Goal: Use online tool/utility: Utilize a website feature to perform a specific function

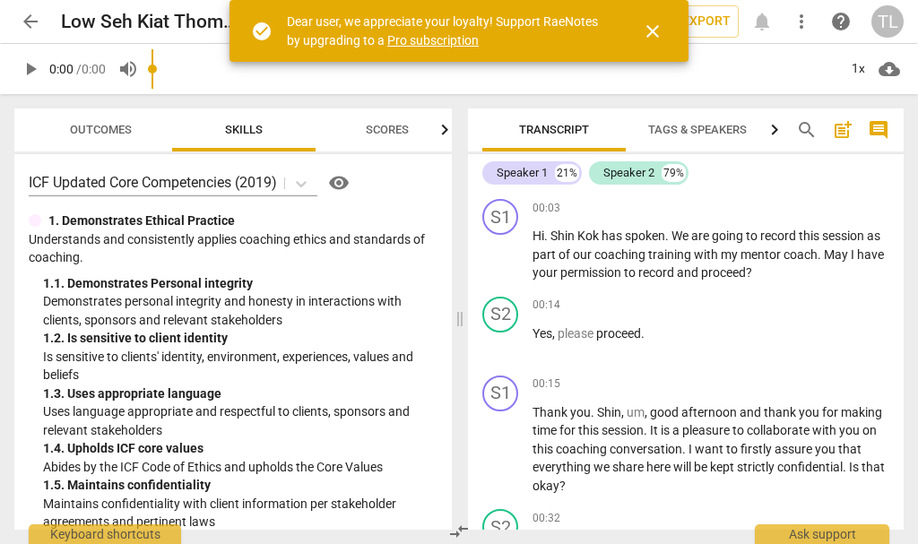
click at [657, 32] on span "close" at bounding box center [653, 32] width 22 height 22
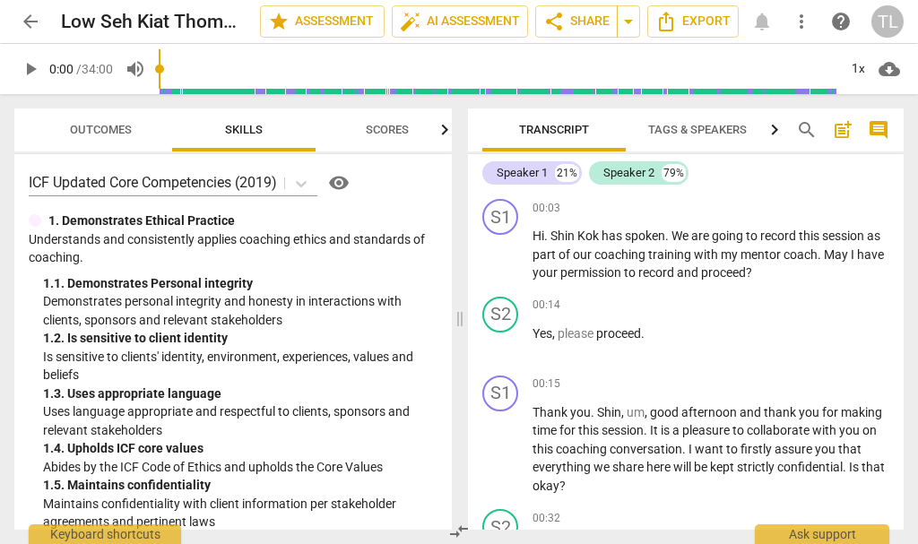
click at [752, 130] on span "Tags & Speakers" at bounding box center [698, 130] width 142 height 24
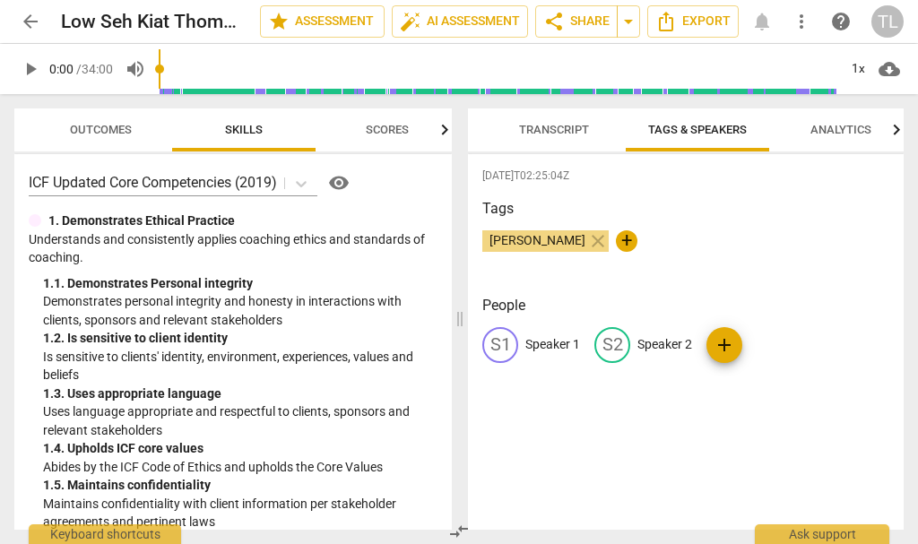
click at [616, 241] on span "+" at bounding box center [627, 241] width 22 height 22
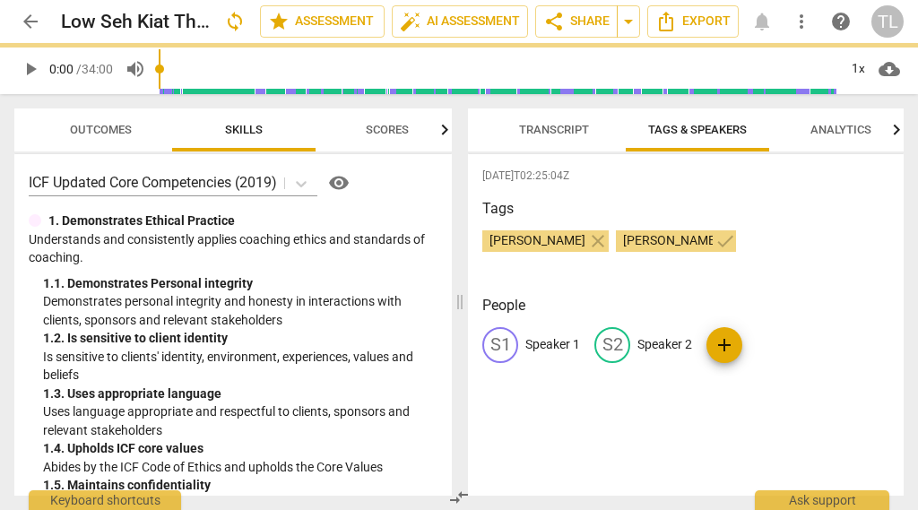
type input "[PERSON_NAME] [PERSON_NAME]"
click at [505, 347] on div "S1" at bounding box center [500, 345] width 36 height 36
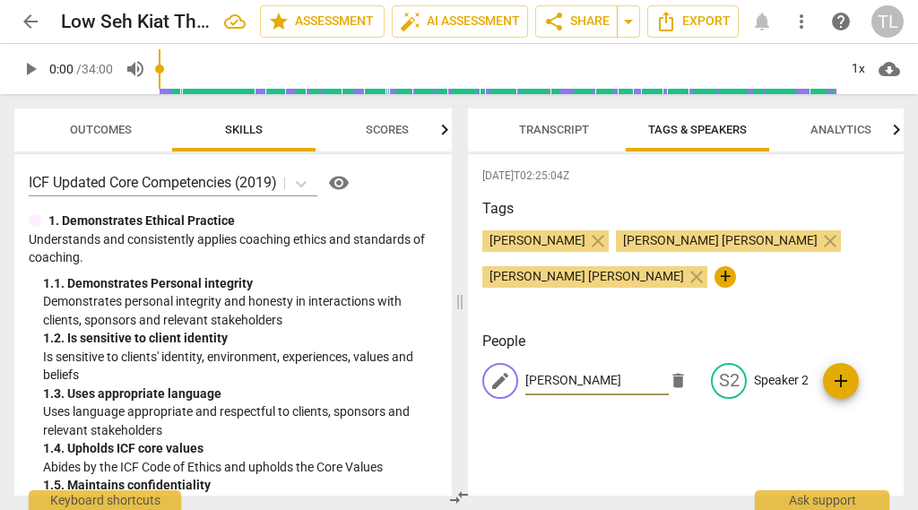
type input "[PERSON_NAME]"
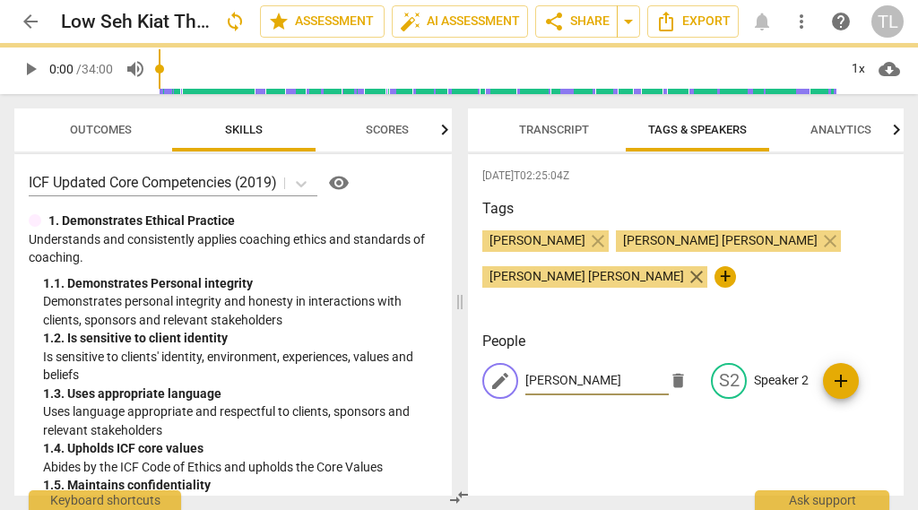
click at [707, 266] on span "close" at bounding box center [697, 277] width 22 height 22
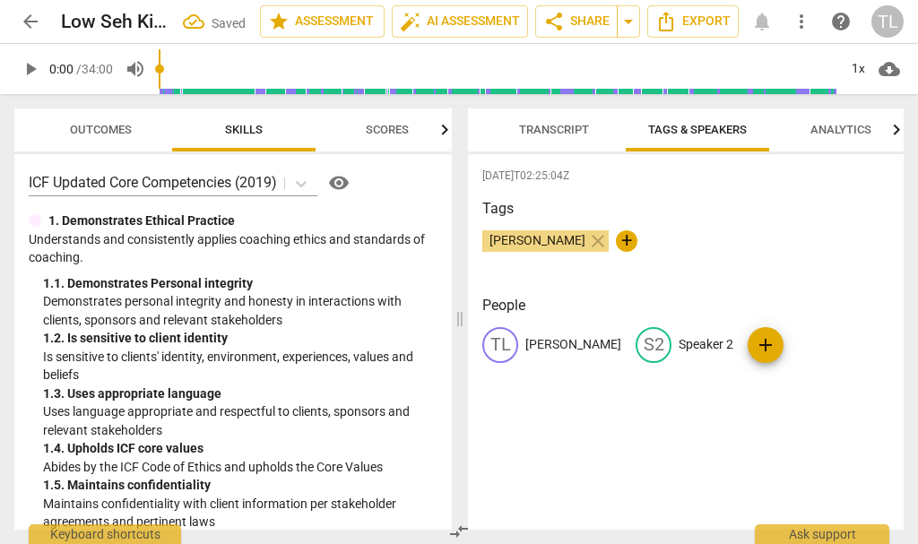
click at [616, 243] on span "+" at bounding box center [627, 241] width 22 height 22
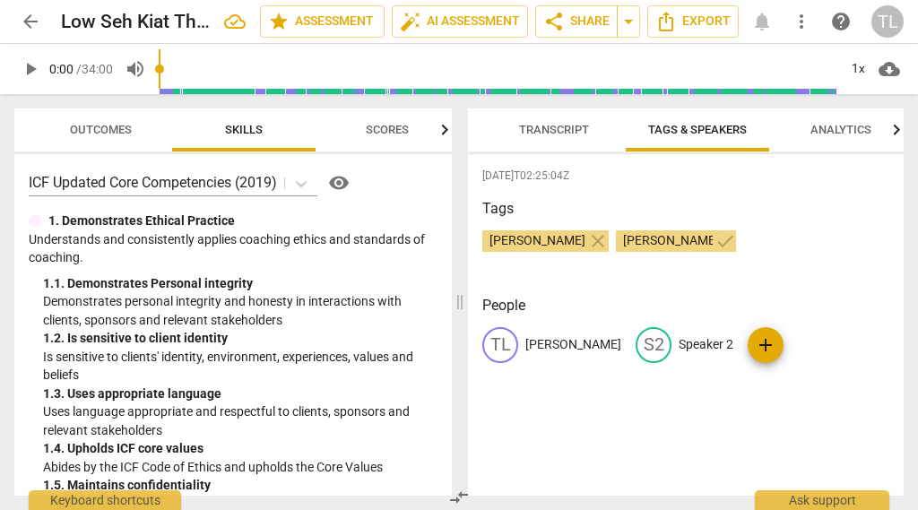
type input "[PERSON_NAME] [PERSON_NAME]"
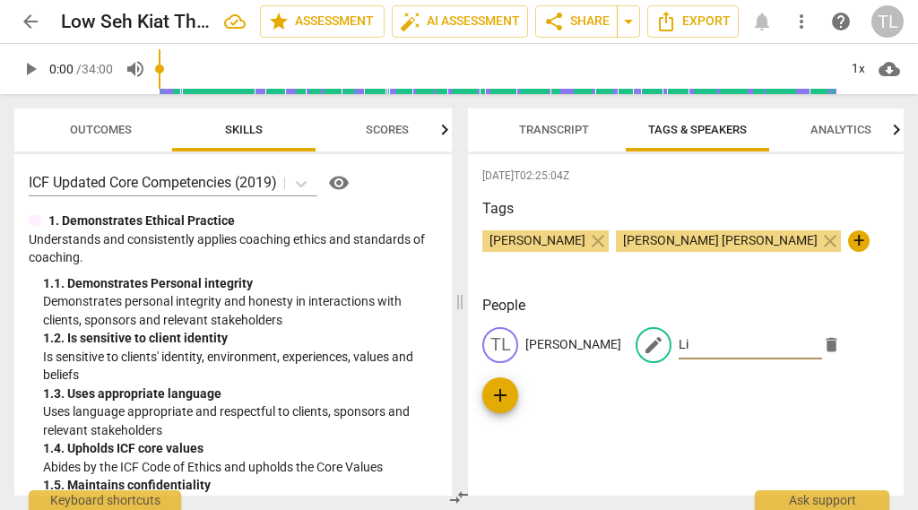
type input "L"
click at [679, 345] on input "[PERSON_NAME]" at bounding box center [750, 345] width 143 height 29
type input "[PERSON_NAME] [PERSON_NAME]"
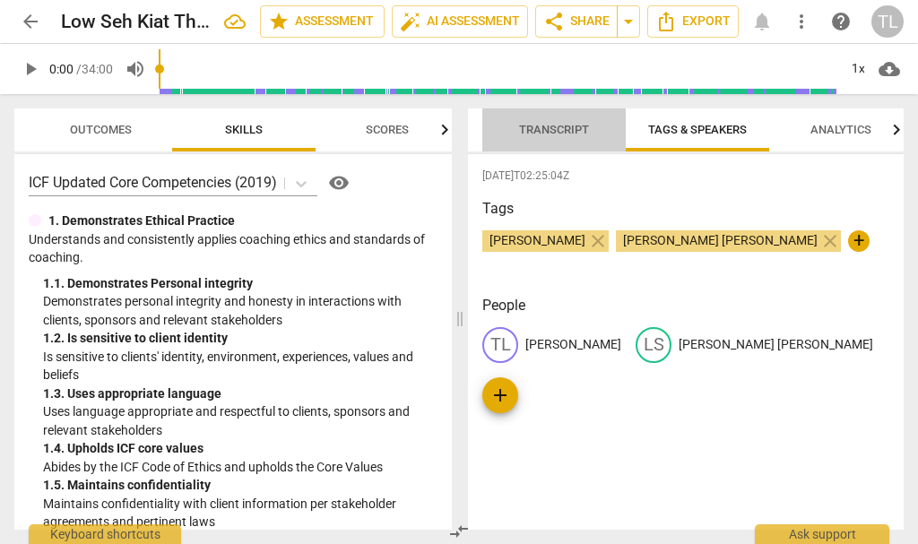
click at [560, 134] on span "Transcript" at bounding box center [554, 129] width 70 height 13
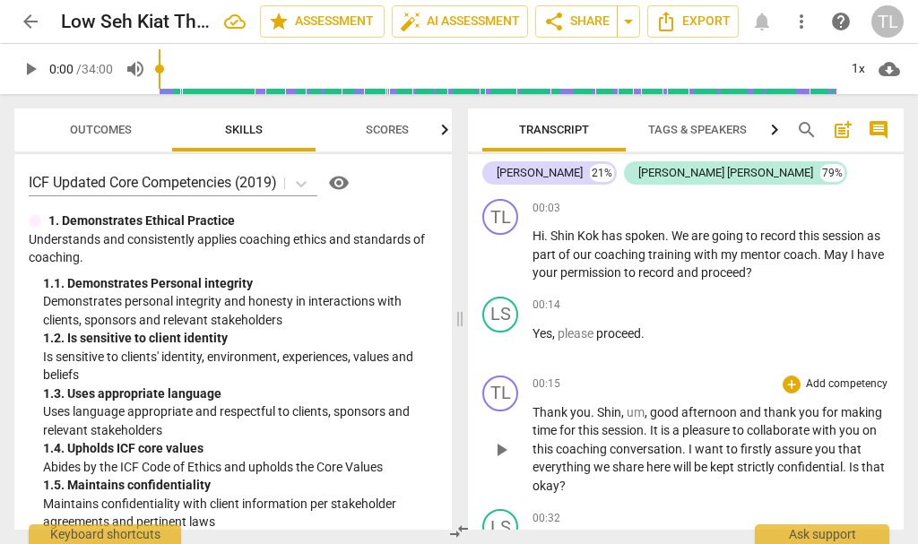
click at [644, 410] on span "," at bounding box center [646, 412] width 5 height 14
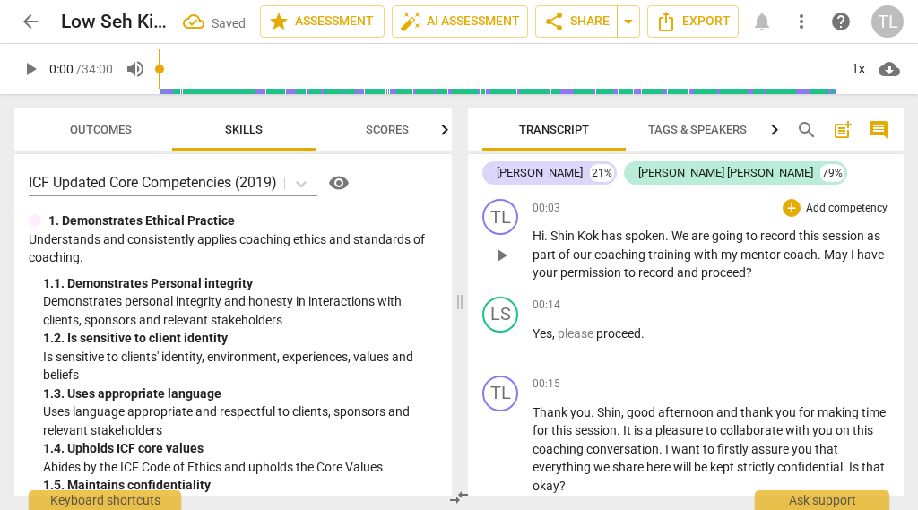
click at [574, 229] on span "Shin" at bounding box center [563, 236] width 27 height 14
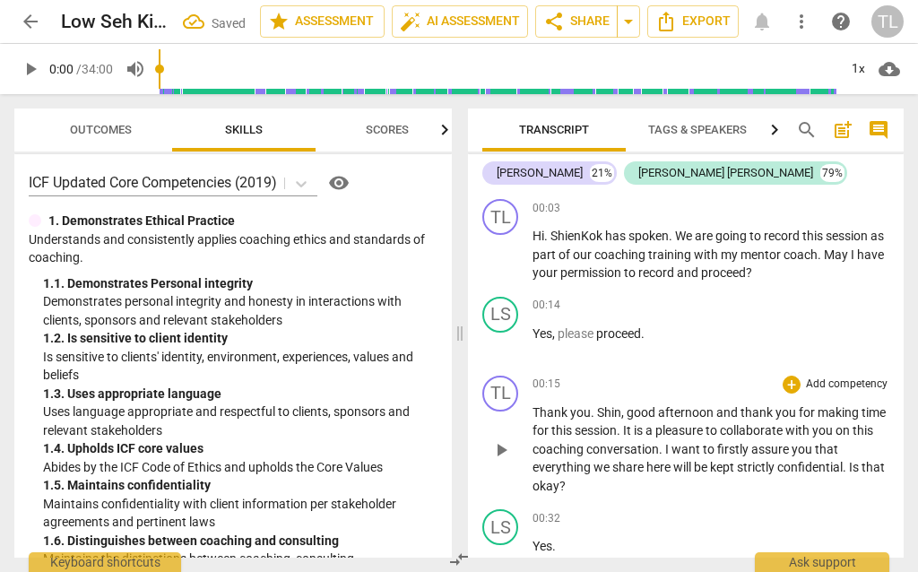
click at [619, 409] on span "Shin" at bounding box center [609, 412] width 24 height 14
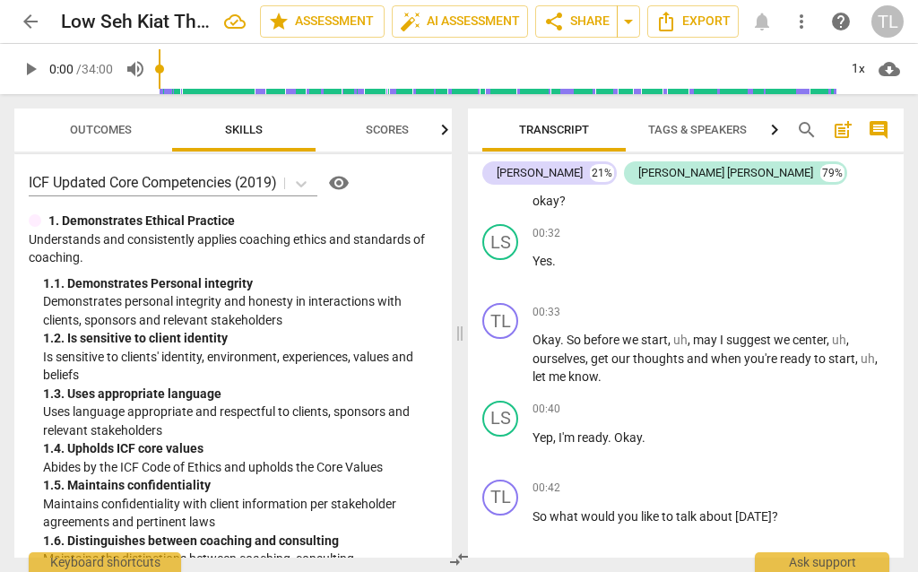
scroll to position [284, 0]
click at [691, 333] on span "," at bounding box center [689, 340] width 5 height 14
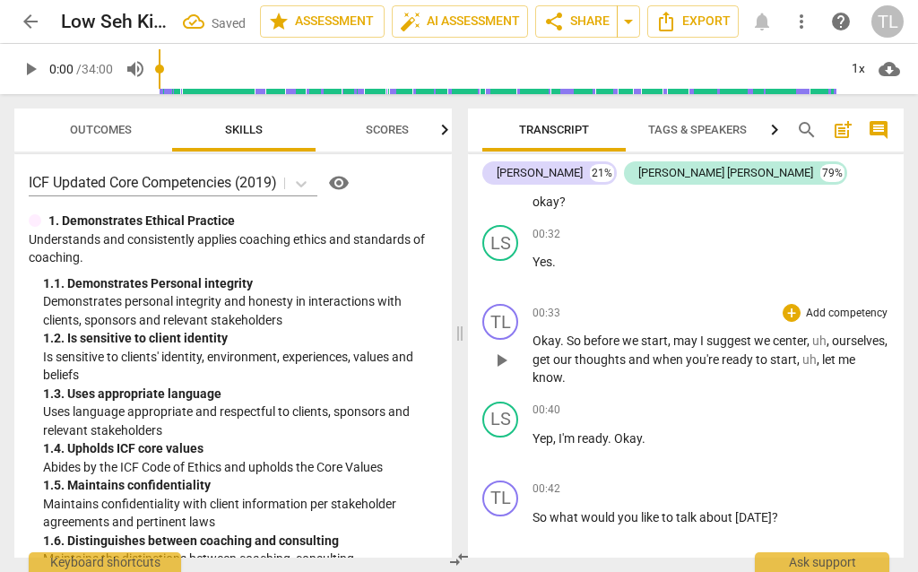
click at [832, 335] on span "," at bounding box center [828, 340] width 5 height 14
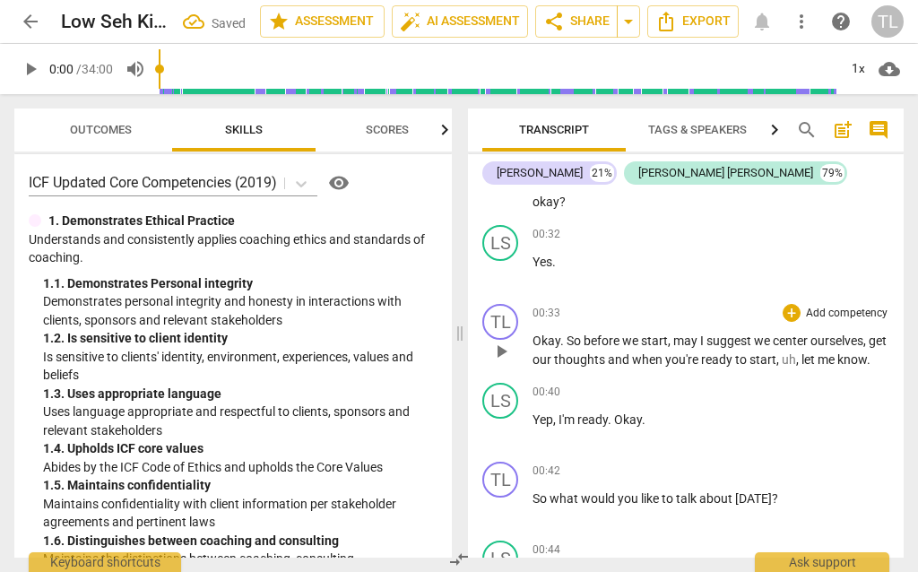
click at [817, 359] on span "let" at bounding box center [809, 359] width 16 height 14
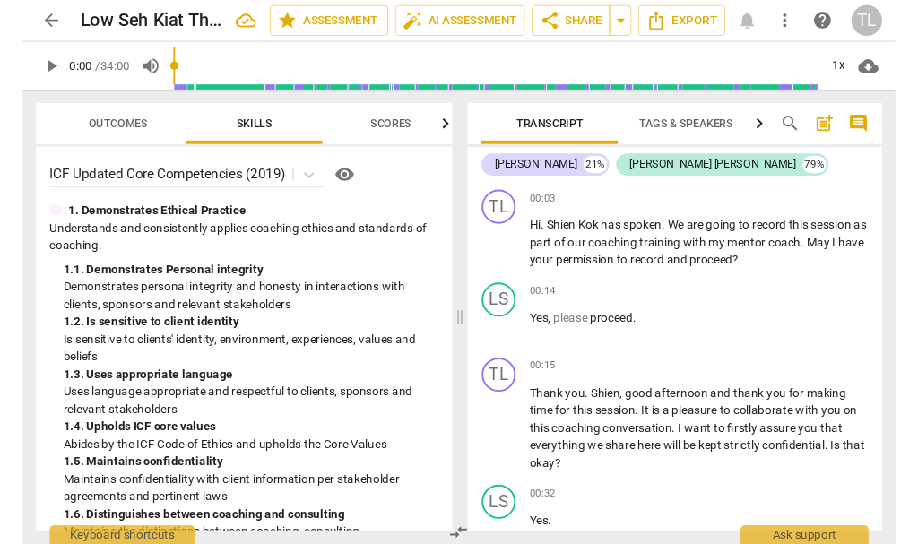
scroll to position [0, 0]
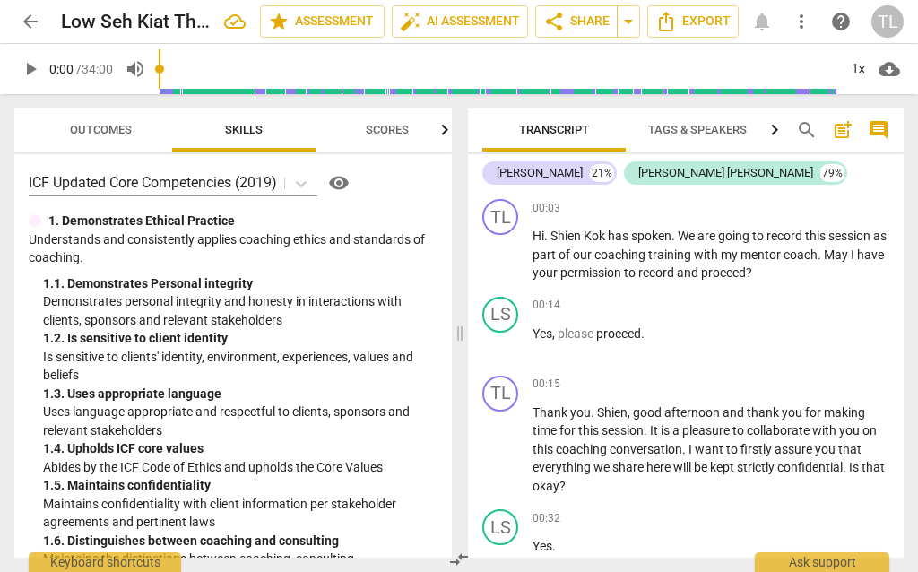
click at [36, 66] on span "play_arrow" at bounding box center [31, 69] width 22 height 22
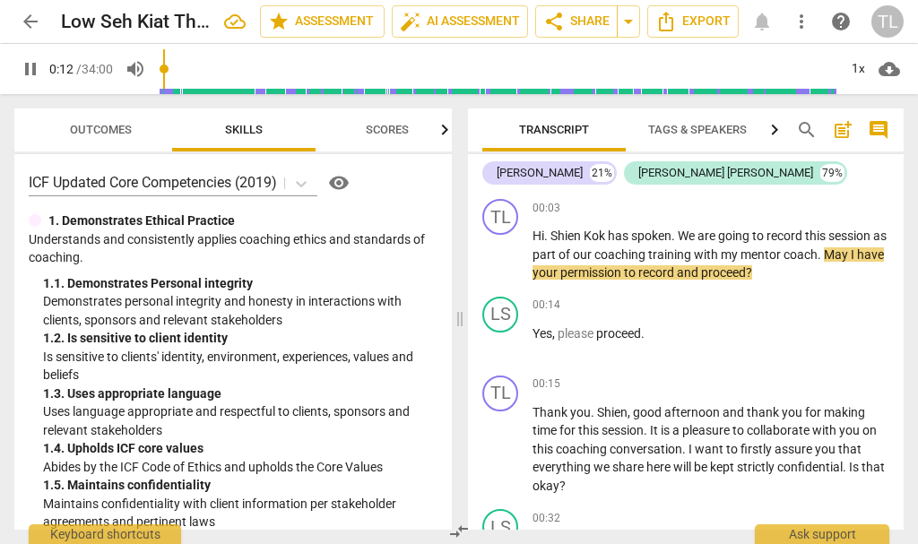
click at [31, 75] on span "pause" at bounding box center [31, 69] width 22 height 22
type input "12"
click at [632, 238] on span "spoken" at bounding box center [651, 236] width 40 height 14
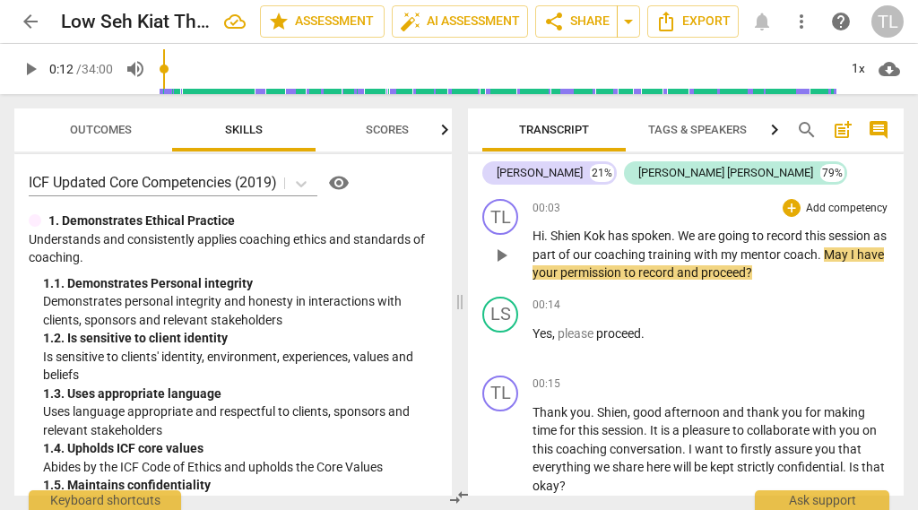
click at [635, 235] on span "spoken" at bounding box center [651, 236] width 40 height 14
click at [39, 75] on span "play_arrow" at bounding box center [31, 69] width 22 height 22
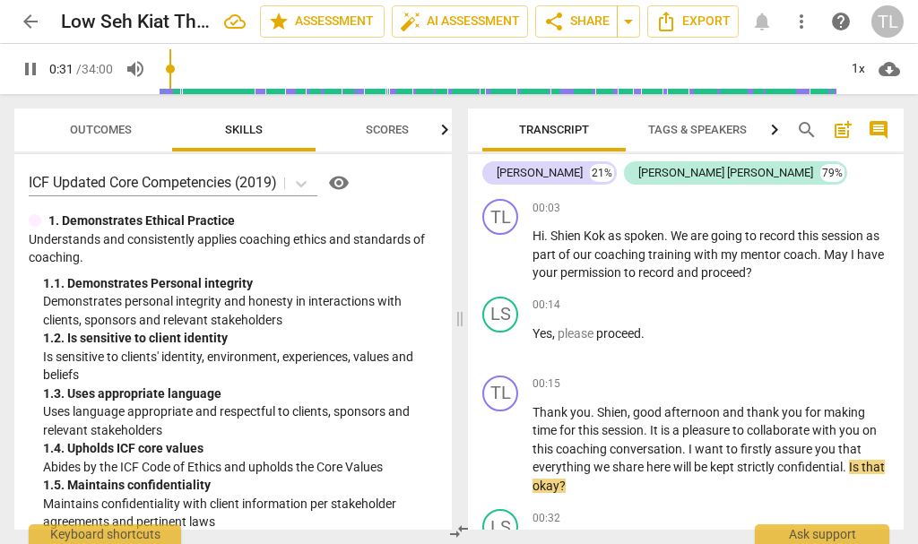
scroll to position [342, 0]
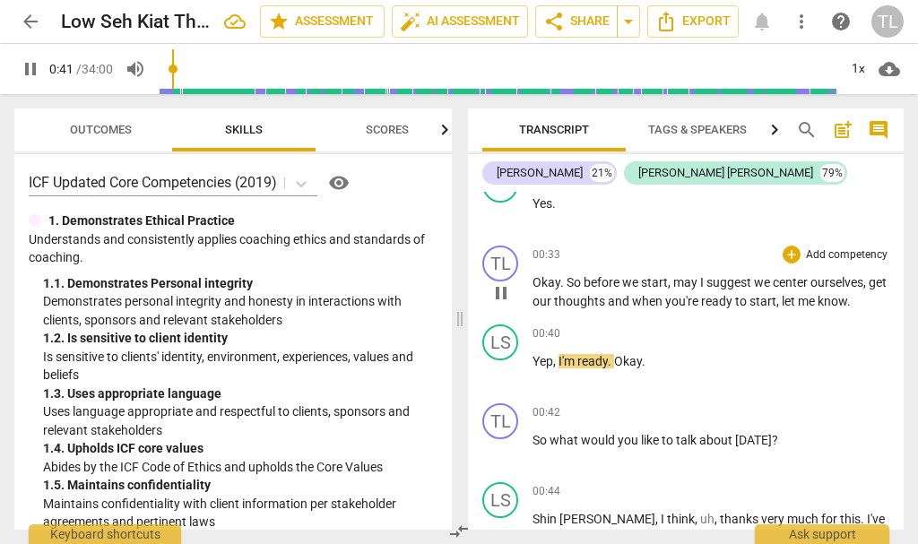
click at [869, 290] on span "get" at bounding box center [878, 282] width 18 height 14
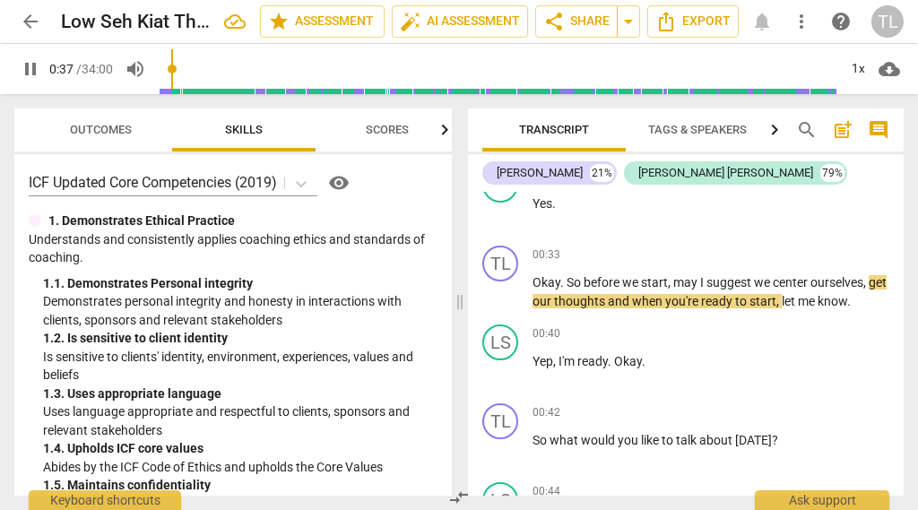
click at [28, 73] on span "pause" at bounding box center [31, 69] width 22 height 22
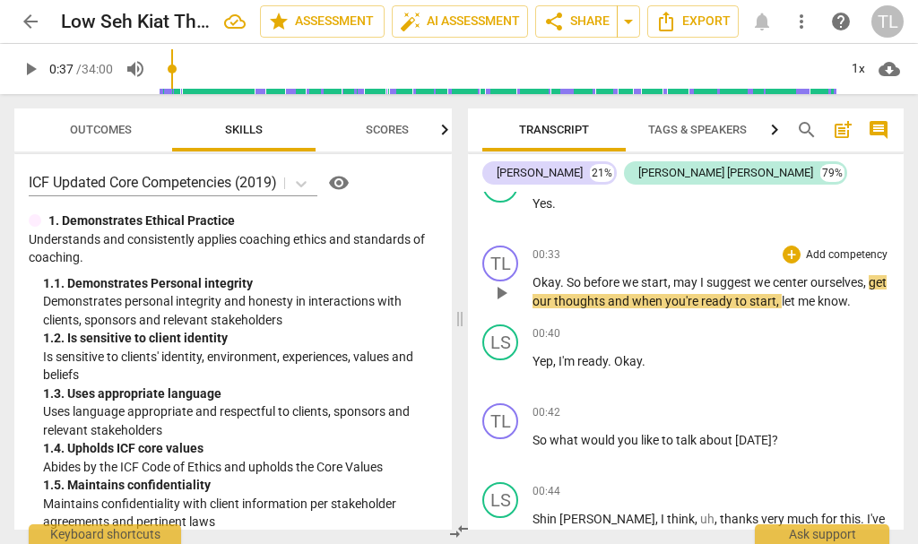
click at [851, 275] on span "ourselves" at bounding box center [836, 282] width 53 height 14
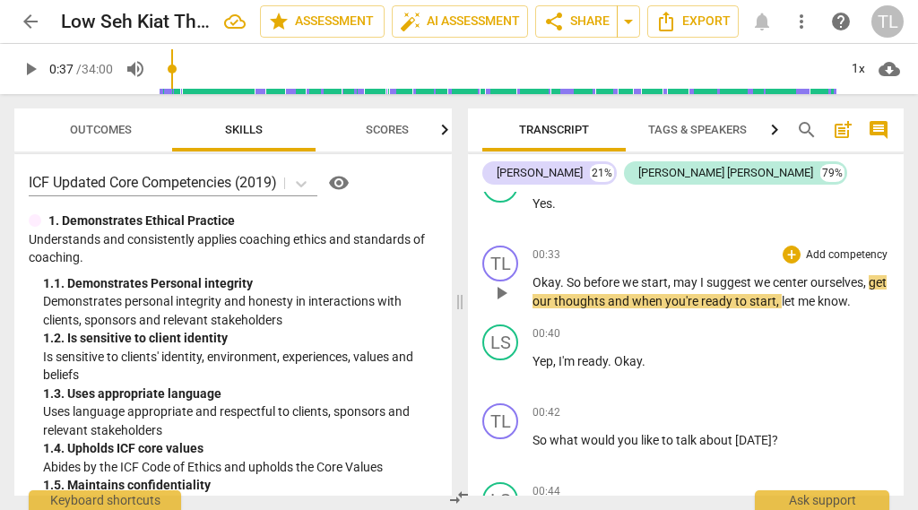
click at [575, 301] on span "thoughts" at bounding box center [581, 301] width 54 height 14
click at [554, 297] on span "our" at bounding box center [543, 301] width 22 height 14
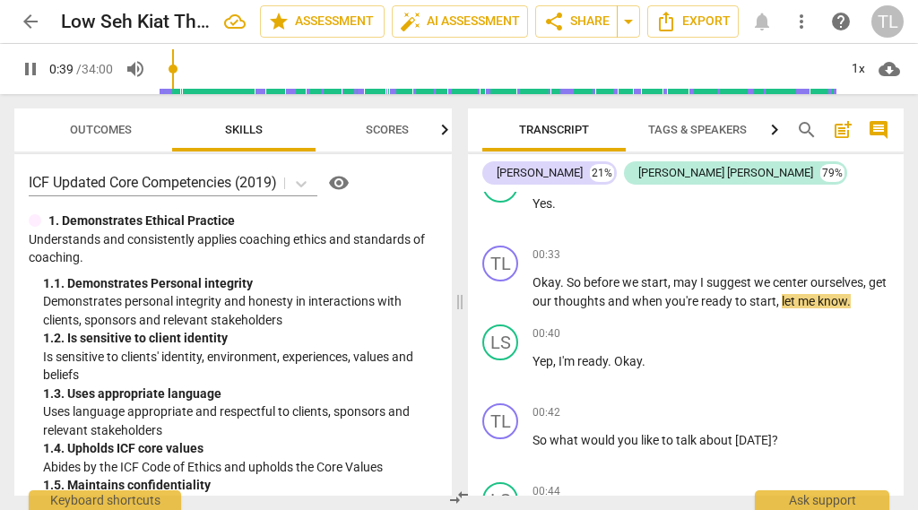
click at [25, 59] on span "pause" at bounding box center [31, 69] width 22 height 22
type input "40"
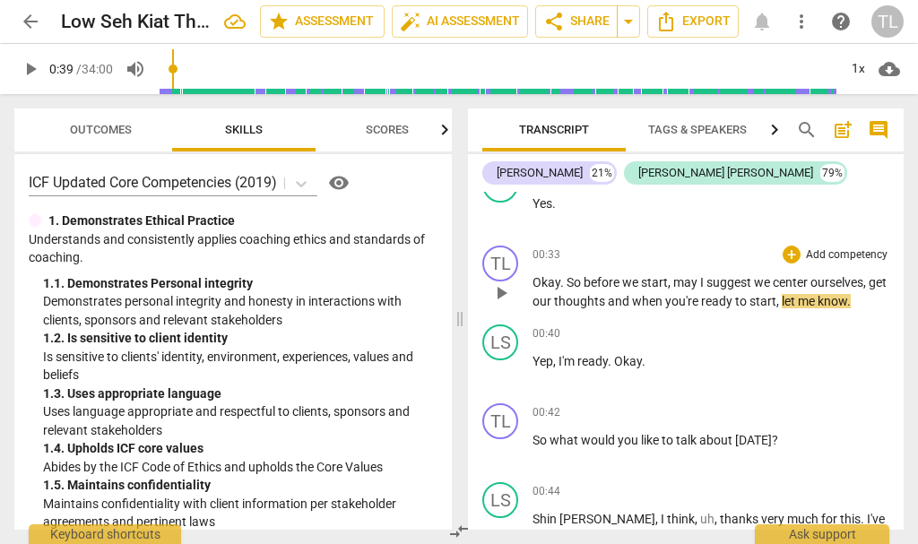
click at [554, 298] on span "our" at bounding box center [543, 301] width 22 height 14
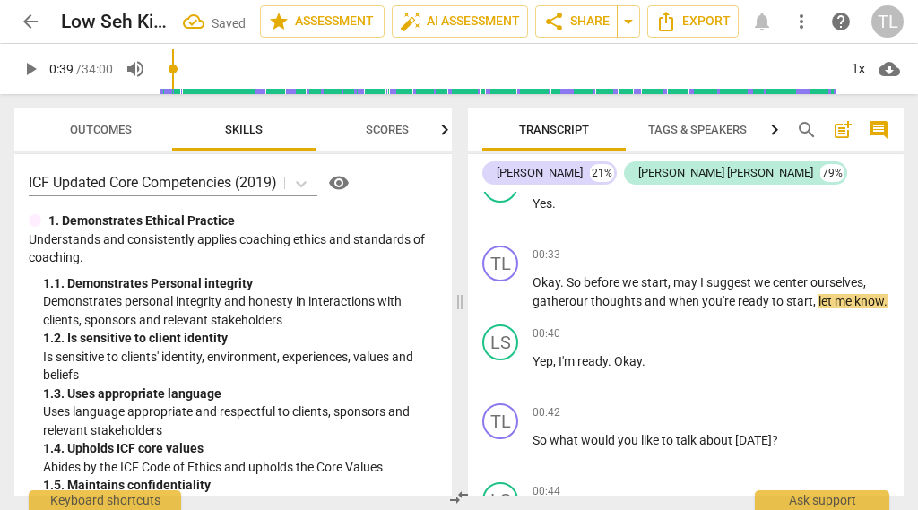
click at [31, 71] on span "play_arrow" at bounding box center [31, 69] width 22 height 22
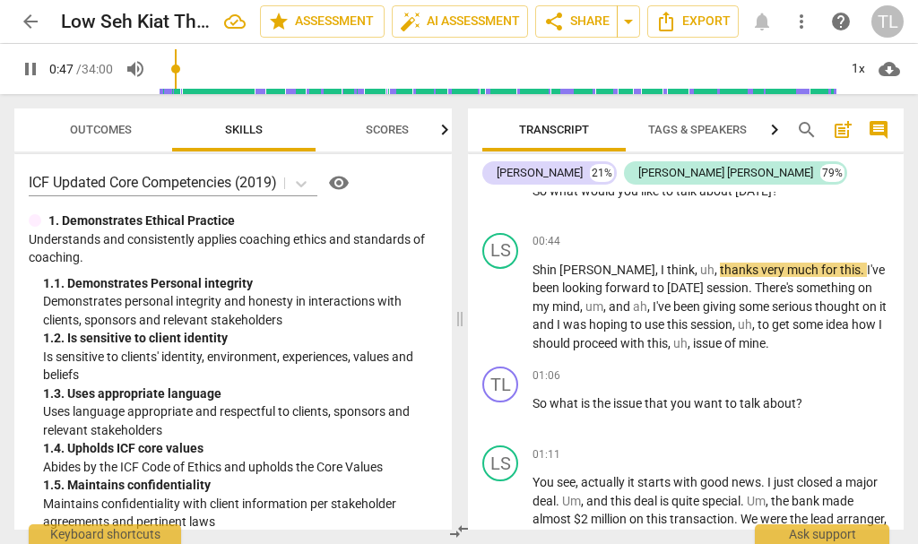
scroll to position [593, 0]
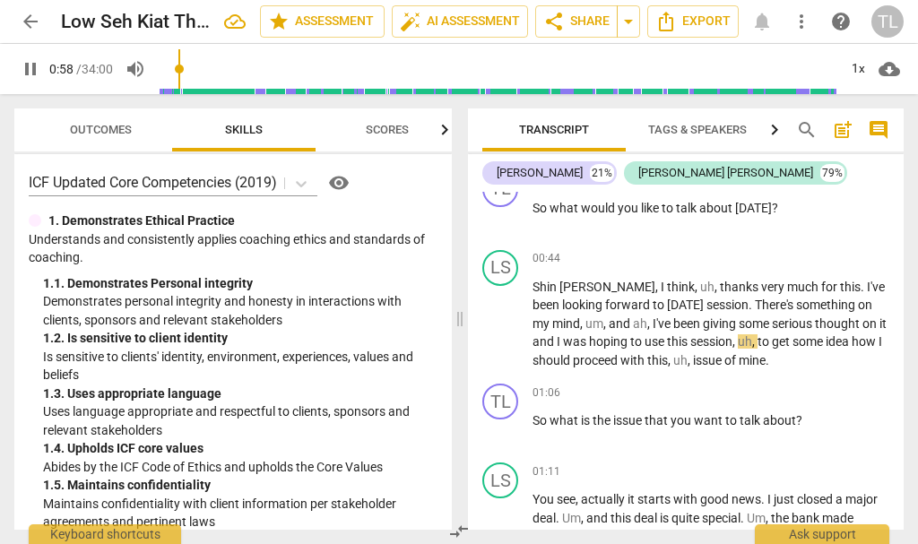
click at [31, 65] on span "pause" at bounding box center [31, 69] width 22 height 22
type input "59"
click at [714, 280] on span "," at bounding box center [716, 287] width 5 height 14
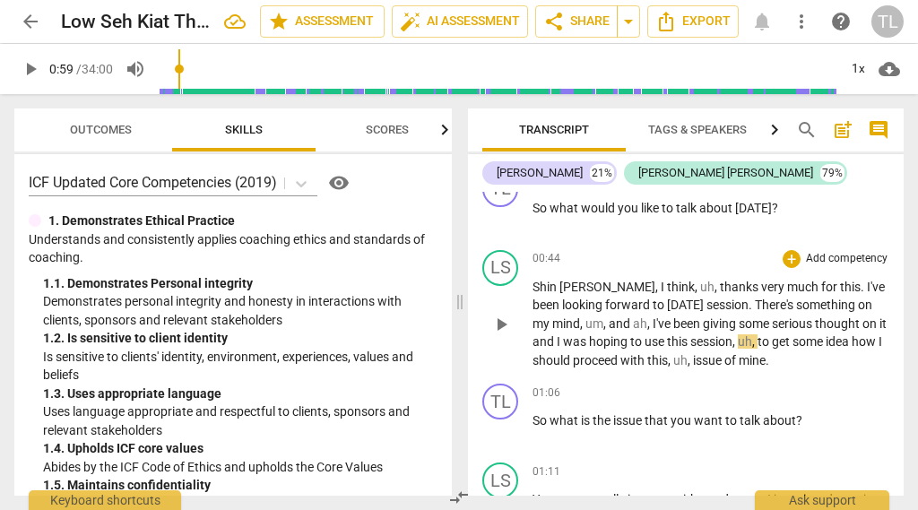
click at [700, 280] on span "uh" at bounding box center [707, 287] width 14 height 14
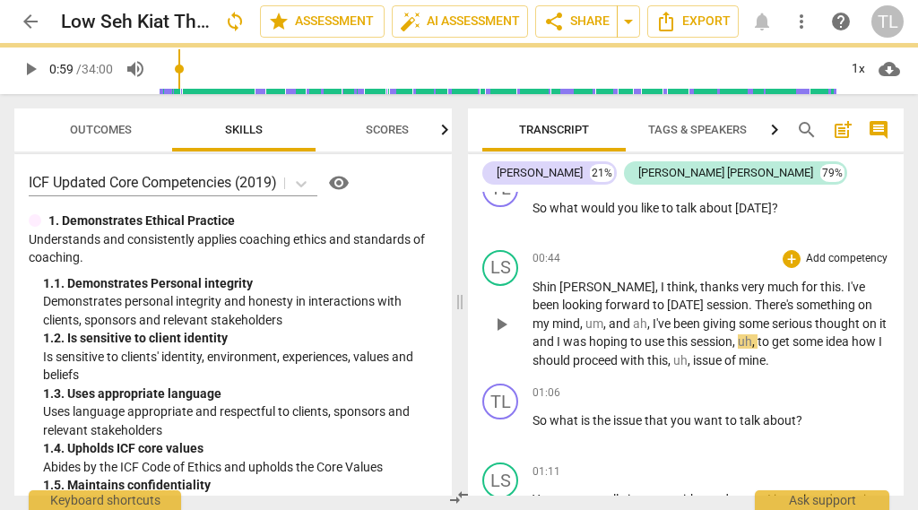
click at [609, 316] on span "and" at bounding box center [621, 323] width 24 height 14
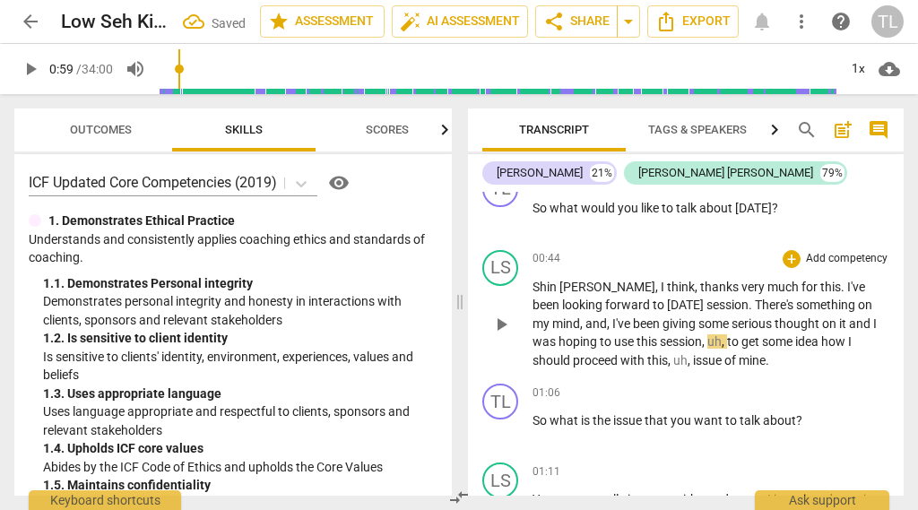
click at [0, 0] on html "arrow_back Low Seh Kiat [PERSON_NAME]#1 Saved edit star Assessment auto_fix_hig…" at bounding box center [459, 0] width 918 height 0
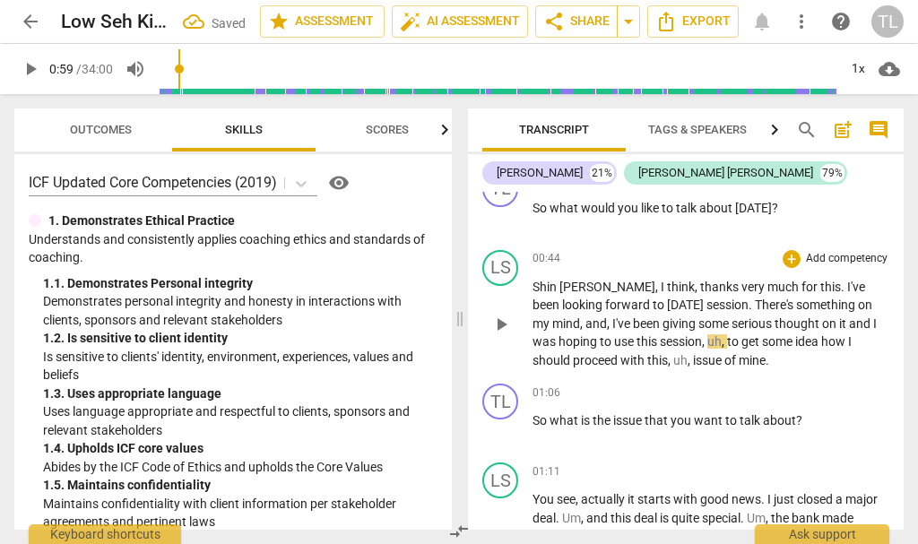
click at [0, 0] on html "arrow_back Low Seh Kiat [PERSON_NAME]#1 Saved edit star Assessment auto_fix_hig…" at bounding box center [459, 0] width 918 height 0
click at [707, 334] on span "uh" at bounding box center [714, 341] width 14 height 14
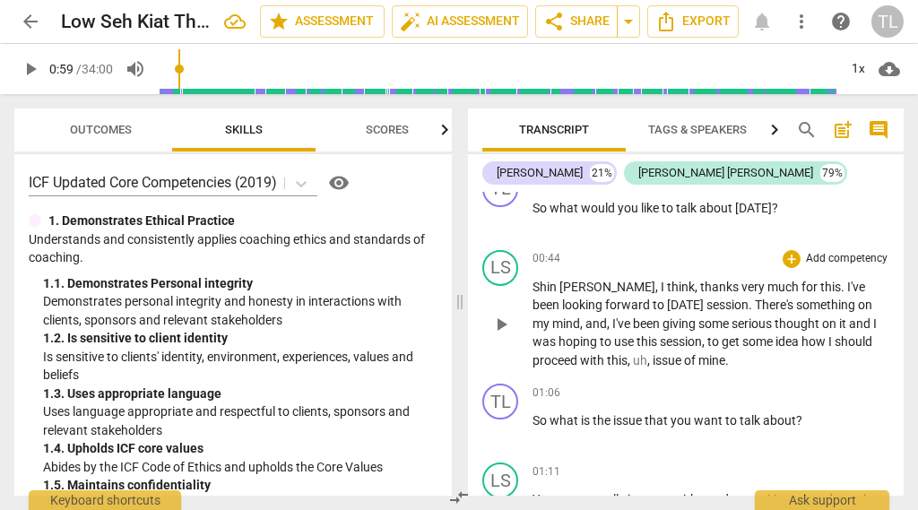
click at [638, 353] on span "uh" at bounding box center [640, 360] width 14 height 14
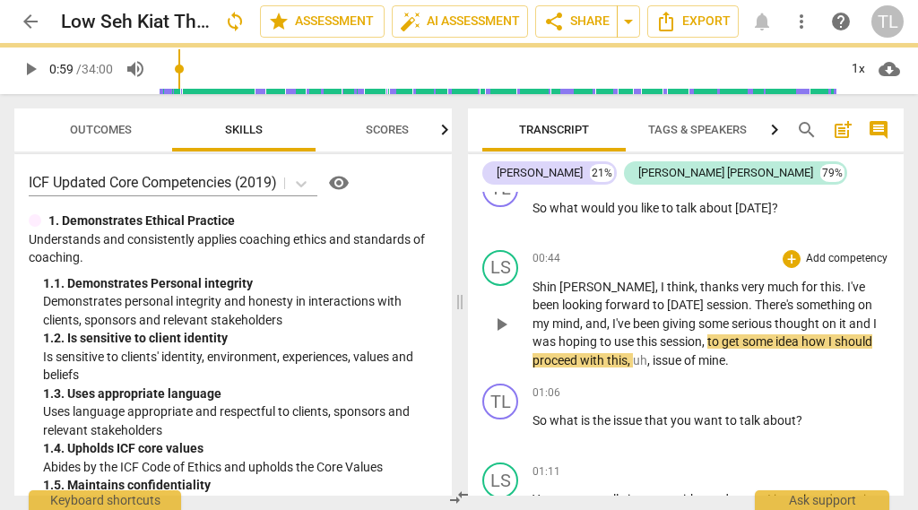
click at [662, 353] on span "issue" at bounding box center [668, 360] width 31 height 14
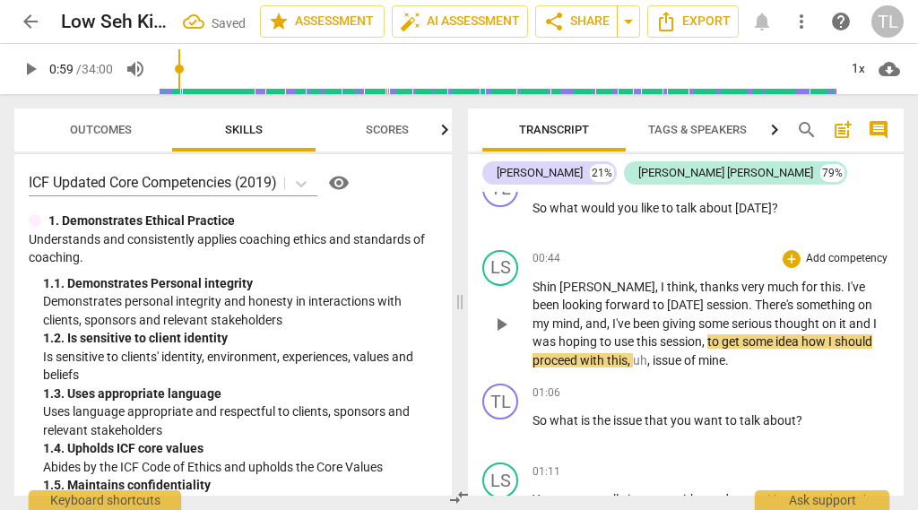
click at [647, 353] on span "," at bounding box center [649, 360] width 5 height 14
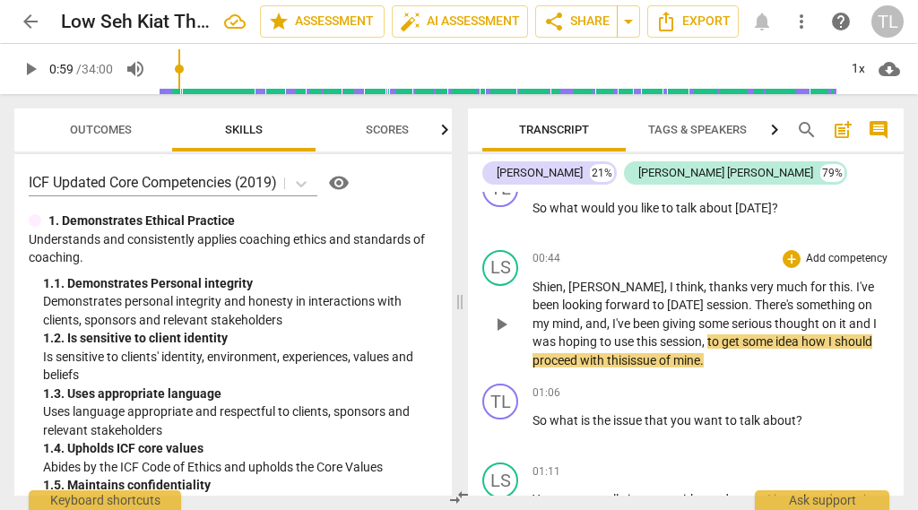
click at [183, 81] on input "range" at bounding box center [498, 68] width 679 height 57
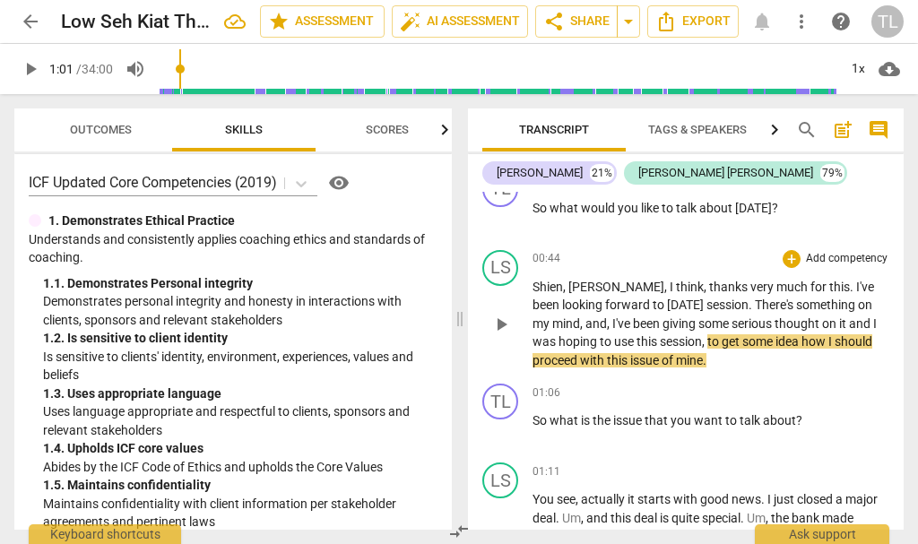
click at [190, 73] on input "range" at bounding box center [498, 68] width 679 height 57
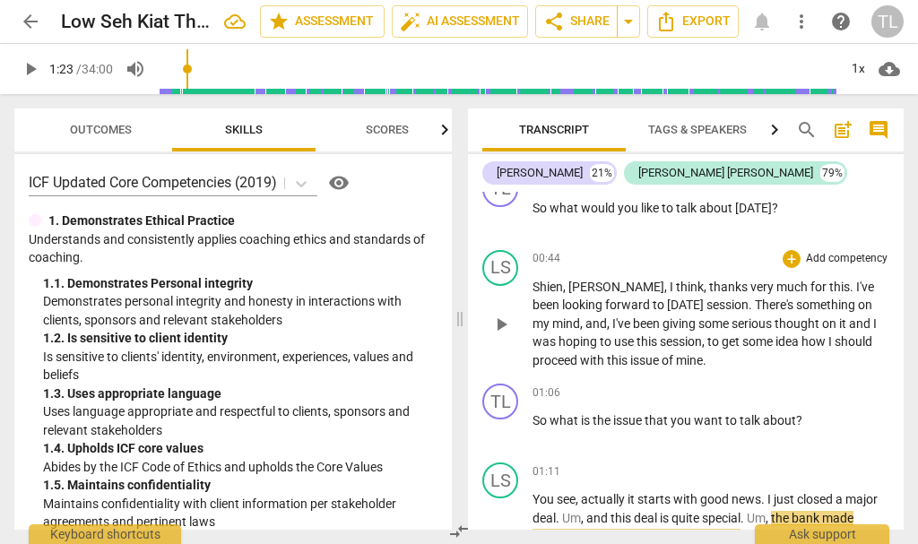
click at [540, 280] on span "Shien" at bounding box center [547, 287] width 30 height 14
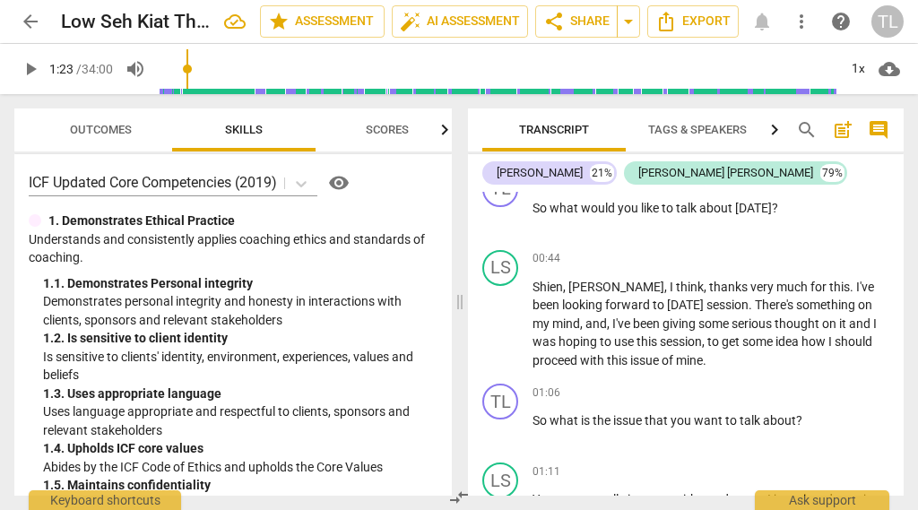
click at [36, 67] on span "play_arrow" at bounding box center [31, 69] width 22 height 22
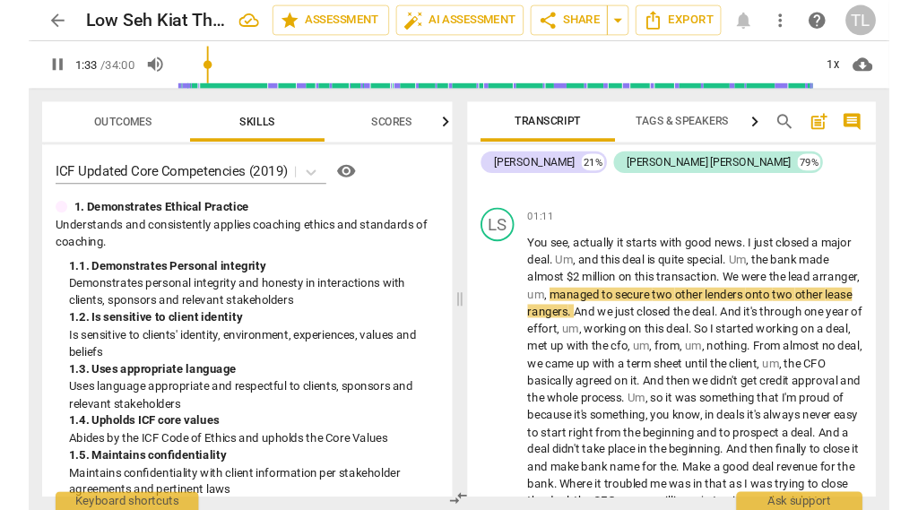
scroll to position [837, 0]
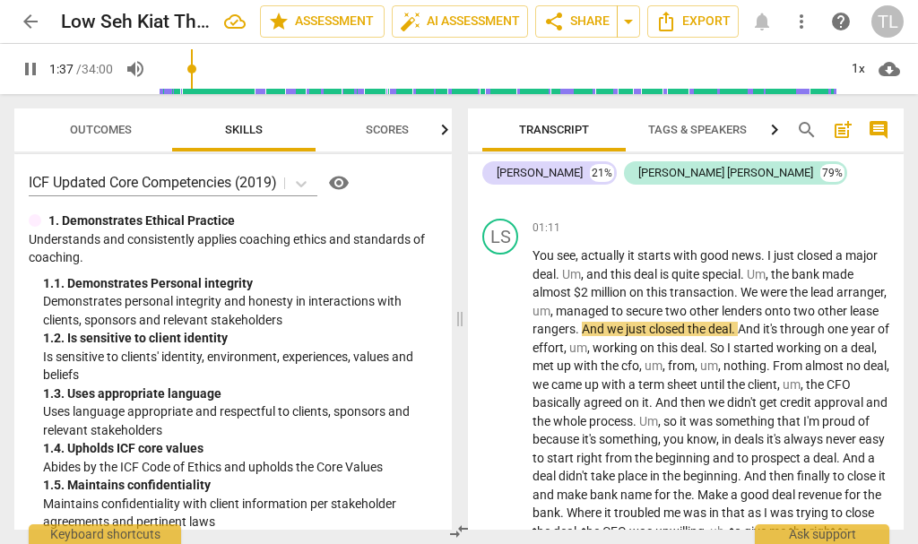
click at [30, 68] on span "pause" at bounding box center [31, 69] width 22 height 22
type input "98"
click at [588, 267] on span "and" at bounding box center [598, 274] width 24 height 14
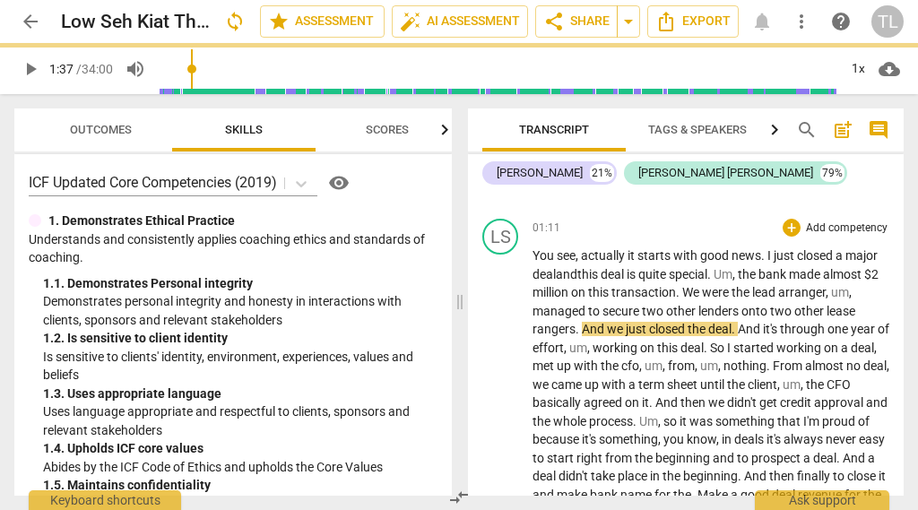
click at [732, 267] on span "Um" at bounding box center [722, 274] width 19 height 14
click at [851, 285] on span "," at bounding box center [850, 292] width 3 height 14
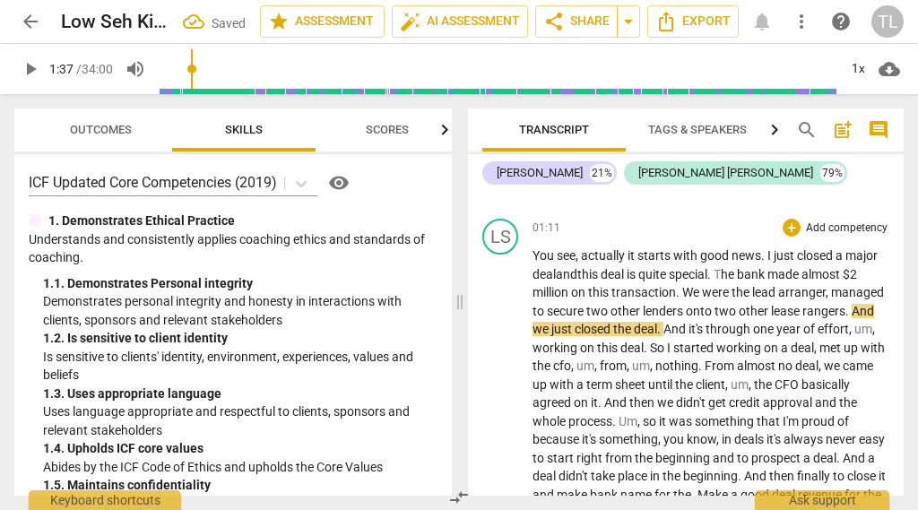
click at [875, 322] on span "," at bounding box center [873, 329] width 3 height 14
click at [599, 359] on span "," at bounding box center [596, 366] width 5 height 14
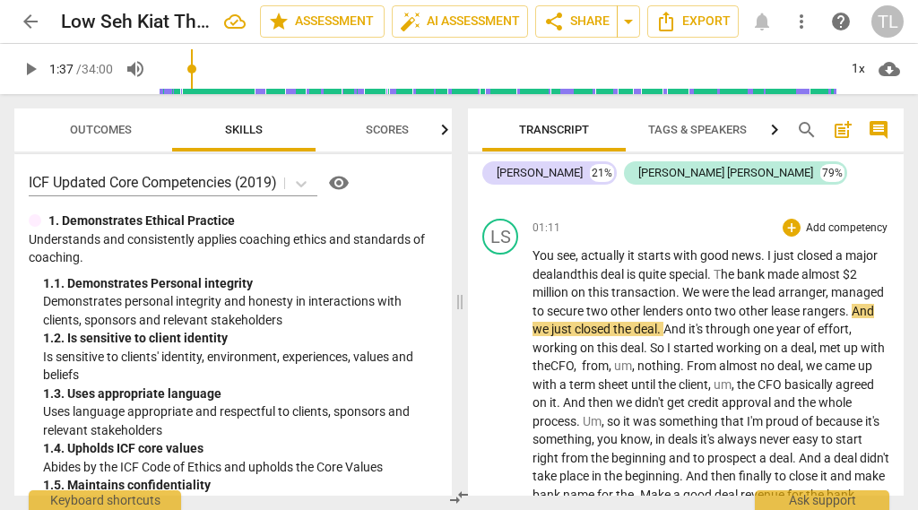
click at [643, 359] on span "nothing" at bounding box center [658, 366] width 43 height 14
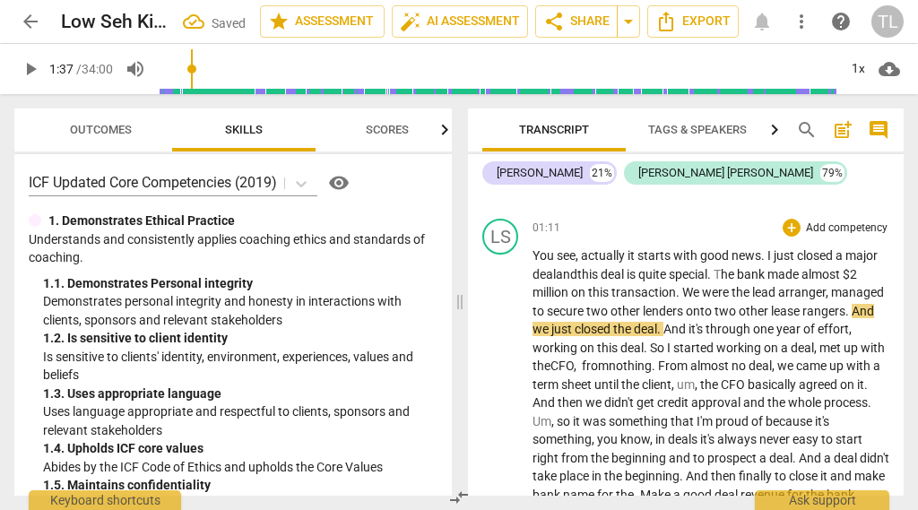
click at [676, 359] on span "From" at bounding box center [674, 366] width 32 height 14
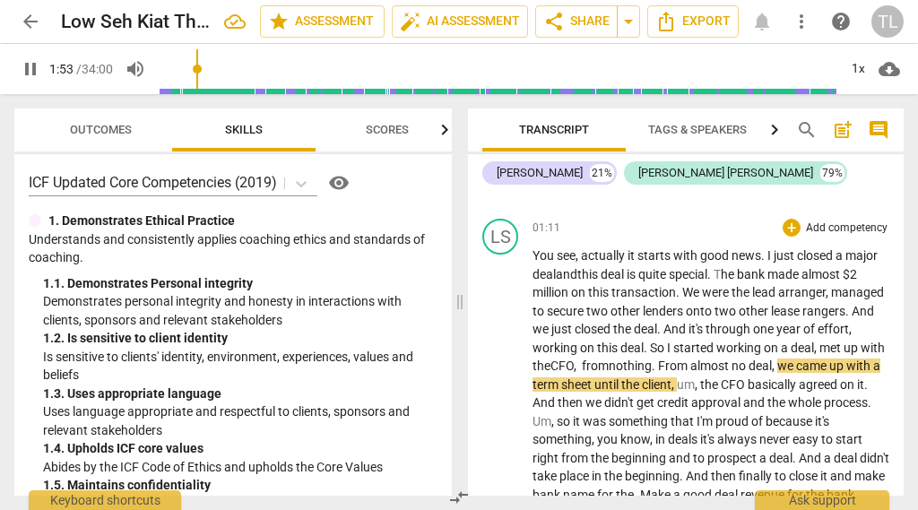
click at [713, 414] on span "I'm" at bounding box center [705, 421] width 19 height 14
click at [40, 65] on span "pause" at bounding box center [31, 69] width 22 height 22
type input "115"
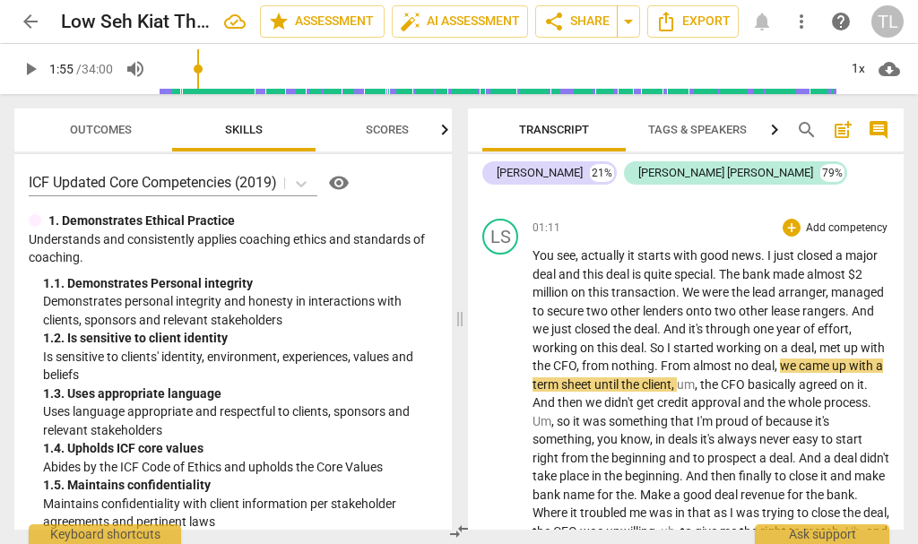
click at [679, 359] on span "From" at bounding box center [677, 366] width 32 height 14
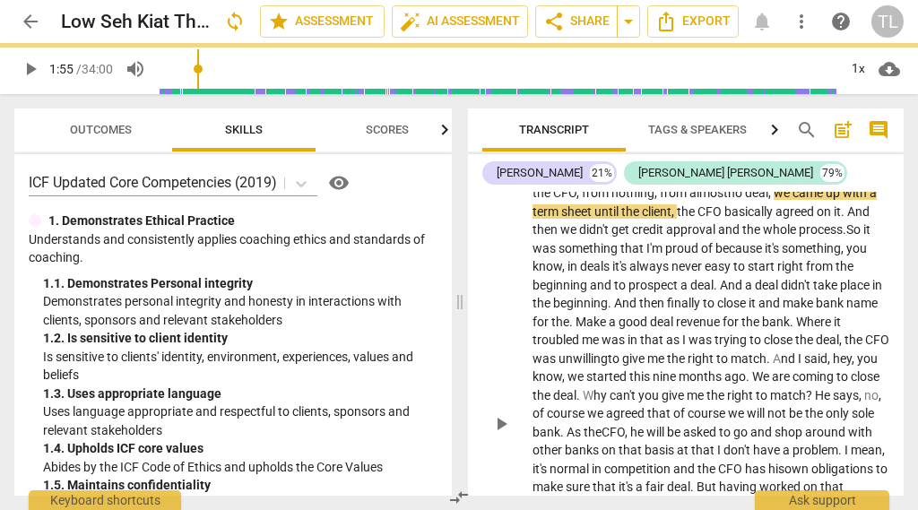
scroll to position [1171, 0]
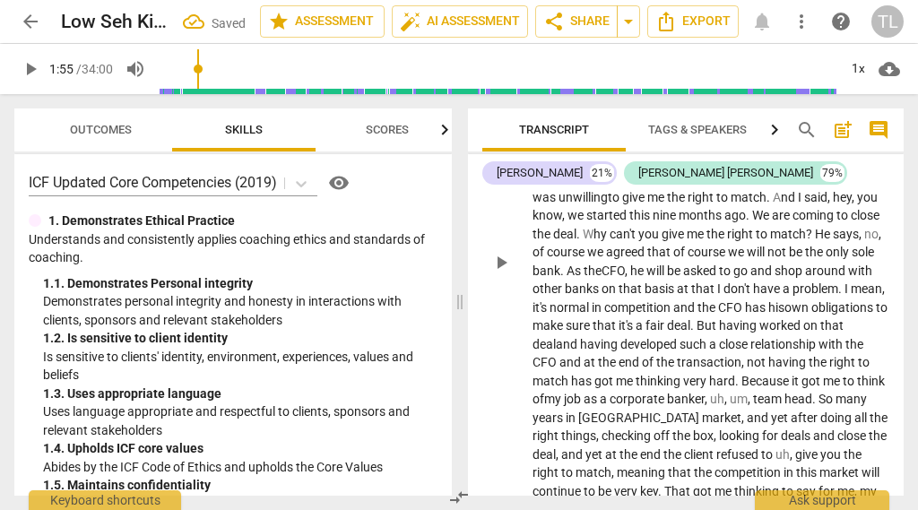
click at [753, 392] on span "team" at bounding box center [768, 399] width 31 height 14
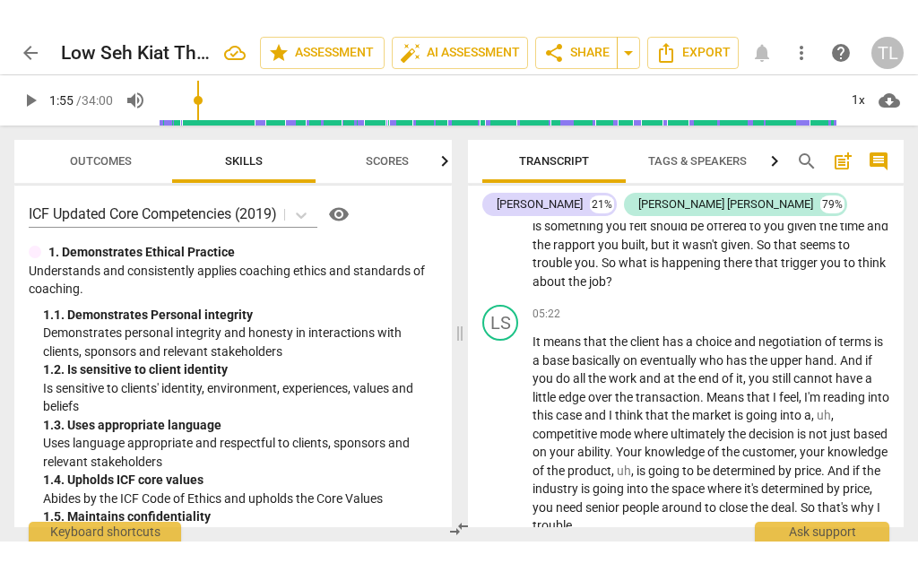
scroll to position [1714, 0]
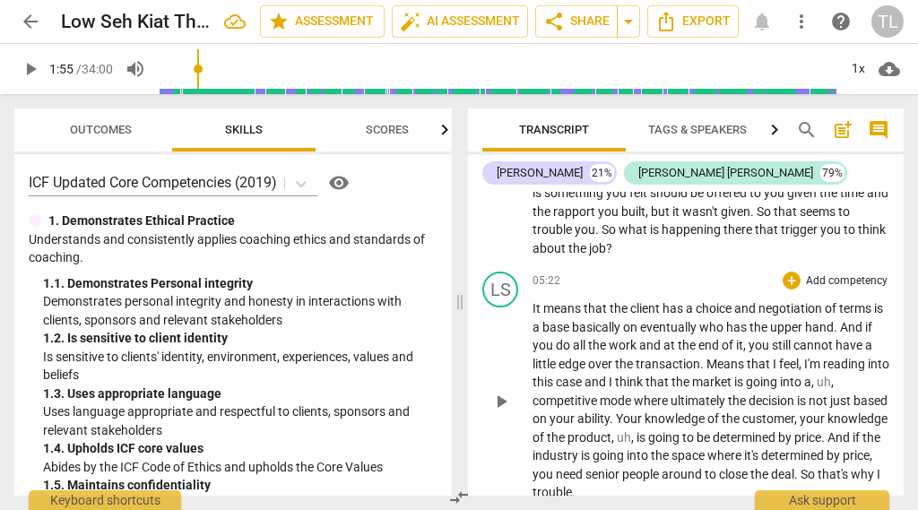
click at [834, 375] on span "," at bounding box center [832, 382] width 3 height 14
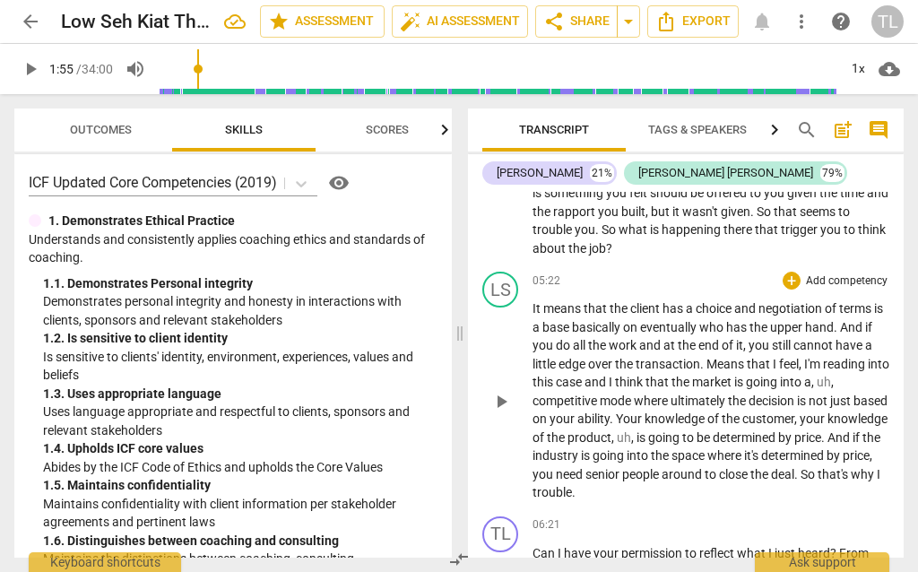
click at [831, 375] on span "uh" at bounding box center [824, 382] width 14 height 14
click at [536, 393] on span "competitive" at bounding box center [565, 400] width 67 height 14
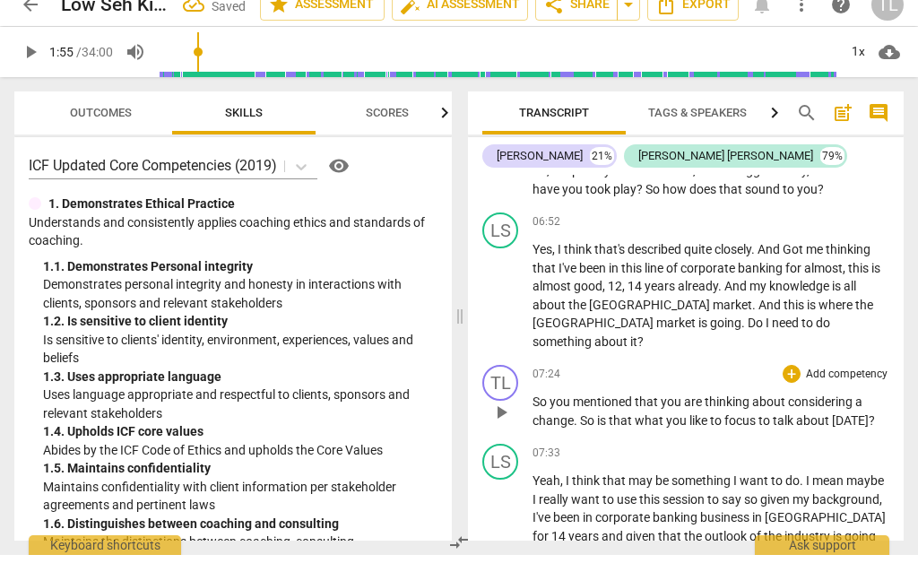
scroll to position [2326, 0]
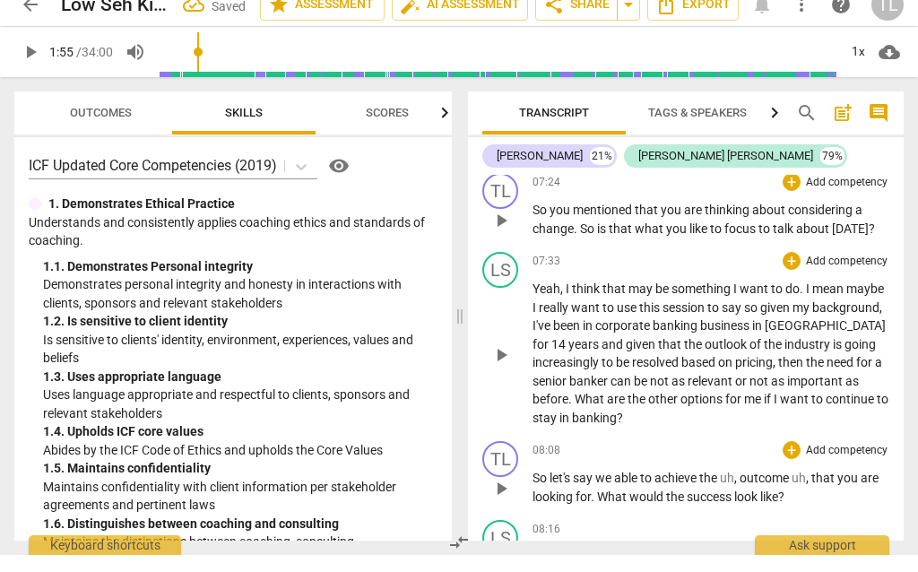
click at [749, 488] on span "outcome" at bounding box center [765, 495] width 52 height 14
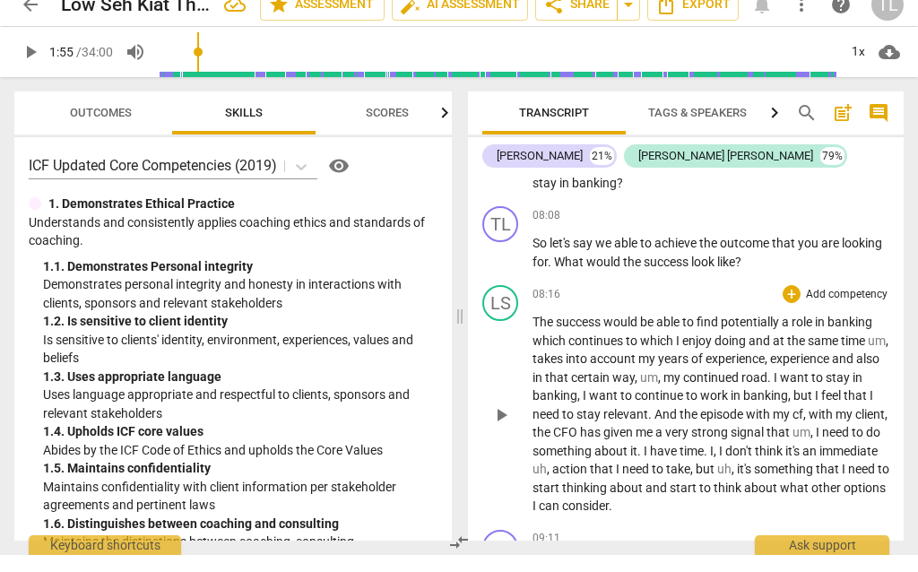
scroll to position [2575, 0]
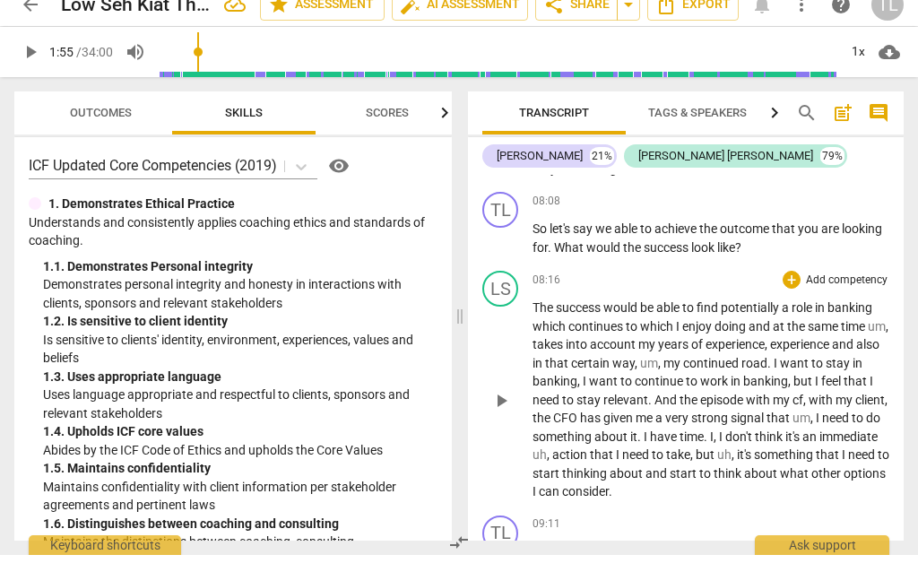
click at [886, 336] on span "," at bounding box center [887, 343] width 3 height 14
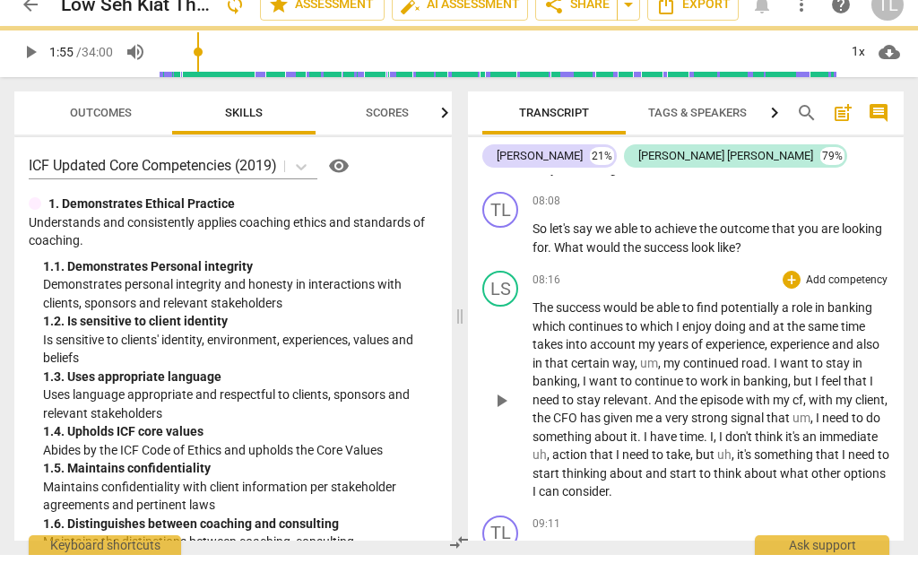
click at [664, 373] on span "my" at bounding box center [673, 380] width 20 height 14
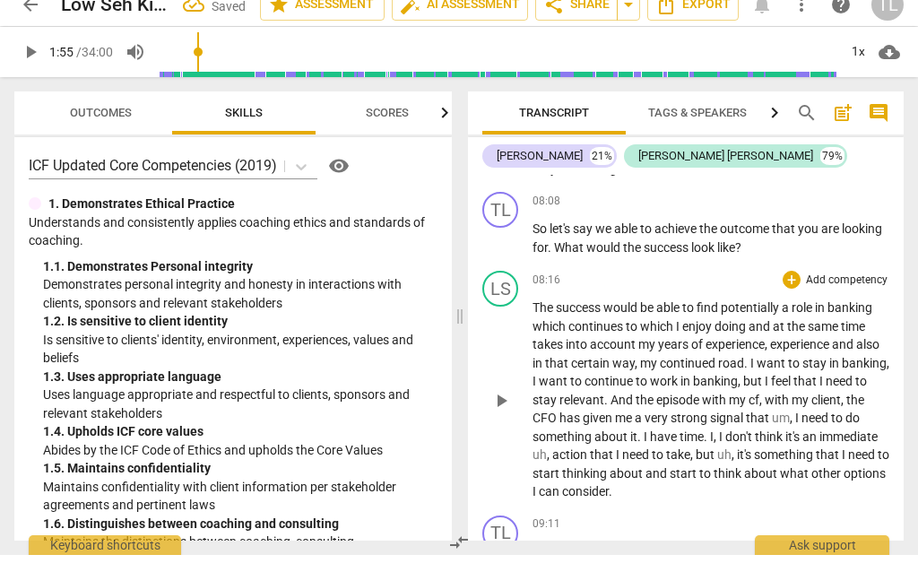
click at [790, 428] on span "um" at bounding box center [781, 435] width 18 height 14
click at [549, 464] on span "," at bounding box center [549, 471] width 5 height 14
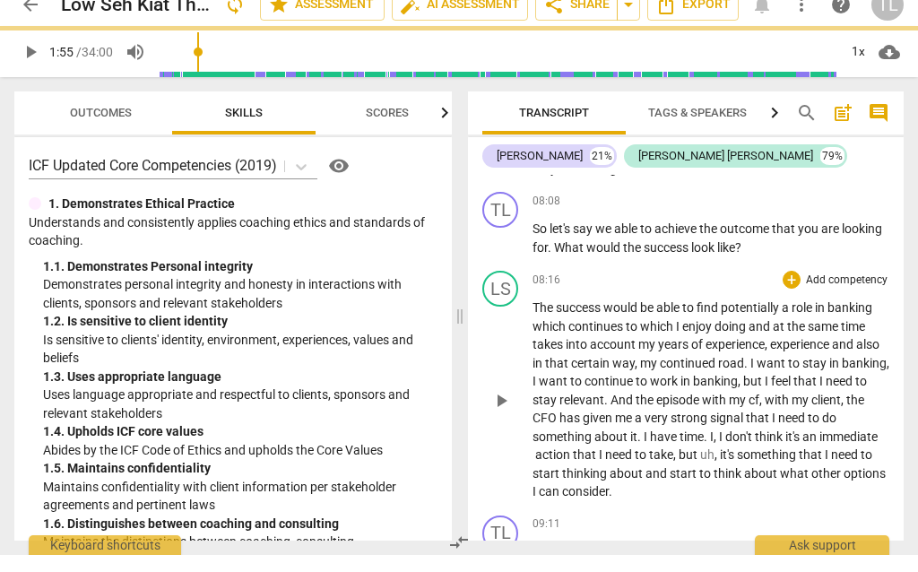
click at [712, 464] on span "uh" at bounding box center [707, 471] width 14 height 14
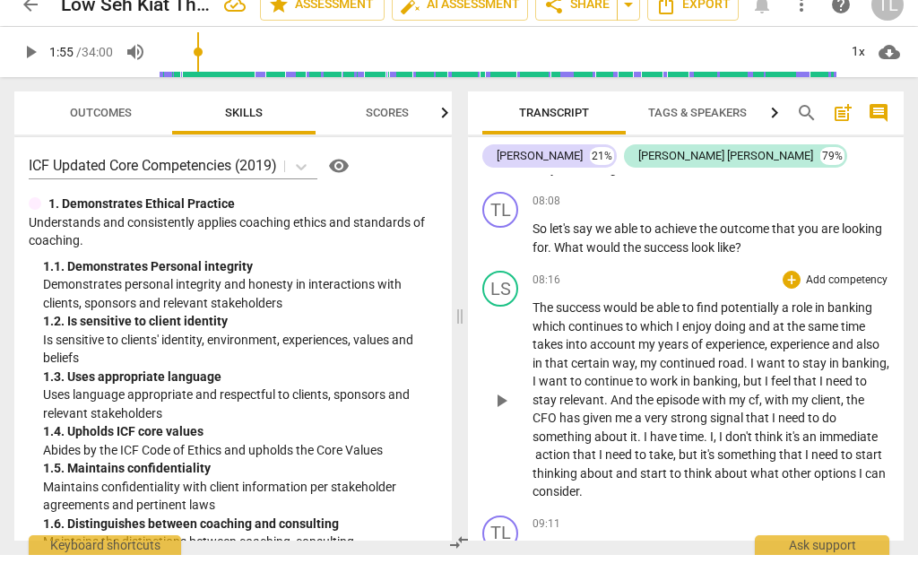
click at [757, 410] on span "cf" at bounding box center [753, 417] width 11 height 14
click at [762, 410] on span "," at bounding box center [761, 417] width 5 height 14
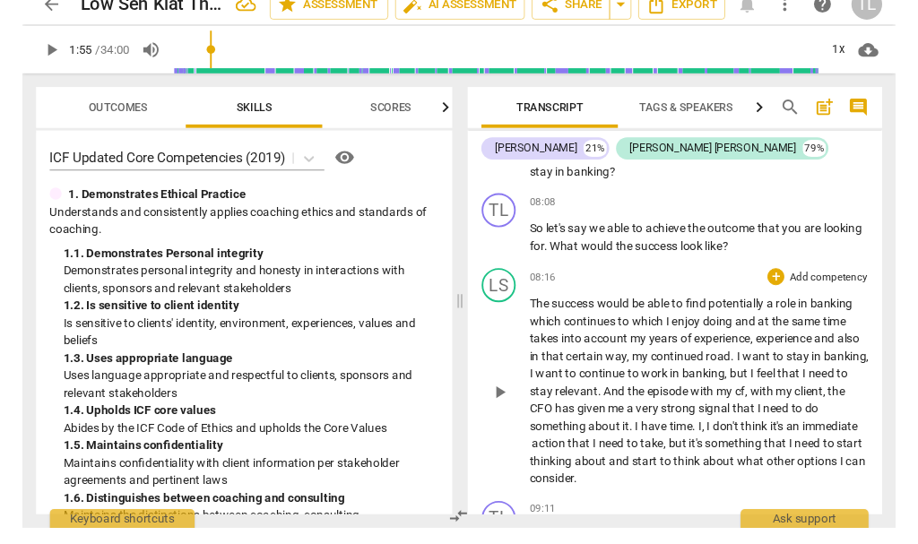
scroll to position [2564, 0]
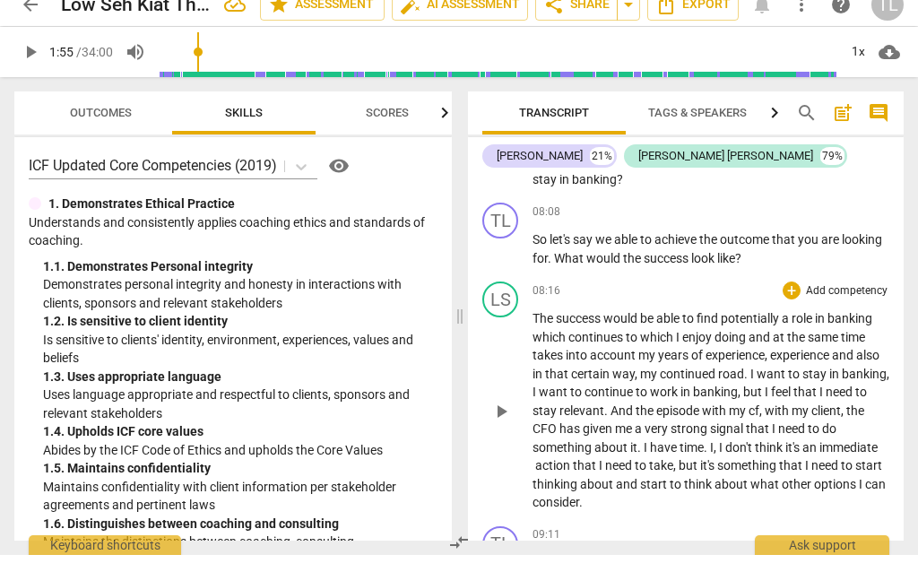
click at [538, 328] on span "The" at bounding box center [543, 335] width 23 height 14
click at [36, 58] on span "play_arrow" at bounding box center [31, 69] width 22 height 22
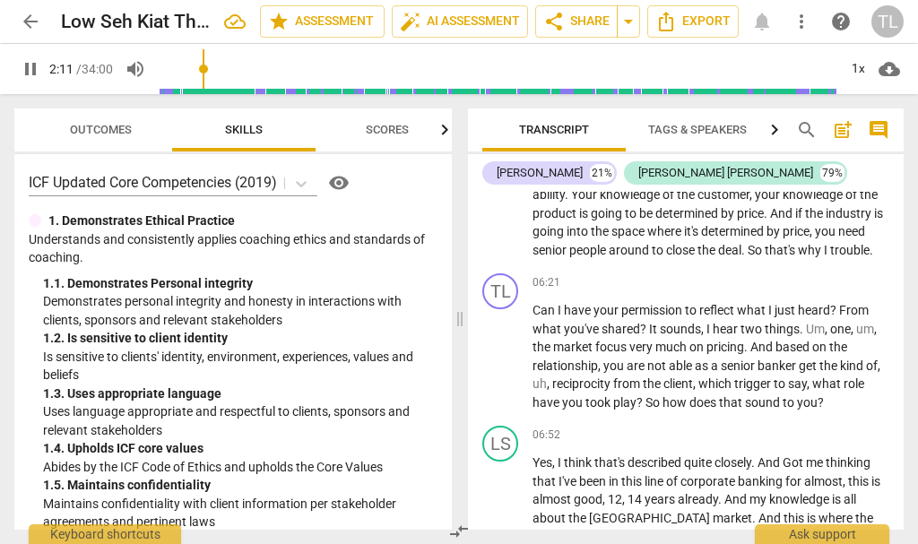
scroll to position [1916, 0]
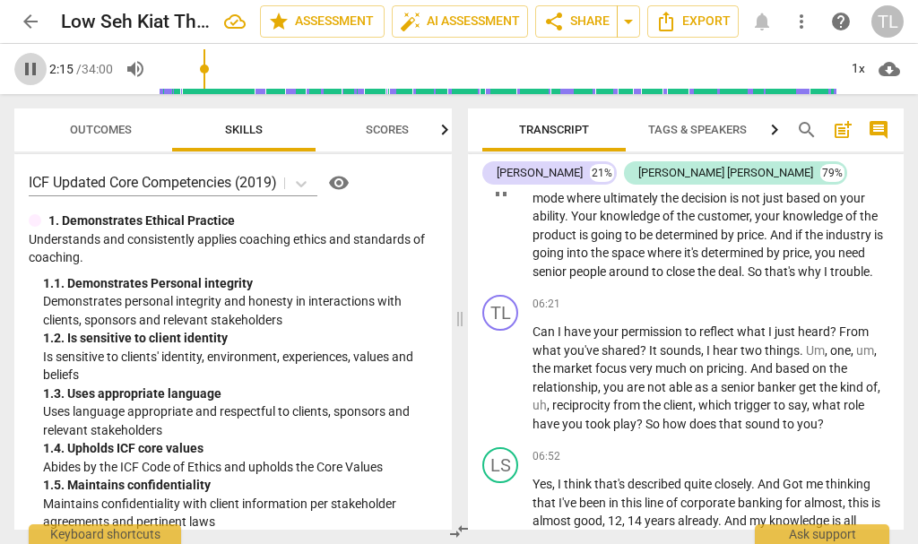
click at [34, 66] on span "pause" at bounding box center [31, 69] width 22 height 22
click at [40, 69] on span "play_arrow" at bounding box center [31, 69] width 22 height 22
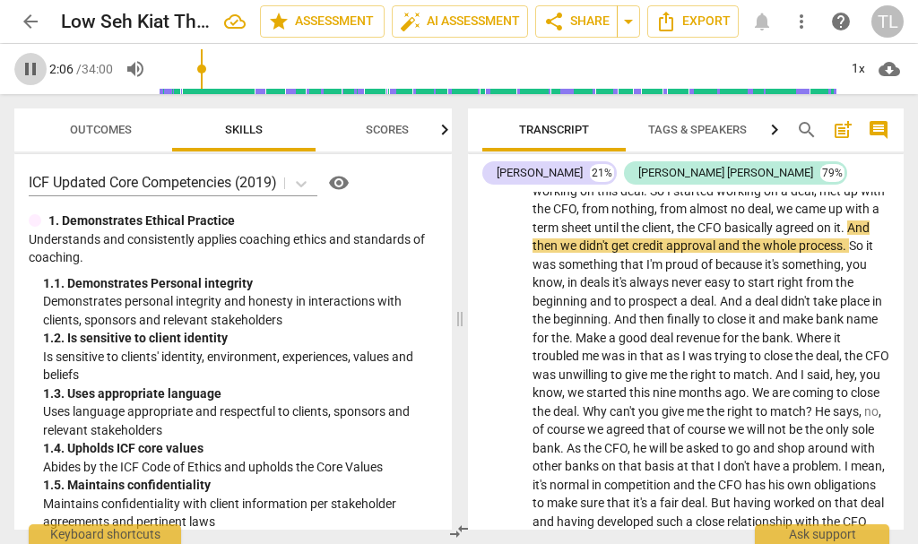
click at [34, 70] on span "pause" at bounding box center [31, 69] width 22 height 22
type input "127"
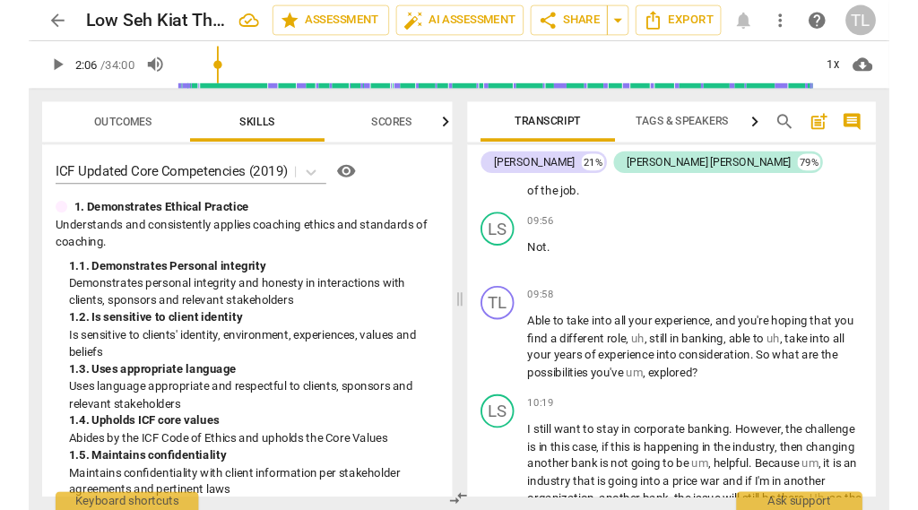
scroll to position [3219, 0]
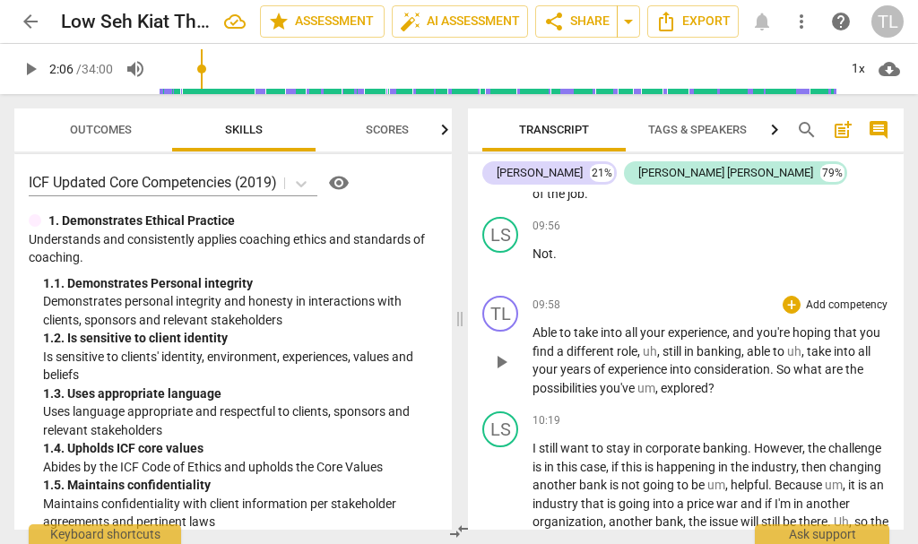
click at [653, 344] on span "uh" at bounding box center [650, 351] width 14 height 14
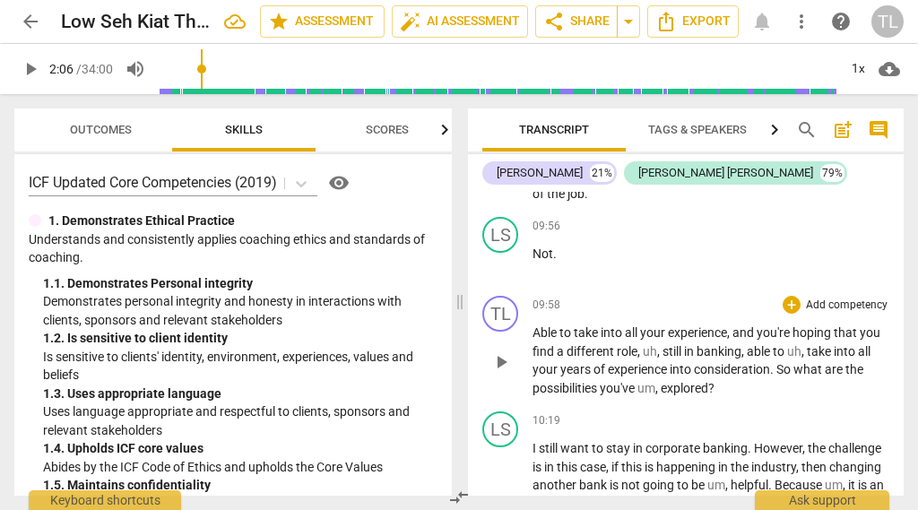
click at [669, 344] on span "still" at bounding box center [673, 351] width 22 height 14
click at [786, 344] on span "," at bounding box center [784, 351] width 5 height 14
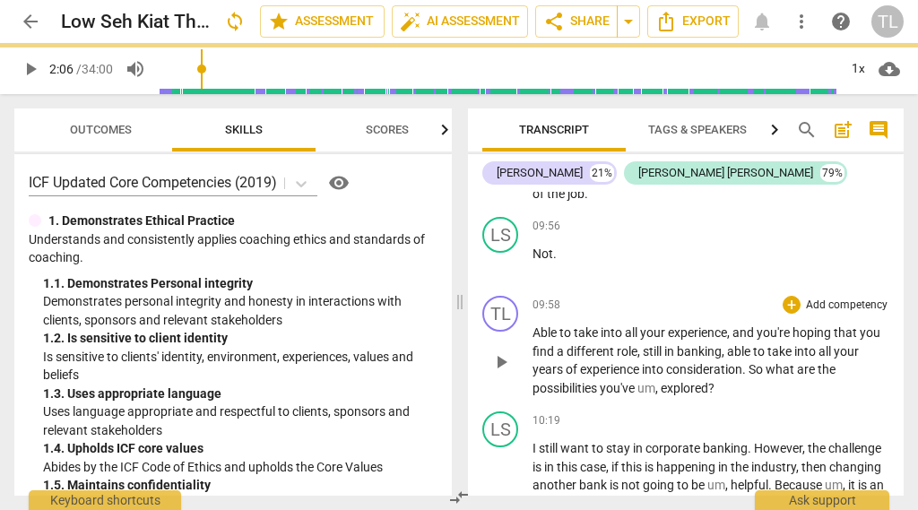
click at [653, 381] on span "um" at bounding box center [646, 388] width 18 height 14
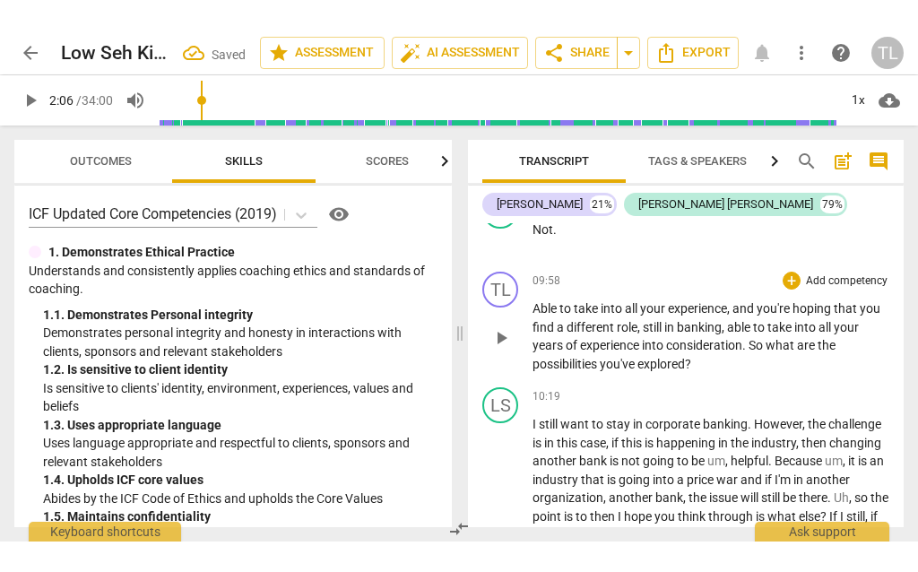
scroll to position [3287, 0]
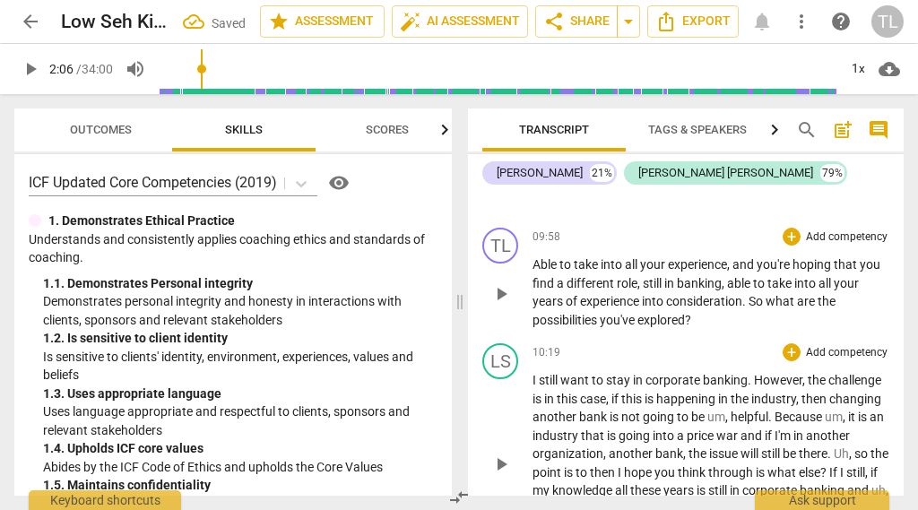
click at [724, 410] on span "um" at bounding box center [716, 417] width 18 height 14
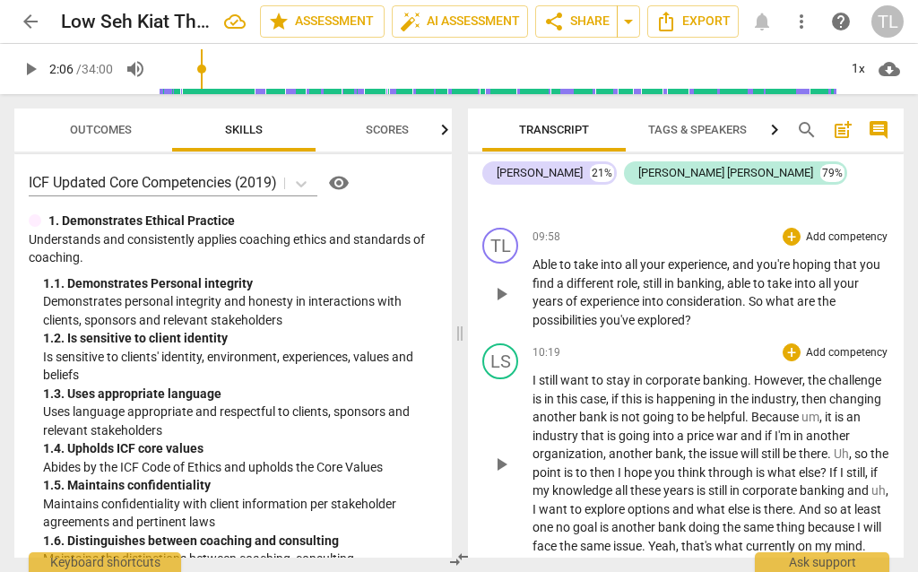
click at [818, 410] on span "um" at bounding box center [810, 417] width 18 height 14
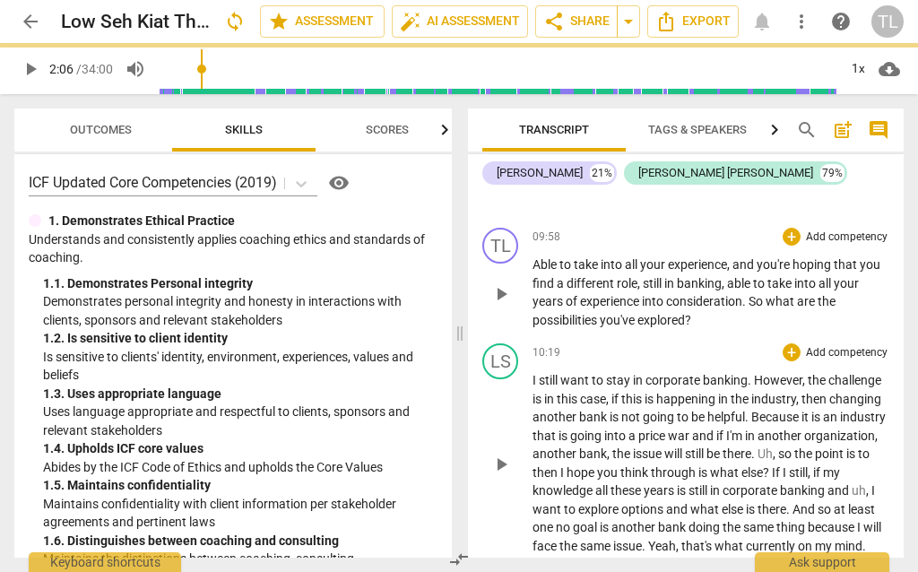
click at [773, 446] on span "Uh" at bounding box center [764, 453] width 15 height 14
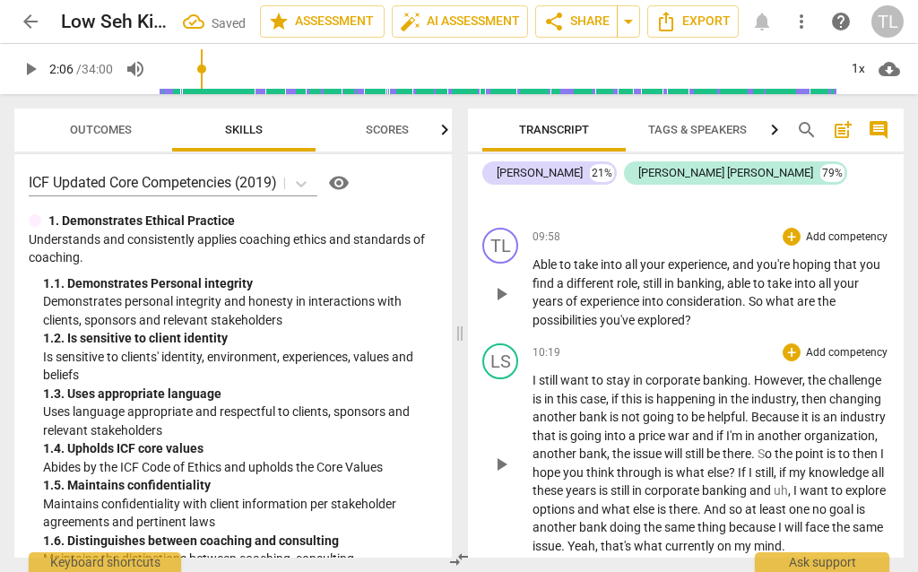
click at [793, 483] on span "," at bounding box center [790, 490] width 5 height 14
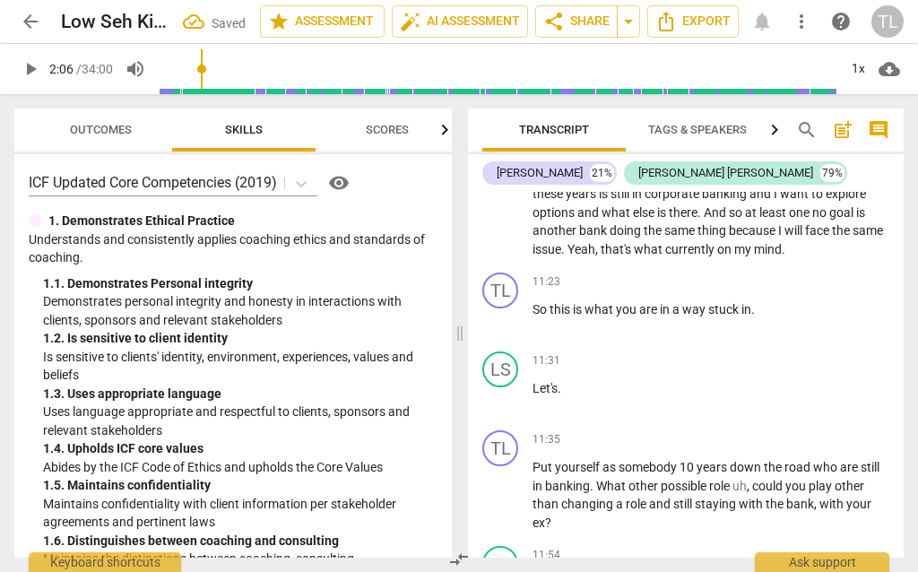
scroll to position [3613, 0]
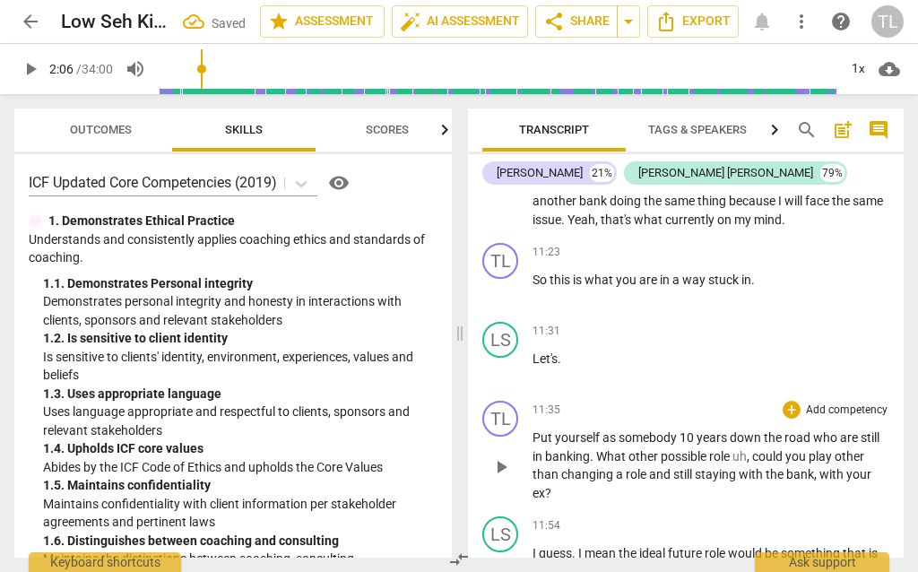
click at [748, 449] on span "," at bounding box center [749, 456] width 5 height 14
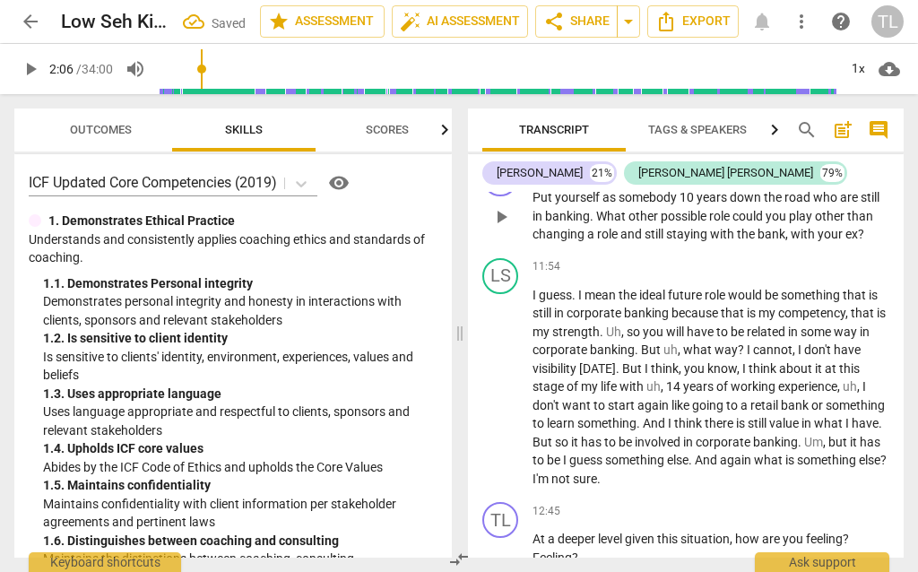
scroll to position [3854, 0]
click at [621, 324] on span "Uh" at bounding box center [613, 331] width 15 height 14
click at [662, 324] on span "you" at bounding box center [654, 331] width 23 height 14
click at [643, 324] on span "so" at bounding box center [635, 331] width 16 height 14
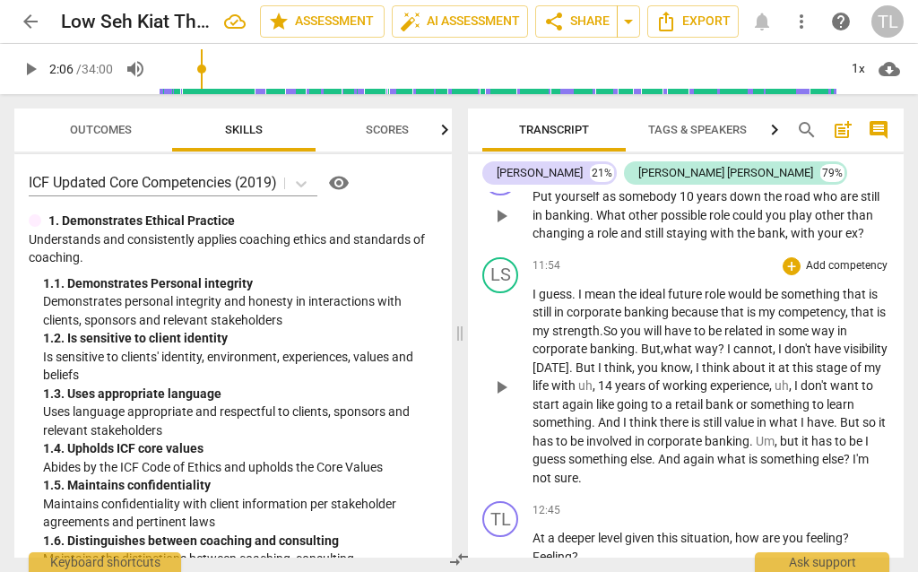
click at [593, 378] on span "," at bounding box center [594, 385] width 5 height 14
click at [773, 378] on span "," at bounding box center [771, 385] width 5 height 14
click at [777, 434] on span "," at bounding box center [776, 441] width 5 height 14
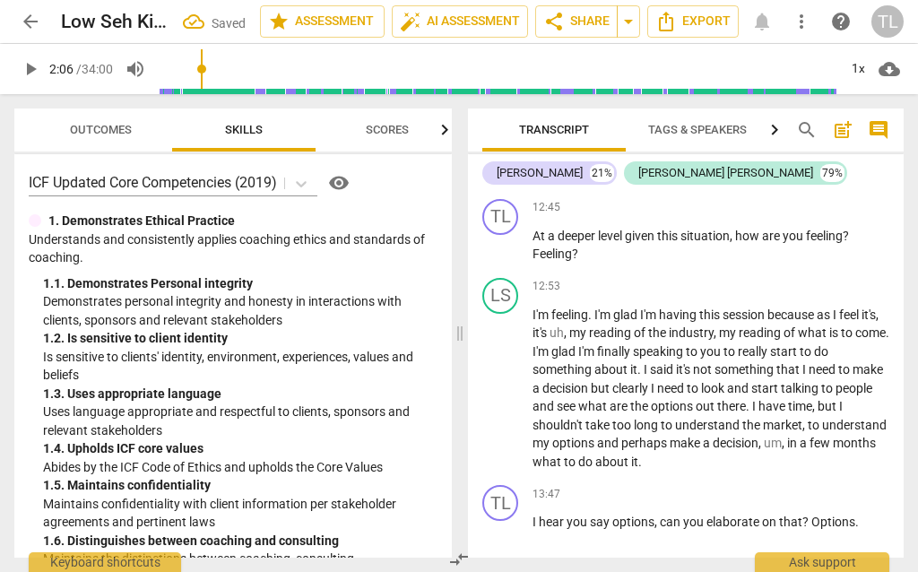
scroll to position [4139, 0]
click at [567, 324] on span "," at bounding box center [566, 331] width 5 height 14
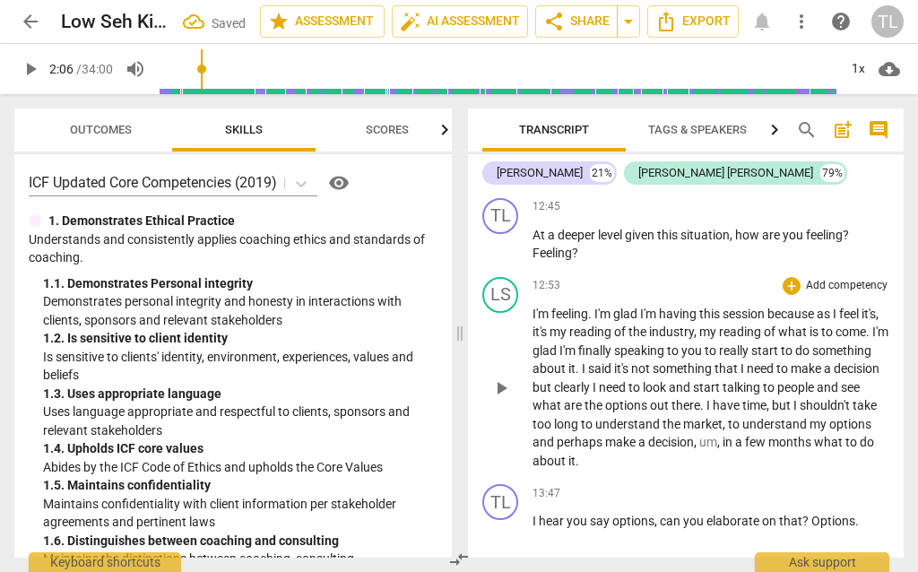
click at [717, 435] on span "um" at bounding box center [708, 442] width 18 height 14
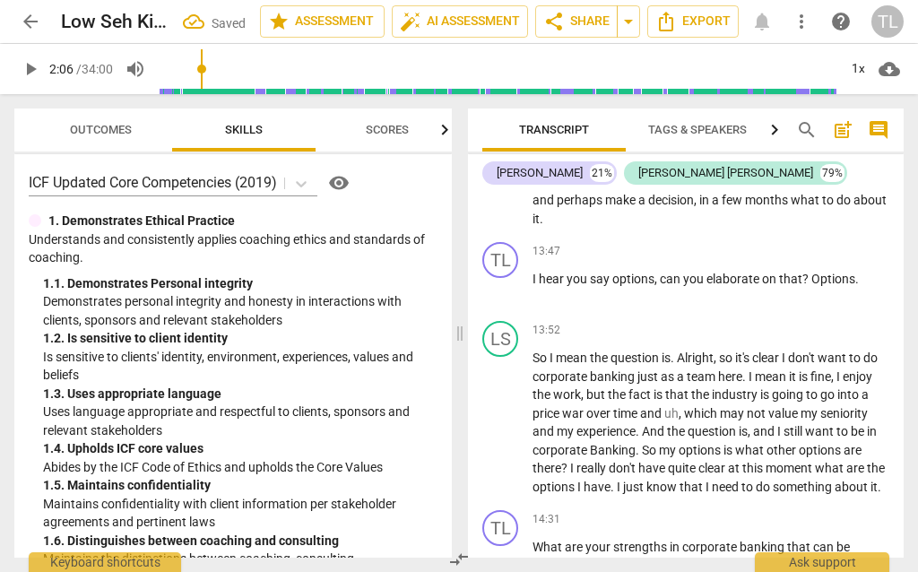
scroll to position [4388, 0]
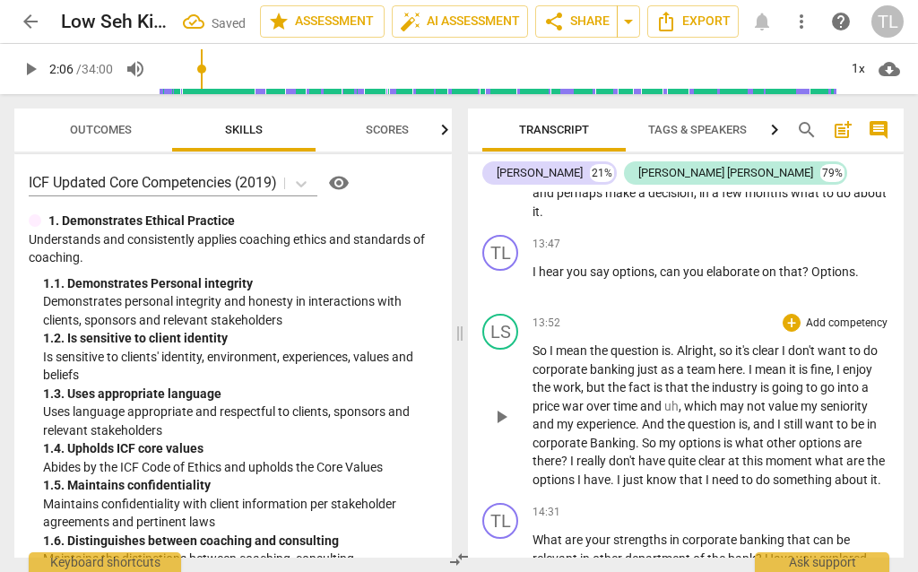
click at [681, 399] on span "," at bounding box center [681, 406] width 5 height 14
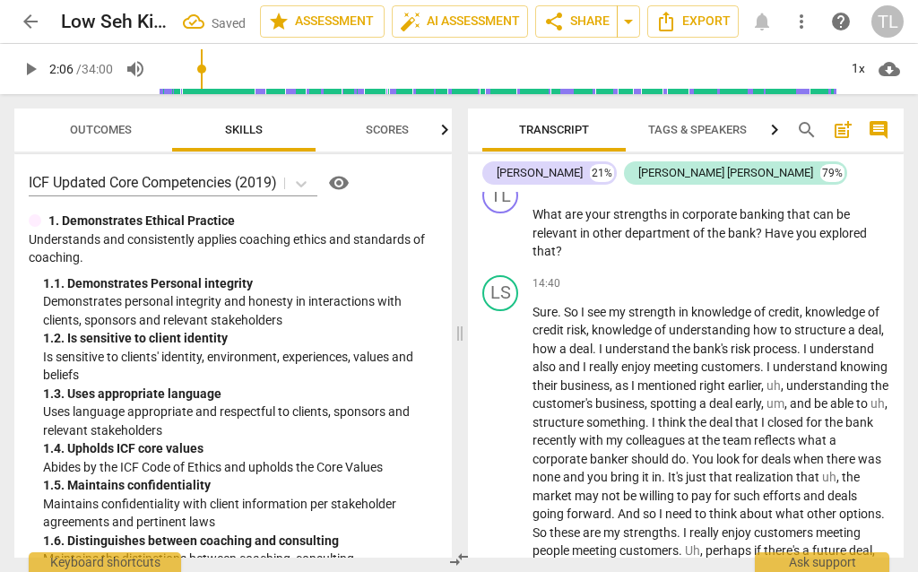
scroll to position [4722, 0]
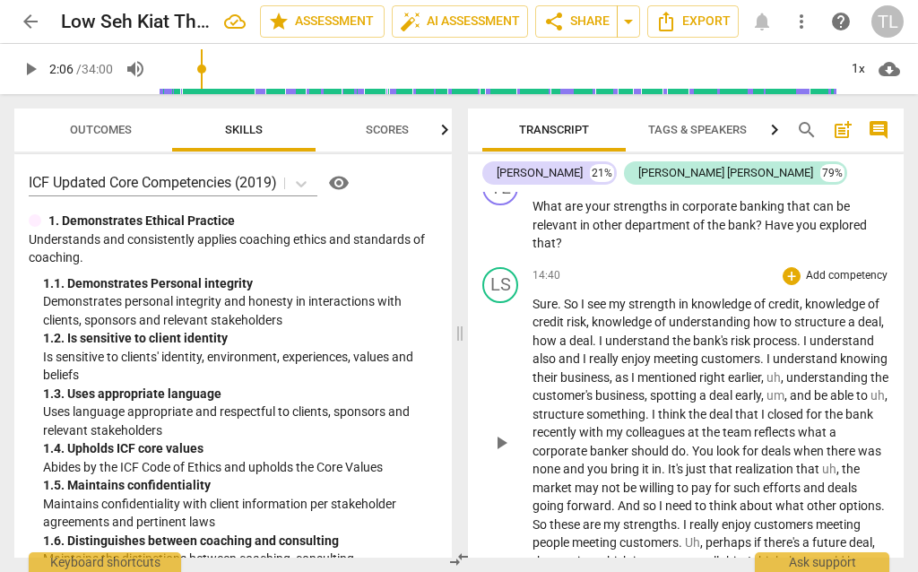
click at [786, 370] on span "," at bounding box center [783, 377] width 5 height 14
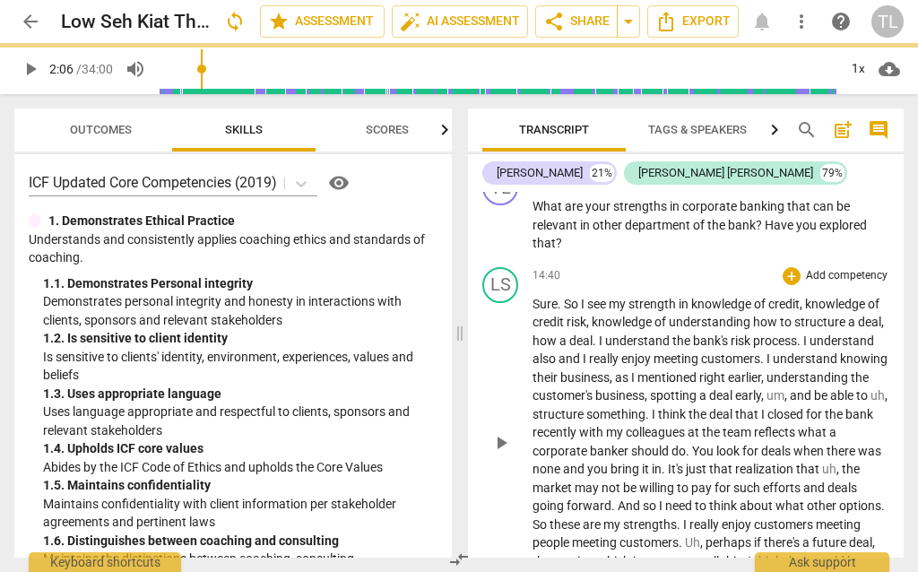
click at [790, 388] on span "and" at bounding box center [802, 395] width 24 height 14
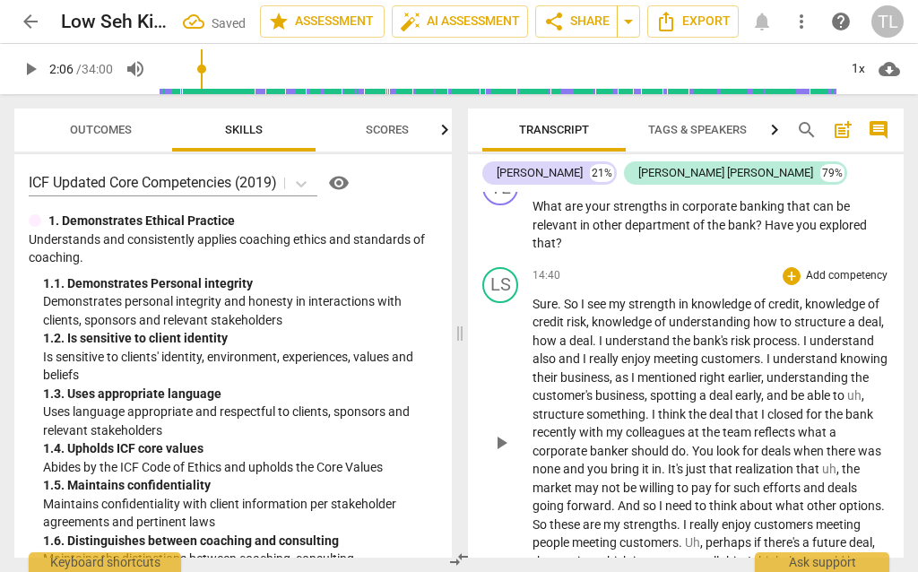
click at [700, 535] on span "Uh" at bounding box center [692, 542] width 15 height 14
click at [754, 535] on span "perhaps" at bounding box center [729, 542] width 48 height 14
click at [586, 407] on span "structure" at bounding box center [559, 414] width 54 height 14
click at [842, 462] on span "the" at bounding box center [851, 469] width 18 height 14
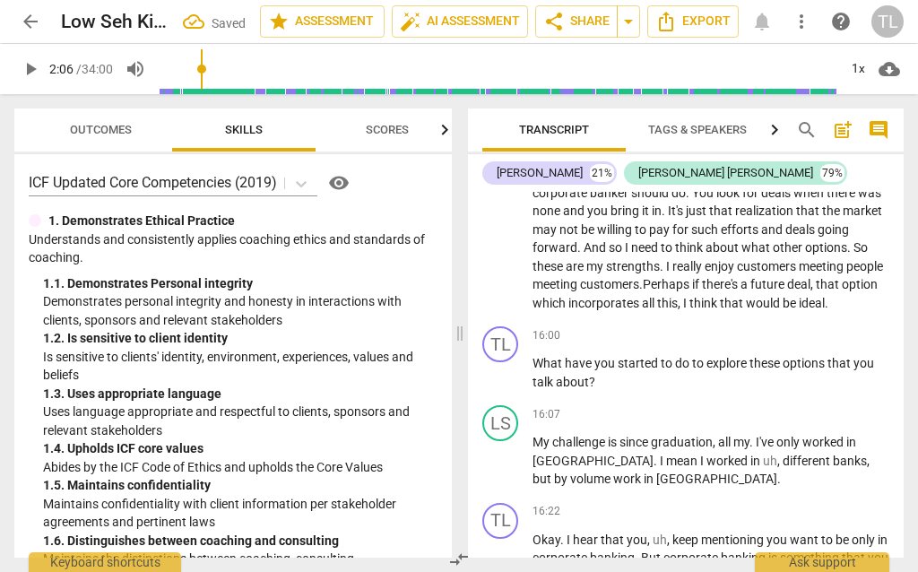
scroll to position [4981, 0]
click at [777, 453] on span "," at bounding box center [779, 460] width 5 height 14
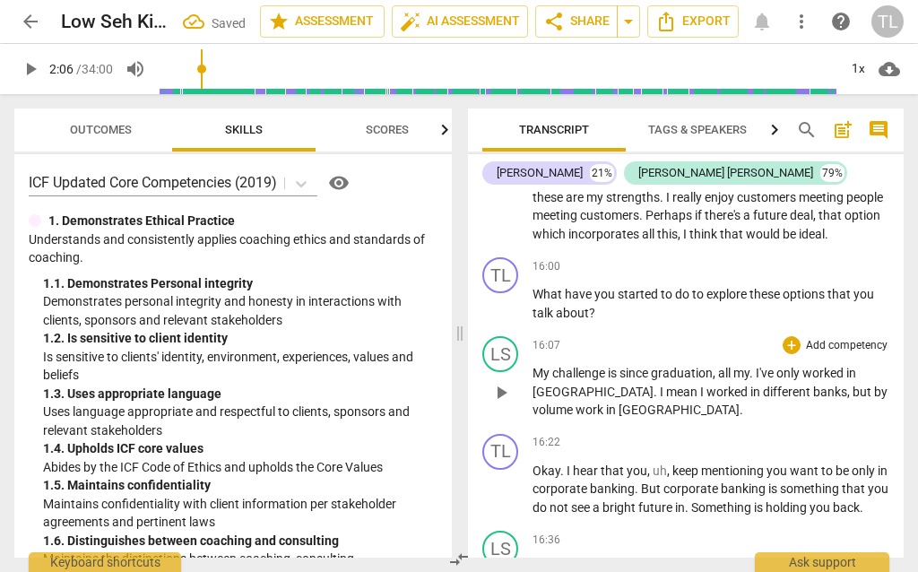
scroll to position [5064, 0]
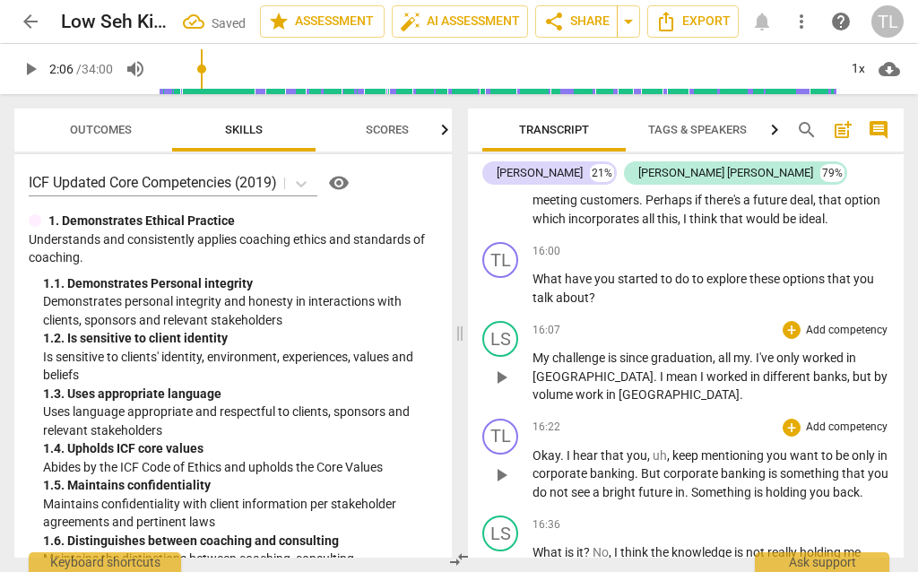
click at [663, 448] on span "uh" at bounding box center [660, 455] width 14 height 14
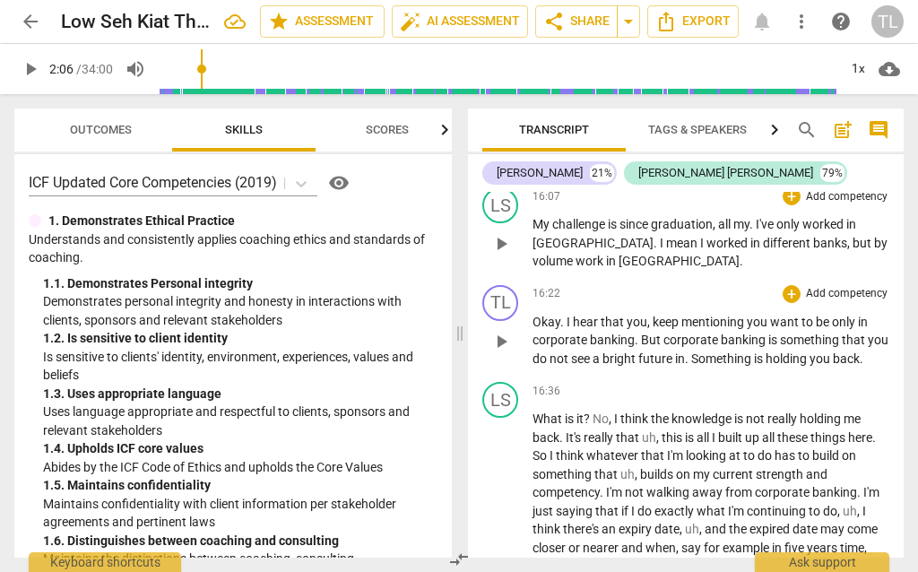
scroll to position [5199, 0]
click at [608, 411] on span "No" at bounding box center [600, 418] width 16 height 14
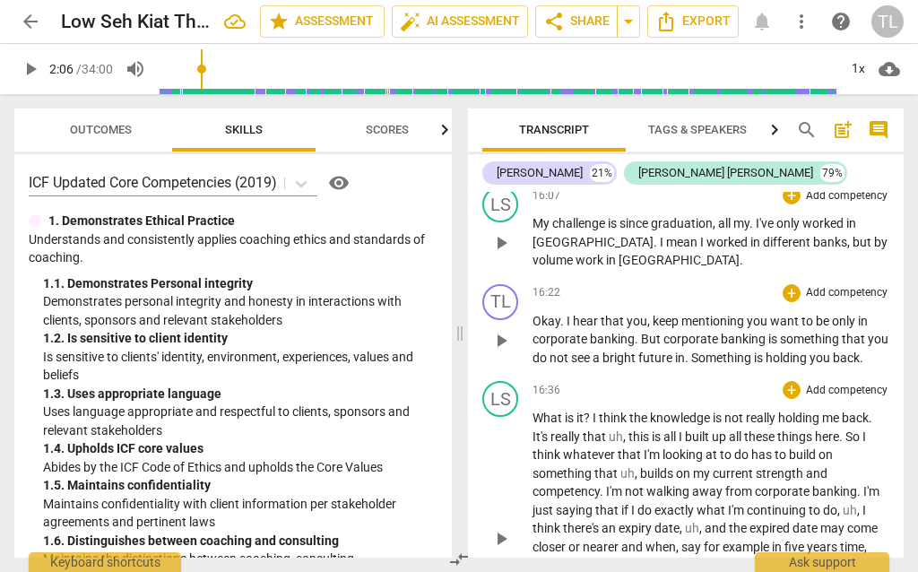
click at [872, 312] on p "Okay . I hear that you , keep mentioning you want to be only in corporate banki…" at bounding box center [710, 340] width 357 height 56
click at [633, 429] on span "this" at bounding box center [639, 436] width 23 height 14
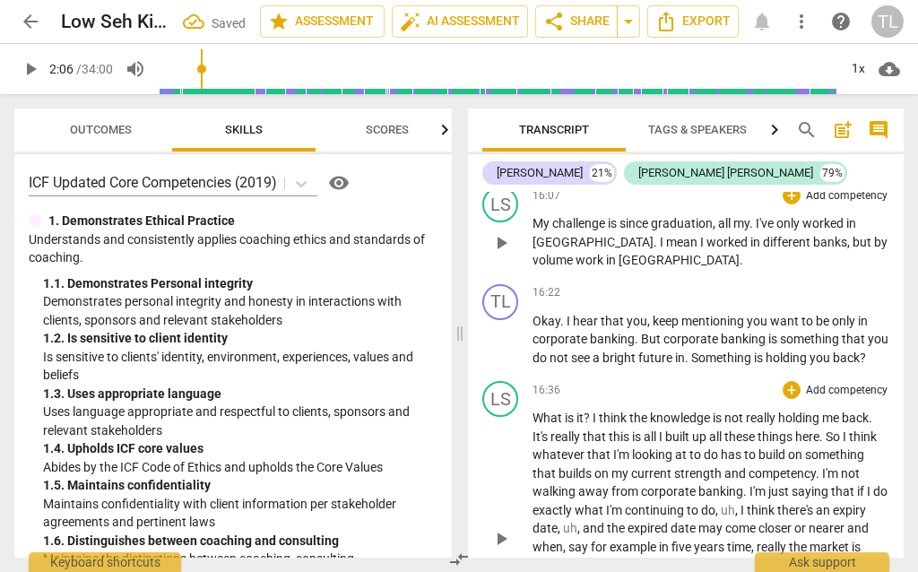
click at [739, 503] on span "," at bounding box center [737, 510] width 5 height 14
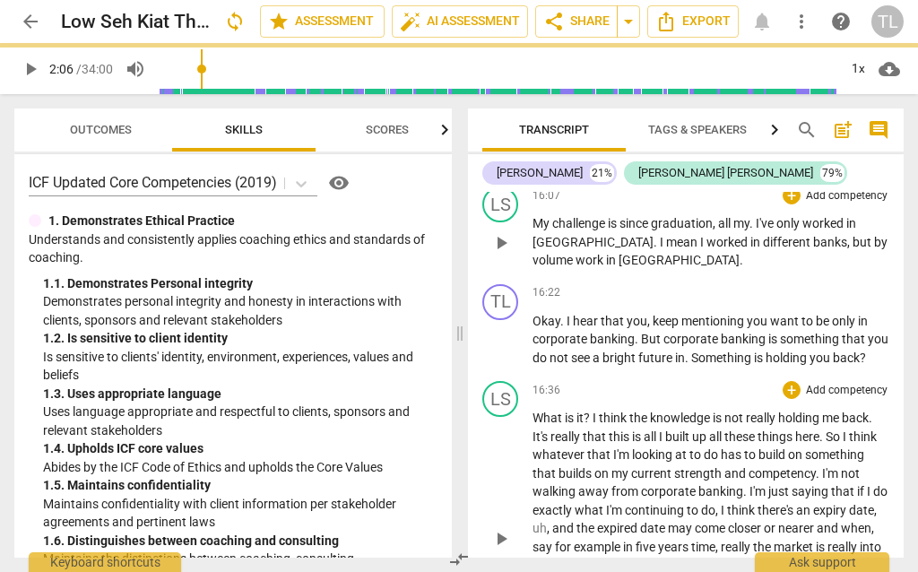
click at [549, 521] on span "," at bounding box center [549, 528] width 5 height 14
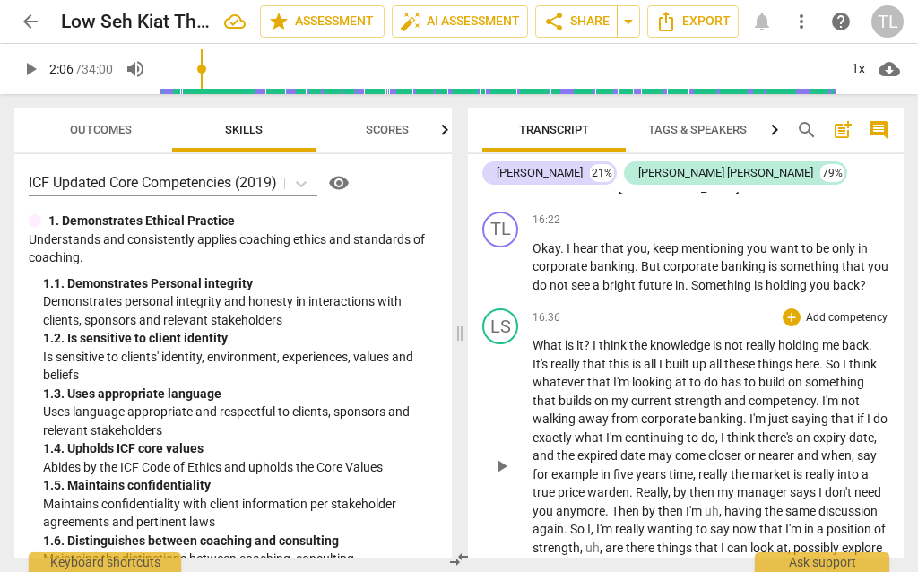
scroll to position [5274, 0]
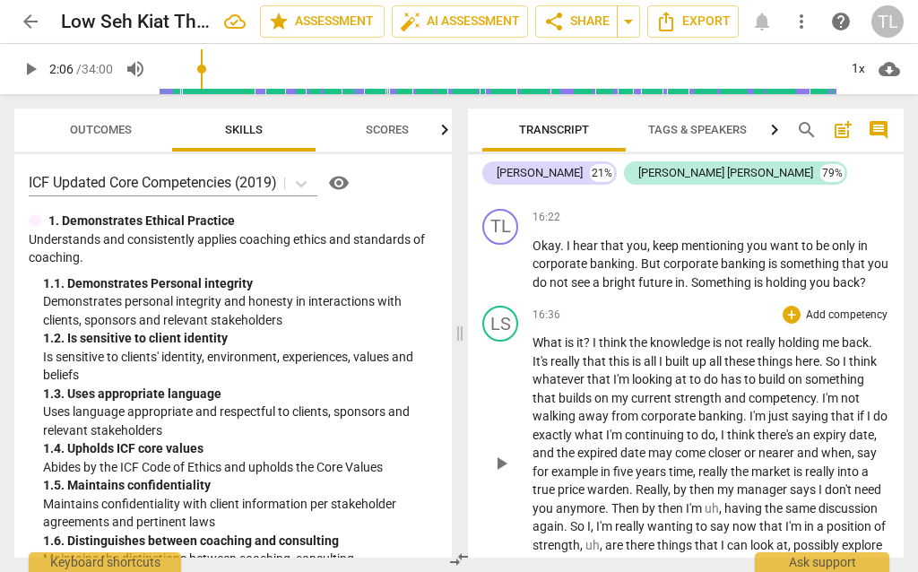
click at [727, 501] on span "having" at bounding box center [744, 508] width 40 height 14
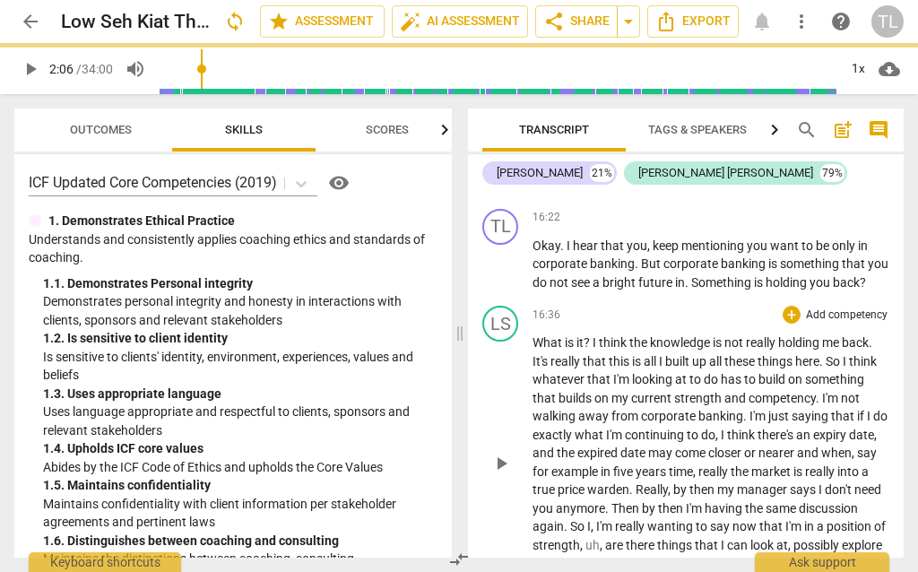
click at [600, 538] on span "," at bounding box center [602, 545] width 5 height 14
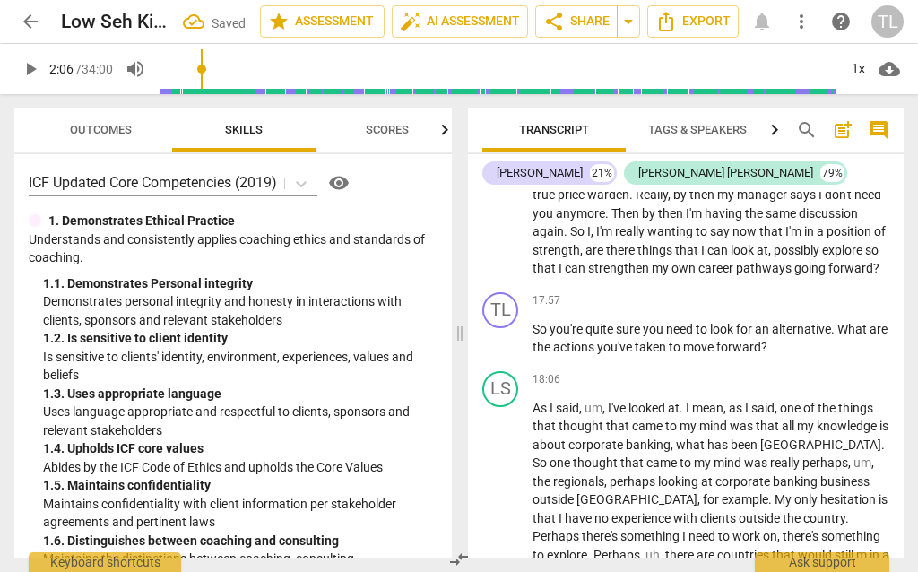
scroll to position [5576, 0]
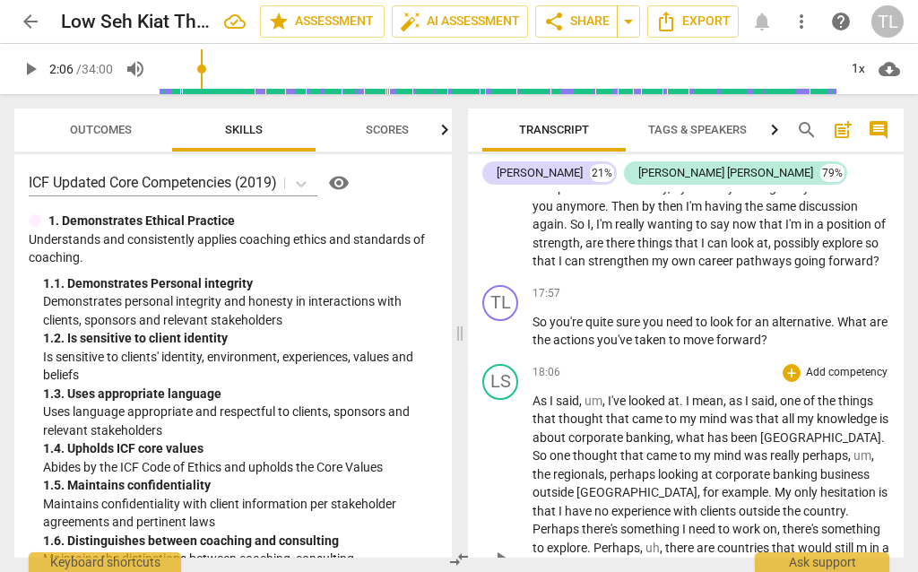
click at [599, 393] on span "um" at bounding box center [593, 400] width 18 height 14
click at [871, 448] on span "," at bounding box center [872, 455] width 3 height 14
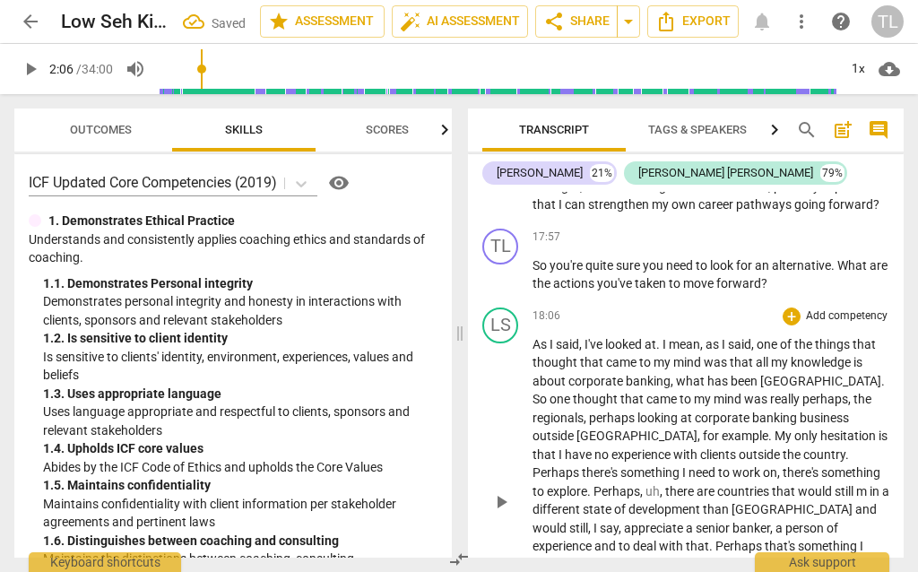
scroll to position [5645, 0]
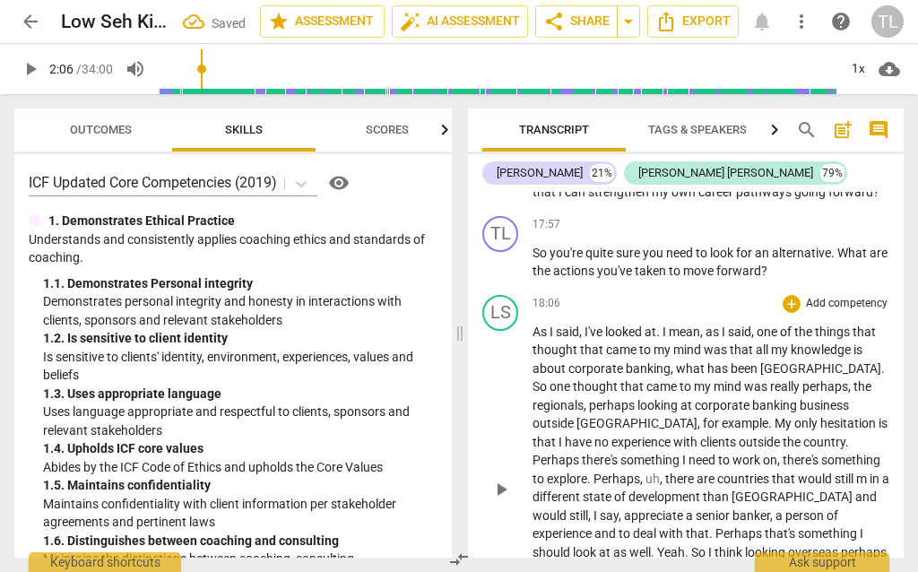
click at [660, 471] on span "," at bounding box center [662, 478] width 5 height 14
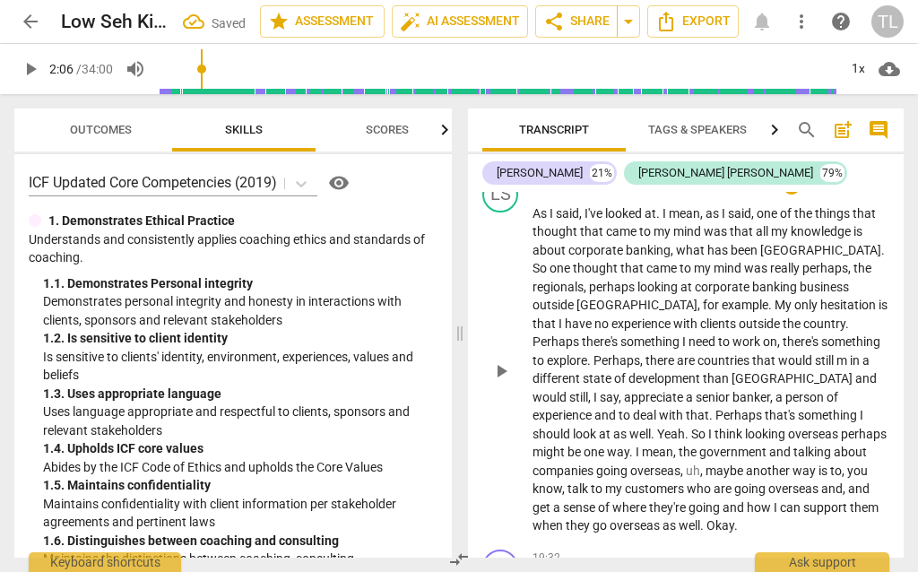
scroll to position [5771, 0]
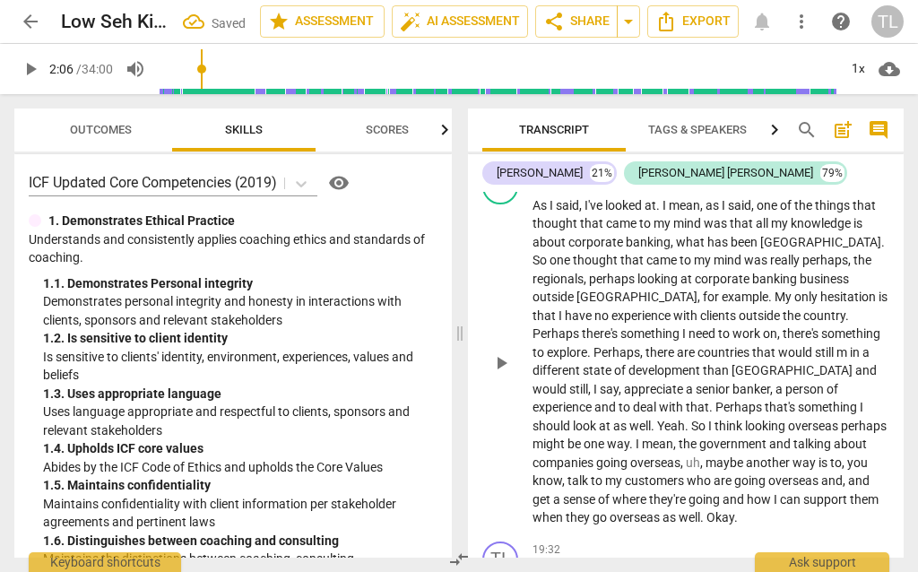
click at [705, 455] on span "maybe" at bounding box center [725, 462] width 40 height 14
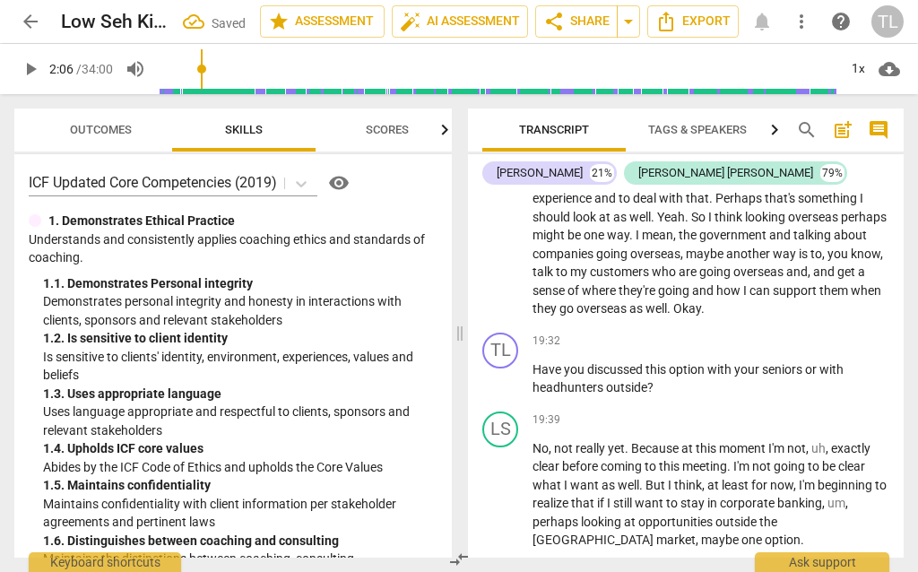
scroll to position [5982, 0]
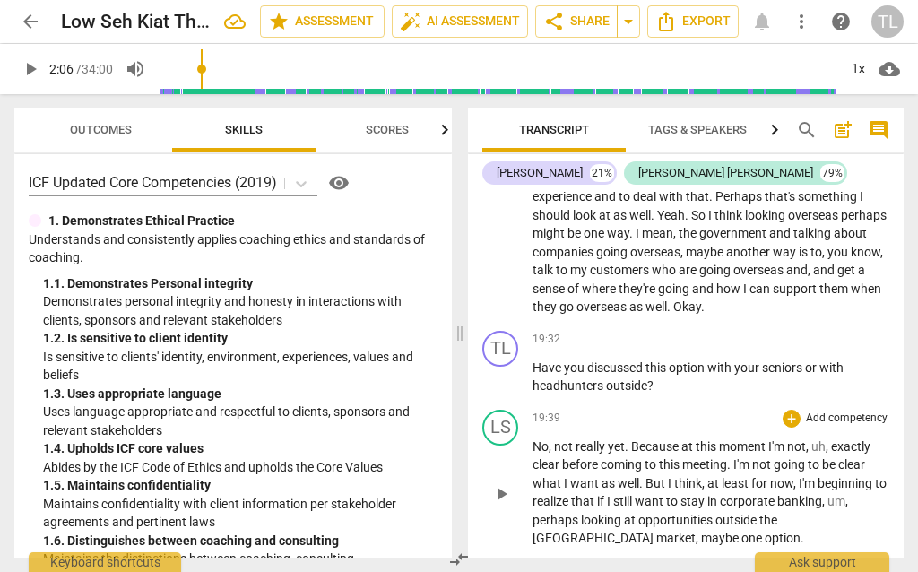
click at [826, 439] on span "uh" at bounding box center [818, 446] width 14 height 14
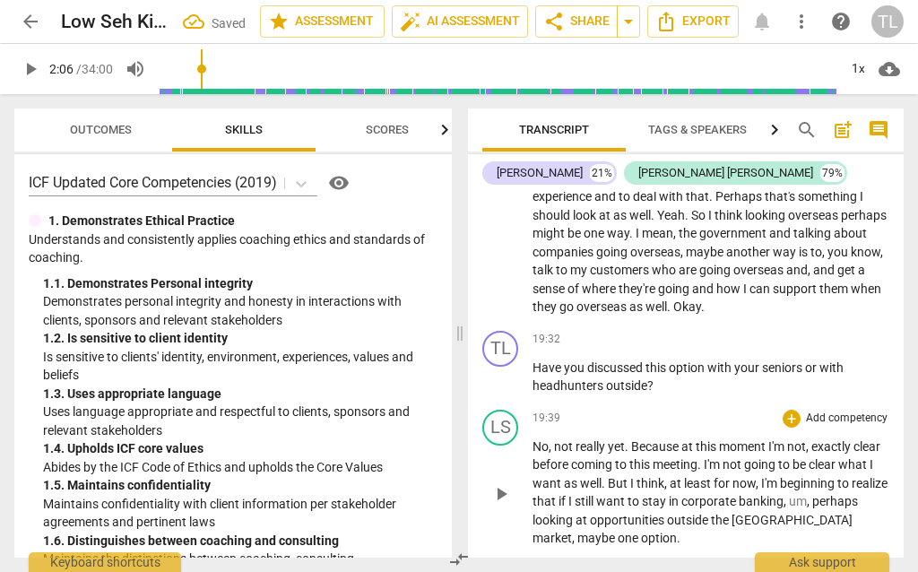
click at [812, 494] on span "," at bounding box center [809, 501] width 5 height 14
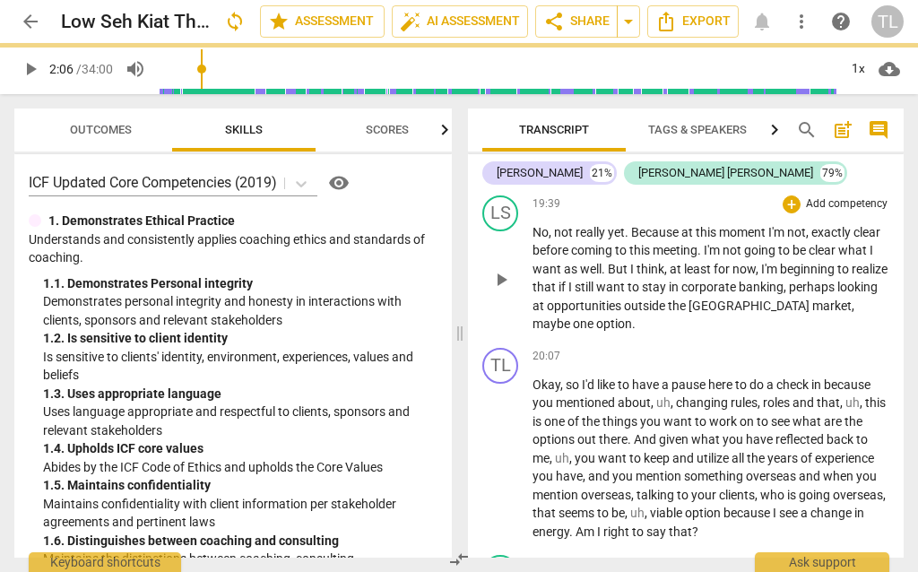
scroll to position [6205, 0]
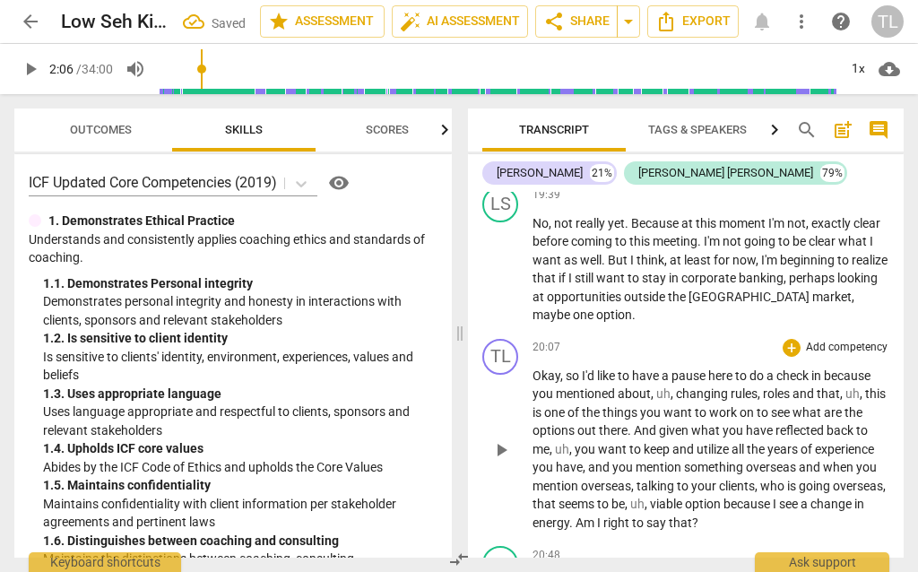
click at [674, 386] on span "," at bounding box center [672, 393] width 5 height 14
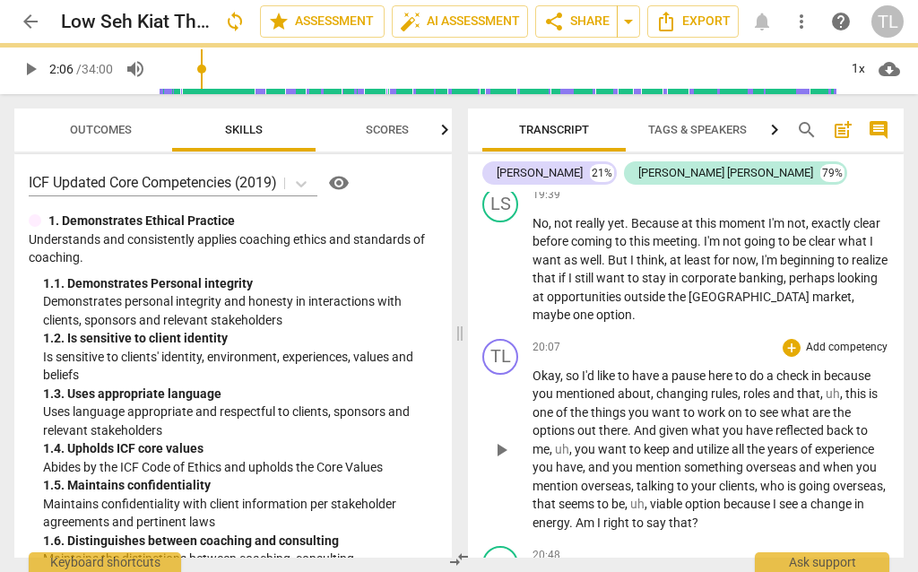
click at [843, 386] on span "," at bounding box center [842, 393] width 5 height 14
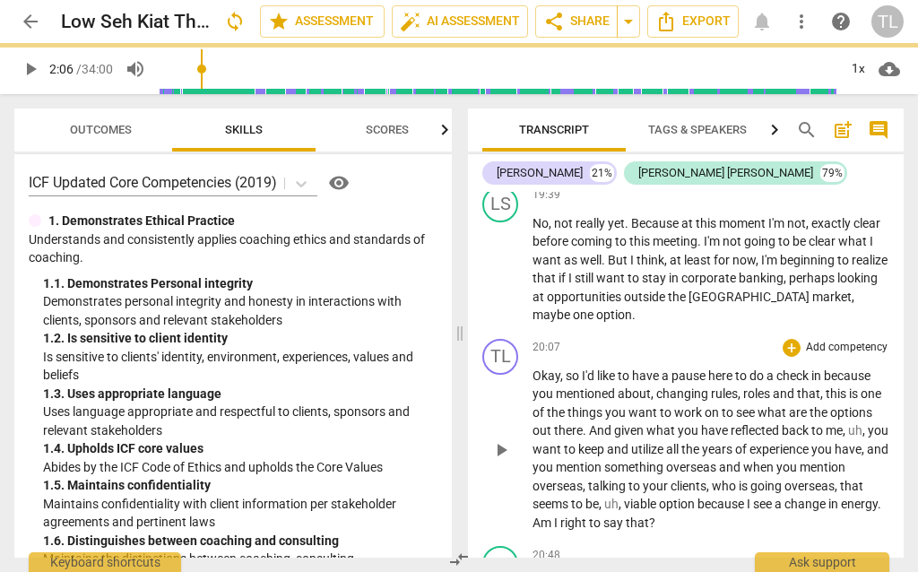
click at [859, 423] on span "uh" at bounding box center [855, 430] width 14 height 14
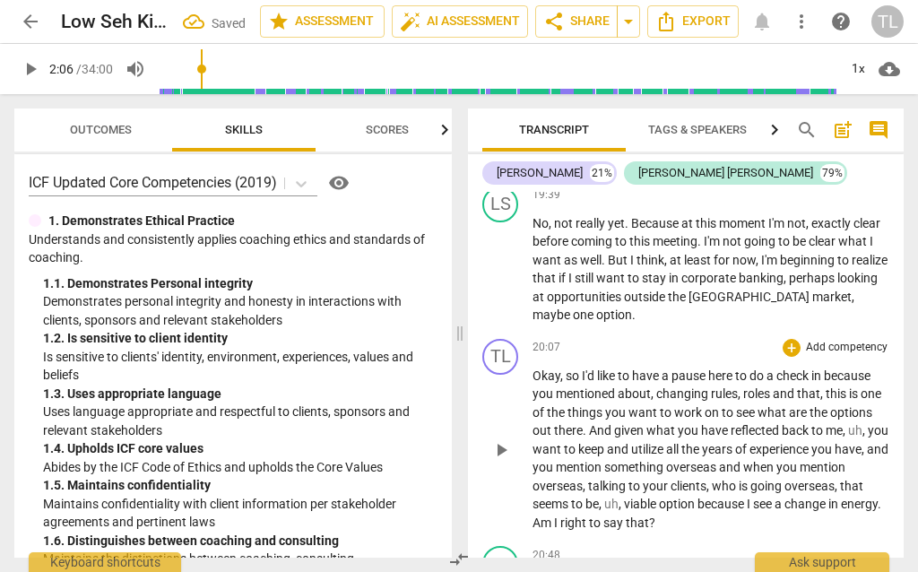
click at [874, 423] on span "you" at bounding box center [878, 430] width 21 height 14
click at [623, 497] on span "," at bounding box center [620, 504] width 5 height 14
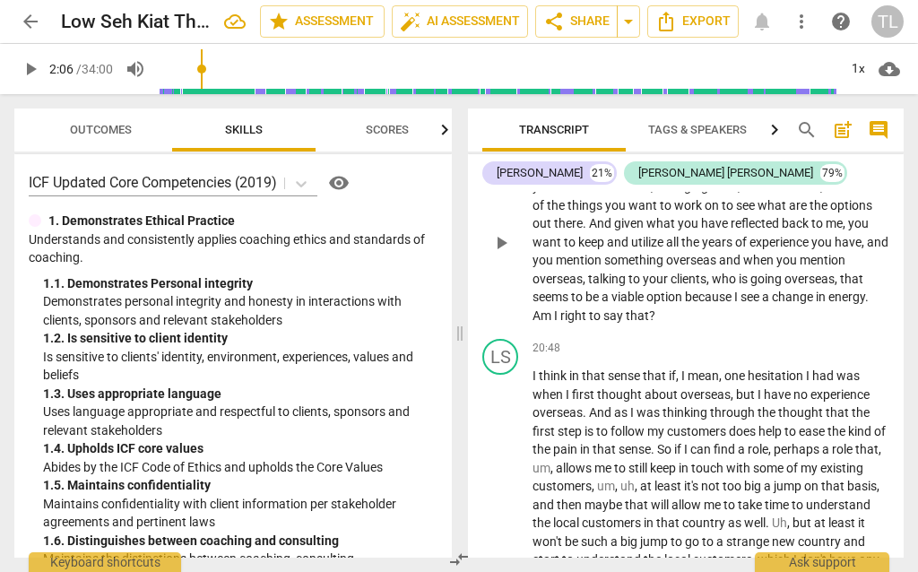
scroll to position [6413, 0]
click at [654, 478] on span "at" at bounding box center [647, 485] width 14 height 14
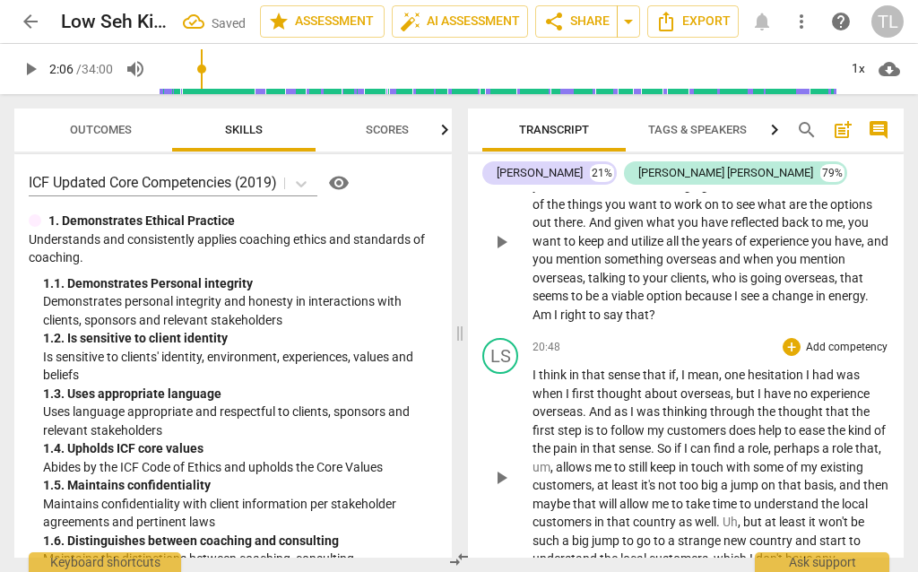
click at [743, 514] on span "," at bounding box center [740, 521] width 5 height 14
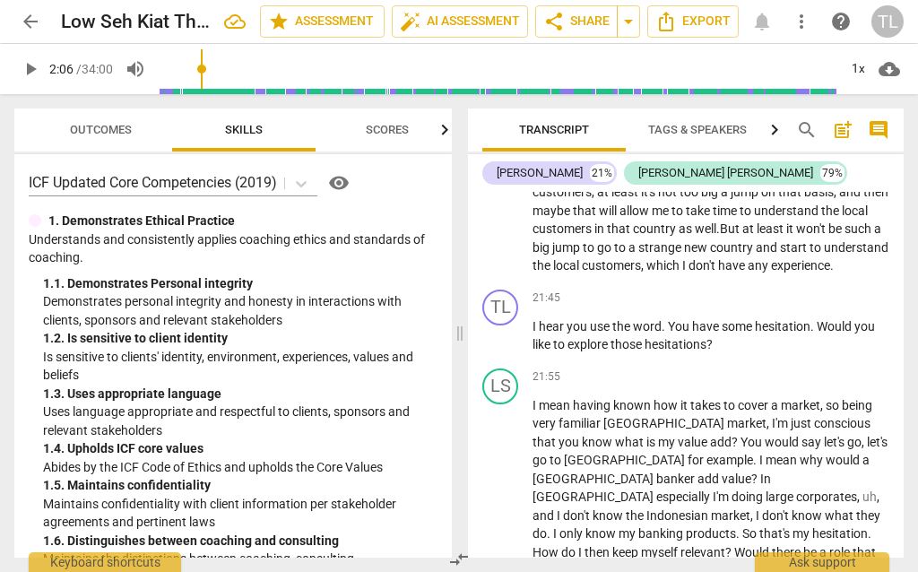
scroll to position [6707, 0]
click at [557, 507] on span "and" at bounding box center [544, 514] width 24 height 14
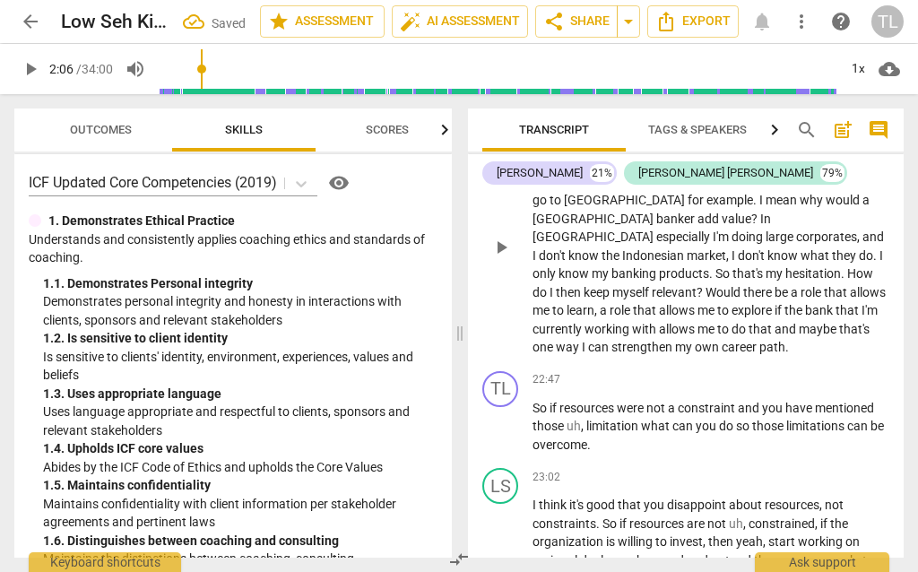
scroll to position [6982, 0]
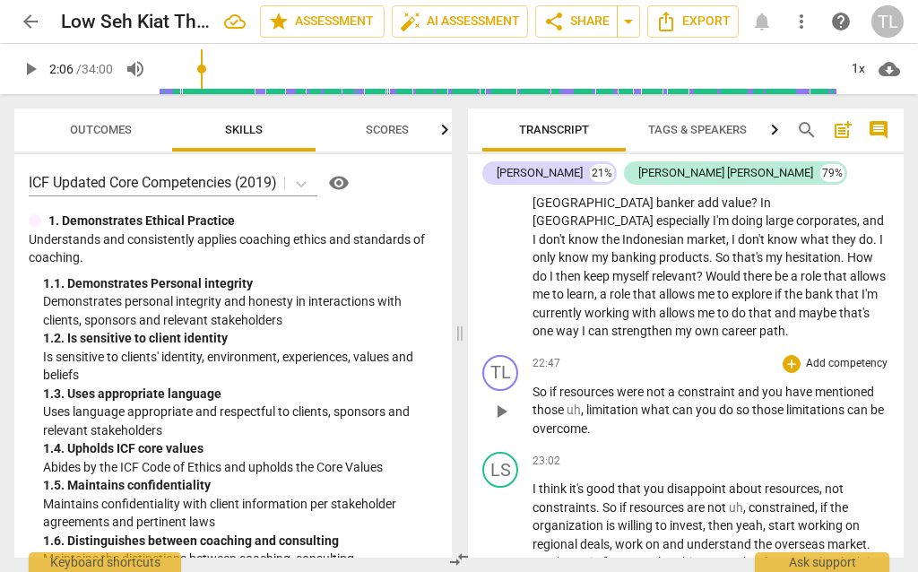
click at [591, 402] on span "limitation" at bounding box center [613, 409] width 55 height 14
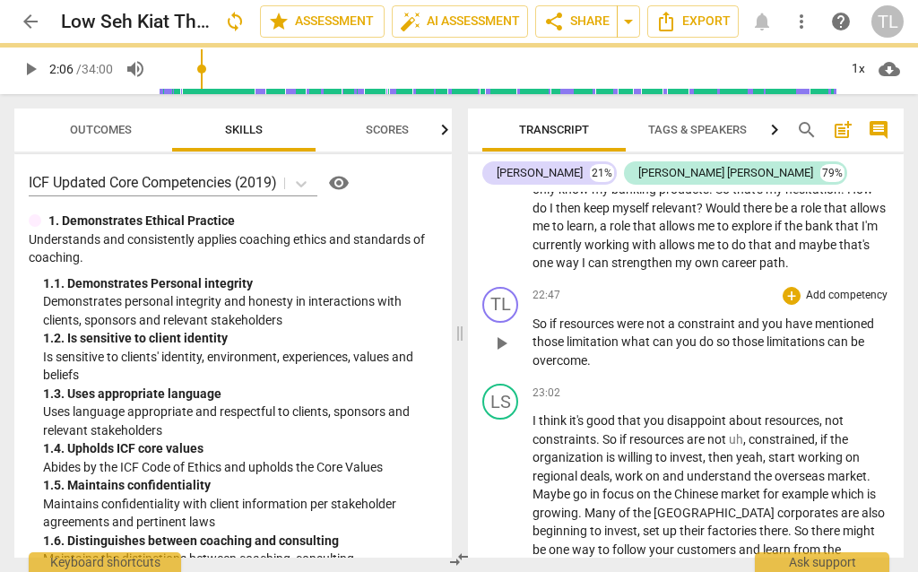
scroll to position [7051, 0]
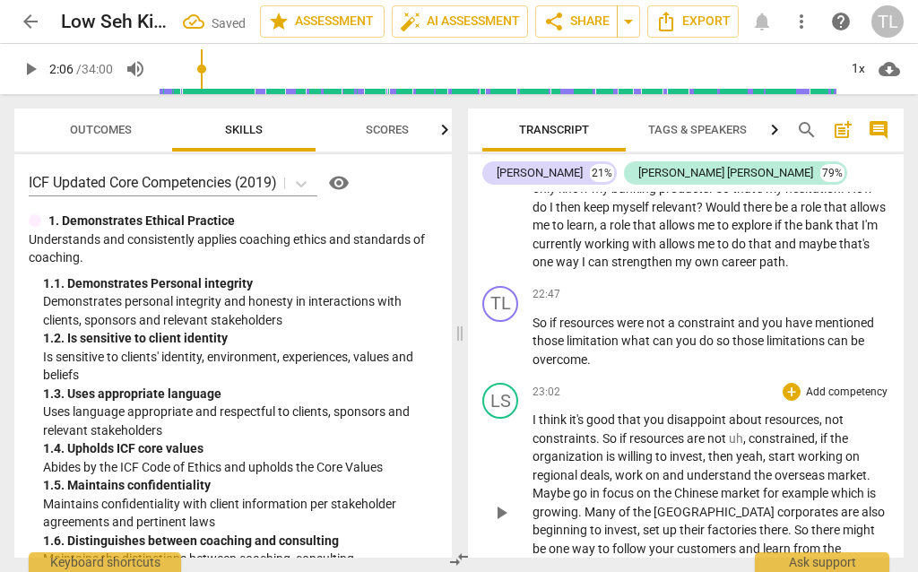
click at [742, 431] on span "uh" at bounding box center [736, 438] width 14 height 14
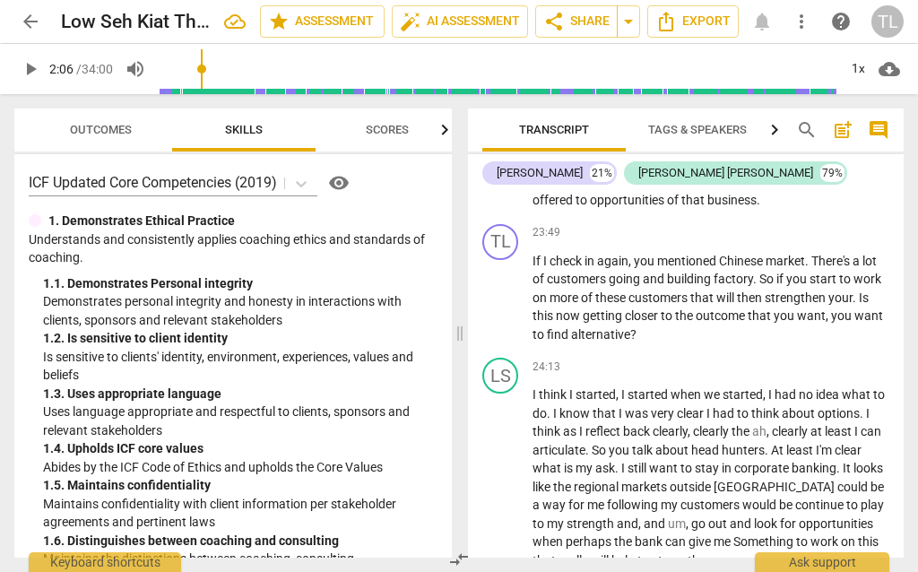
scroll to position [7455, 0]
click at [775, 424] on span "clearly" at bounding box center [791, 431] width 39 height 14
click at [619, 387] on span "," at bounding box center [618, 394] width 5 height 14
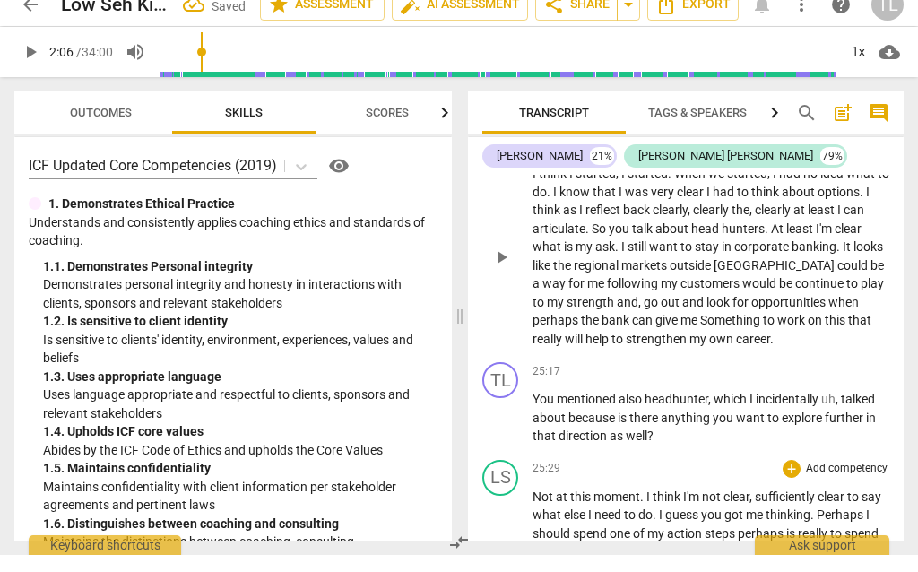
scroll to position [7851, 0]
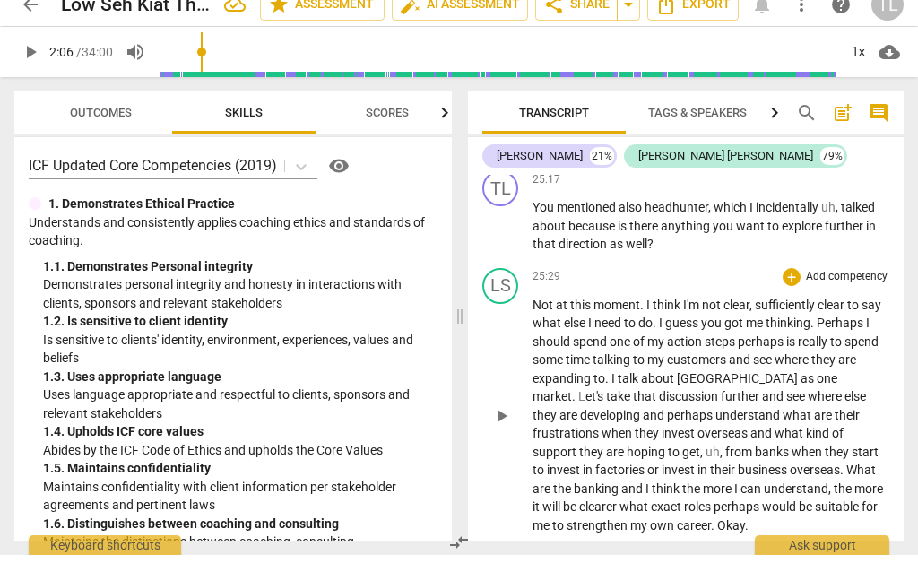
click at [720, 462] on span "uh" at bounding box center [712, 469] width 14 height 14
click at [877, 313] on p "Not at this moment . I think I'm not clear , sufficiently clear to say what els…" at bounding box center [710, 432] width 357 height 239
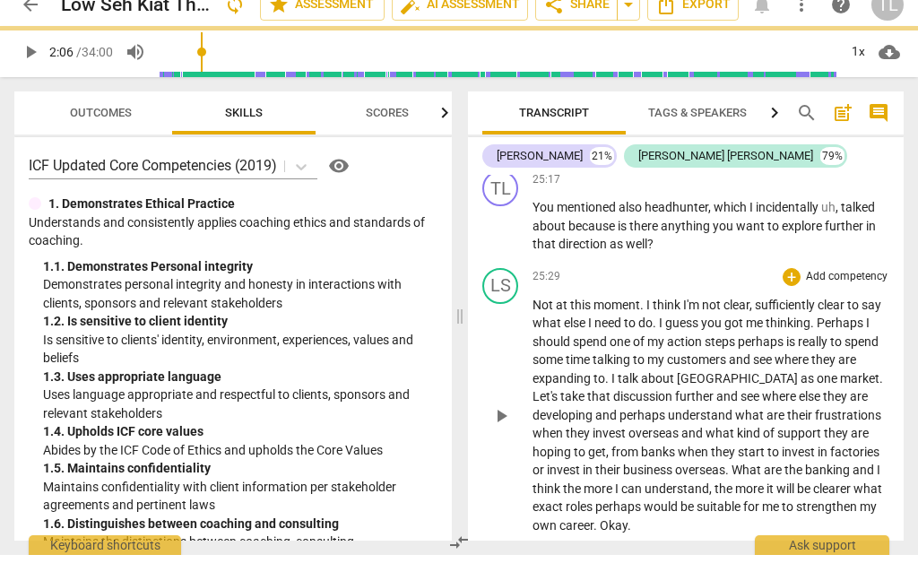
scroll to position [8043, 0]
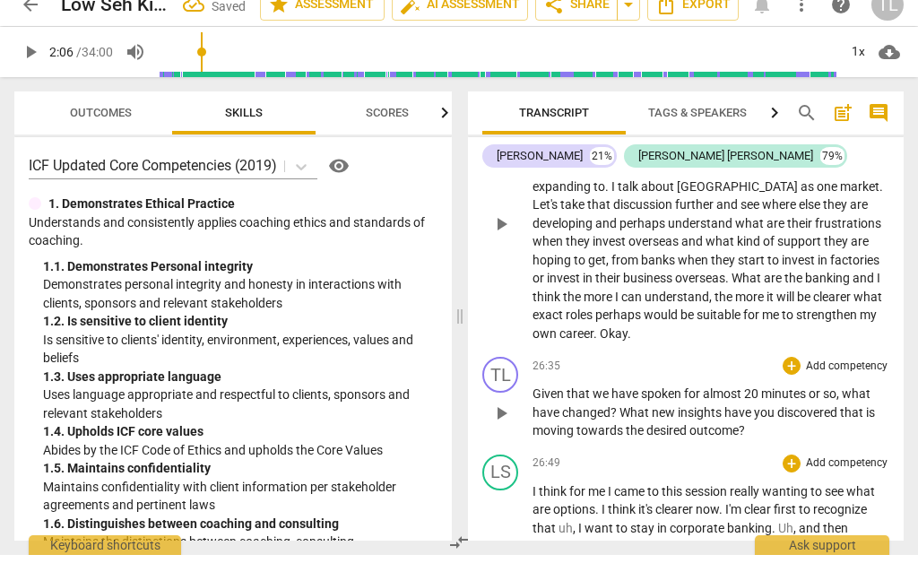
click at [575, 538] on span "," at bounding box center [575, 545] width 5 height 14
click at [782, 538] on span "and" at bounding box center [791, 545] width 24 height 14
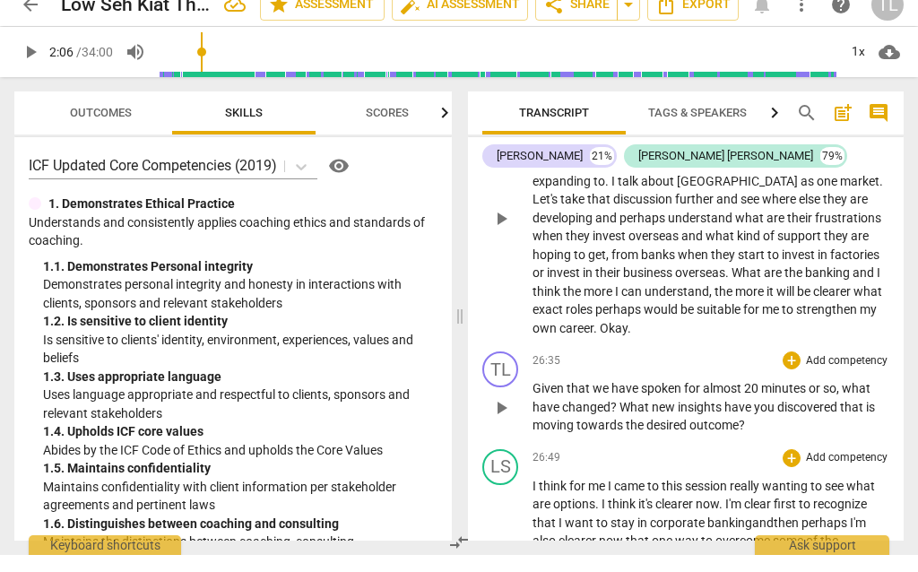
scroll to position [8240, 0]
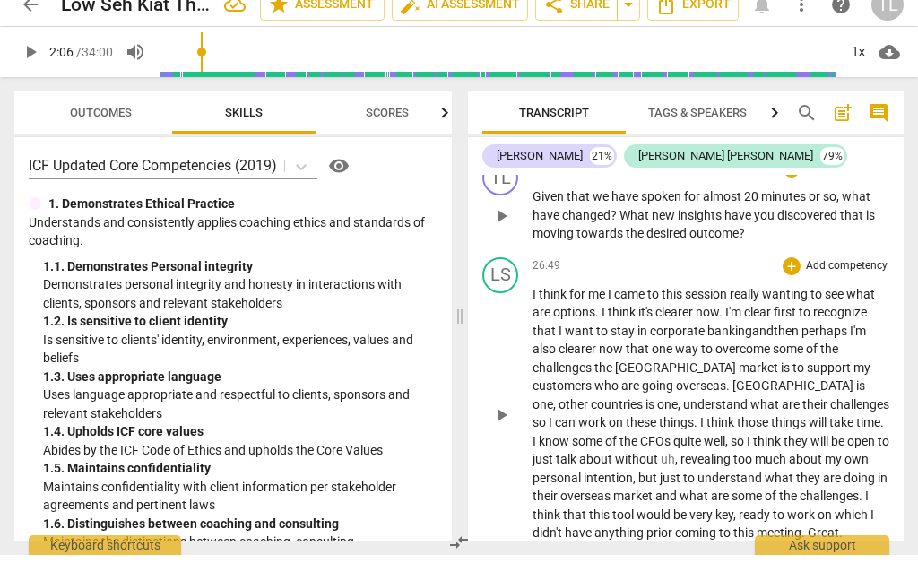
click at [680, 469] on span "revealing" at bounding box center [706, 476] width 53 height 14
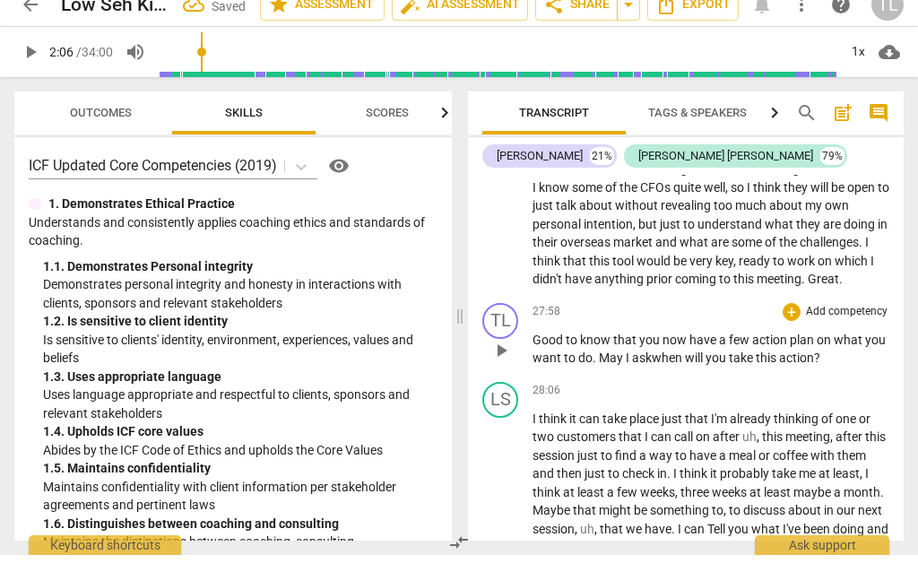
scroll to position [8494, 0]
click at [756, 445] on span "uh" at bounding box center [749, 452] width 14 height 14
click at [599, 538] on span "," at bounding box center [596, 545] width 5 height 14
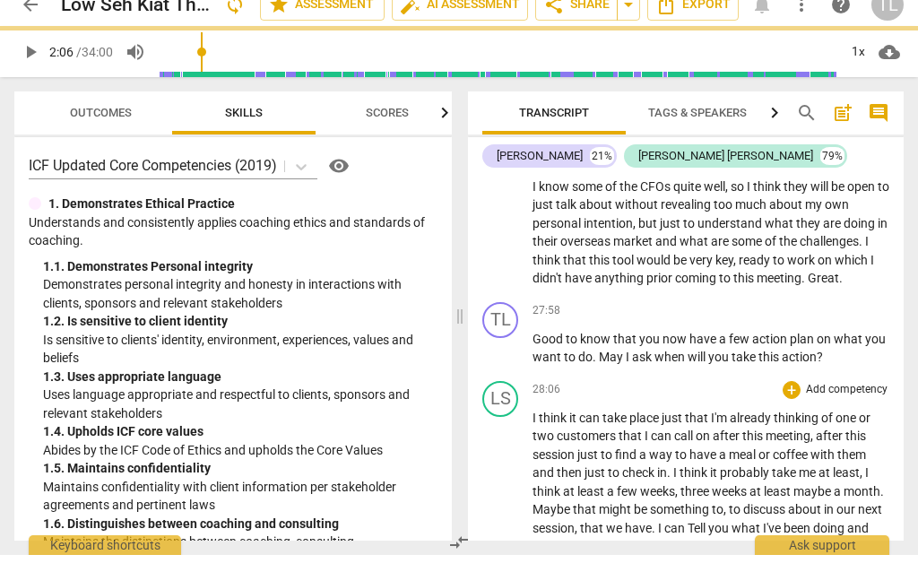
click at [761, 543] on span "Uh" at bounding box center [755, 563] width 15 height 14
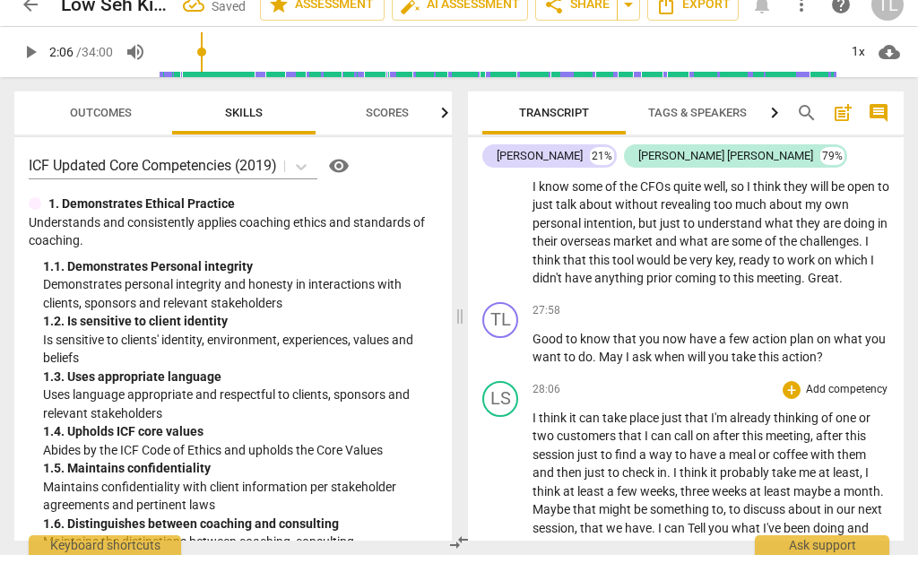
click at [772, 543] on span "maybe" at bounding box center [789, 563] width 40 height 14
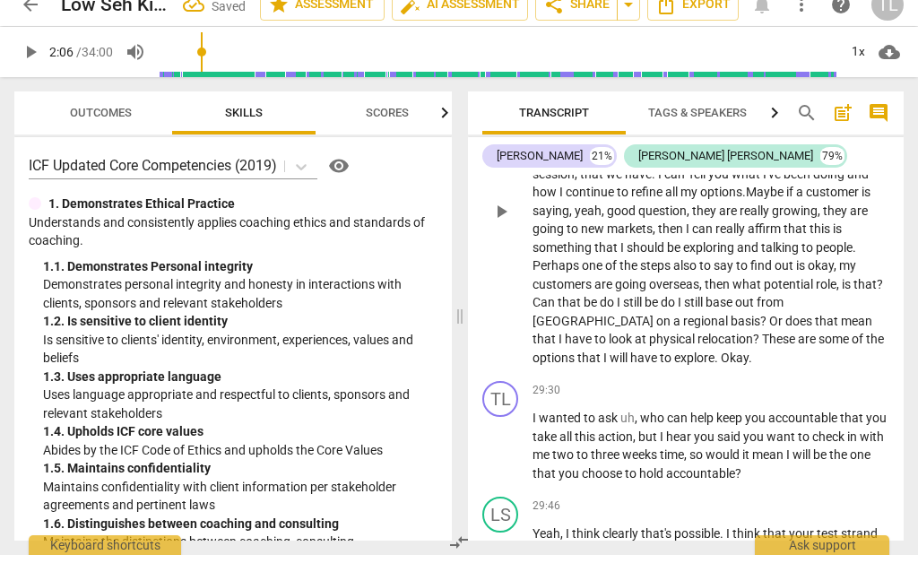
scroll to position [8864, 0]
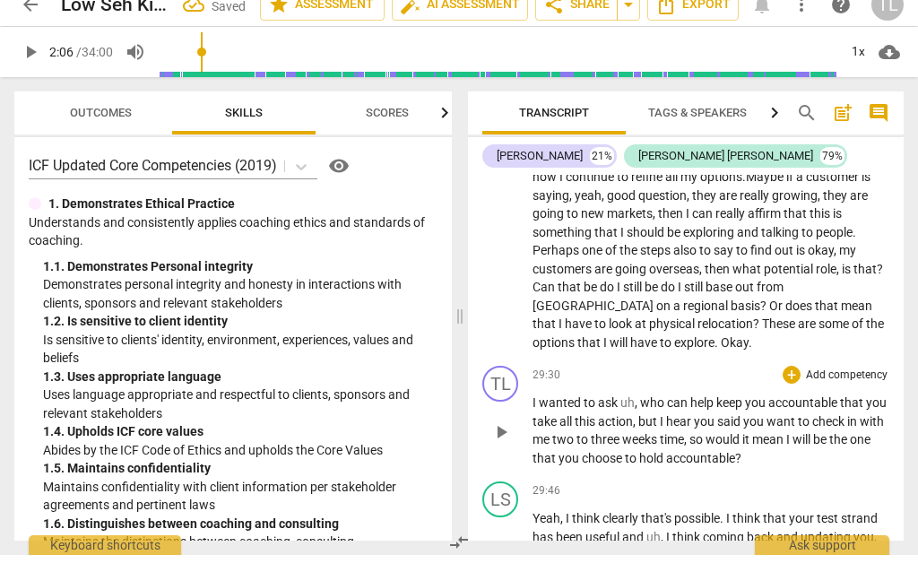
click at [634, 431] on span "," at bounding box center [635, 438] width 5 height 14
click at [613, 412] on span "ask" at bounding box center [609, 419] width 22 height 14
click at [638, 412] on span "," at bounding box center [637, 419] width 5 height 14
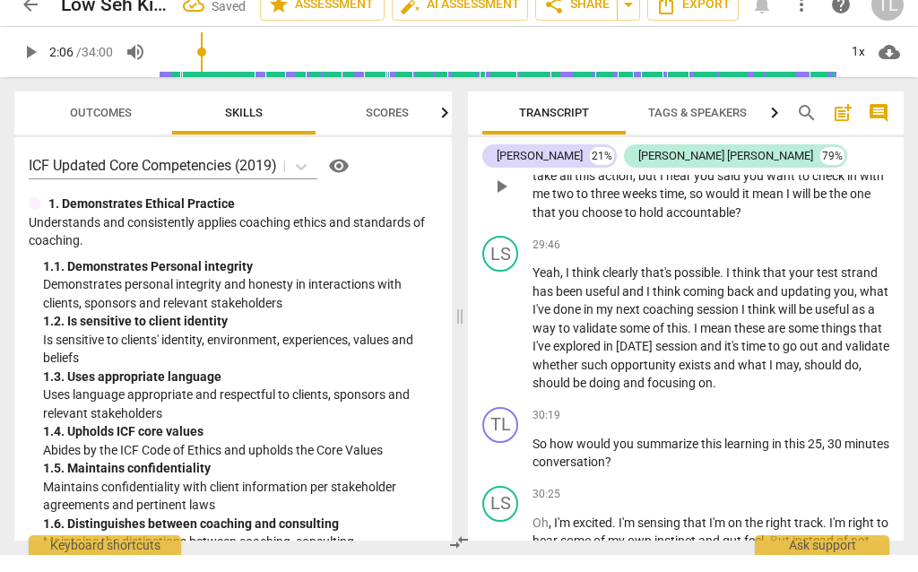
scroll to position [9301, 0]
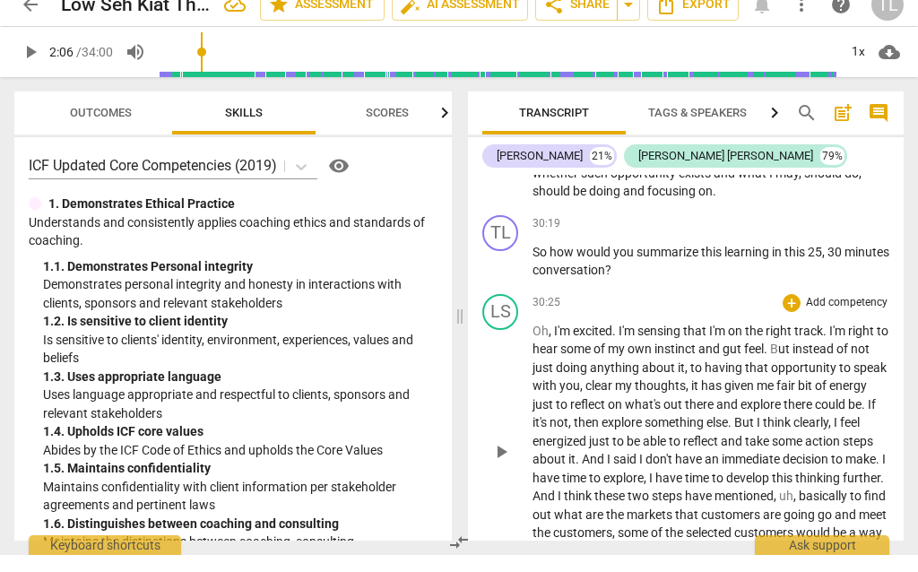
click at [849, 339] on p "Oh , I'm excited . I'm sensing that I'm on the right track . I'm right to hear …" at bounding box center [710, 467] width 357 height 257
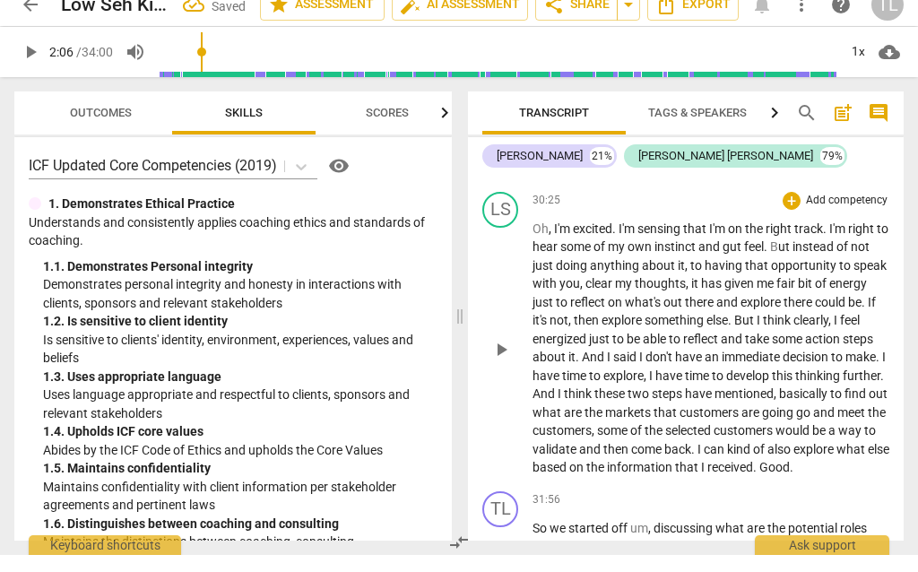
scroll to position [9417, 0]
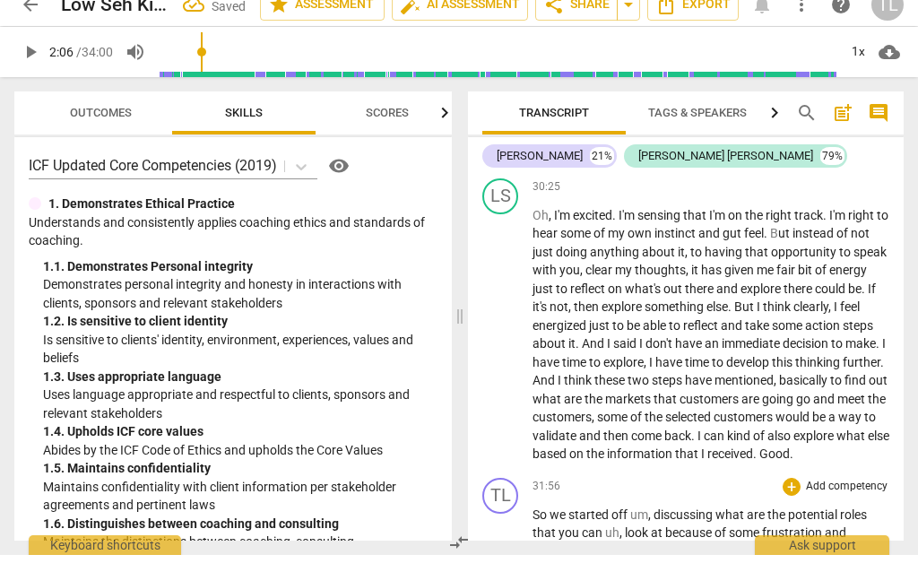
click at [656, 524] on span "discussing" at bounding box center [684, 531] width 62 height 14
click at [591, 542] on span "uh" at bounding box center [586, 549] width 14 height 14
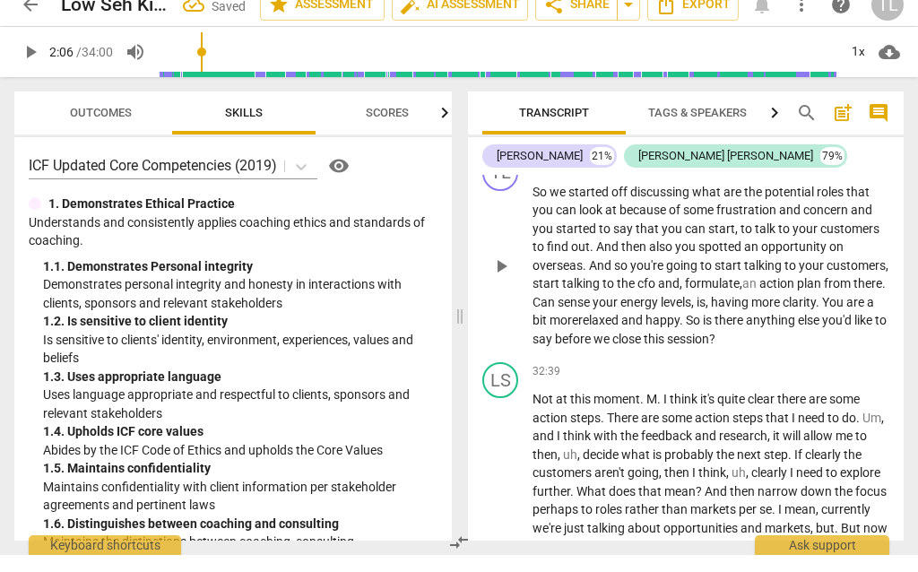
scroll to position [9738, 0]
click at [881, 428] on span "Um" at bounding box center [871, 435] width 19 height 14
click at [877, 428] on span "Um" at bounding box center [871, 435] width 19 height 14
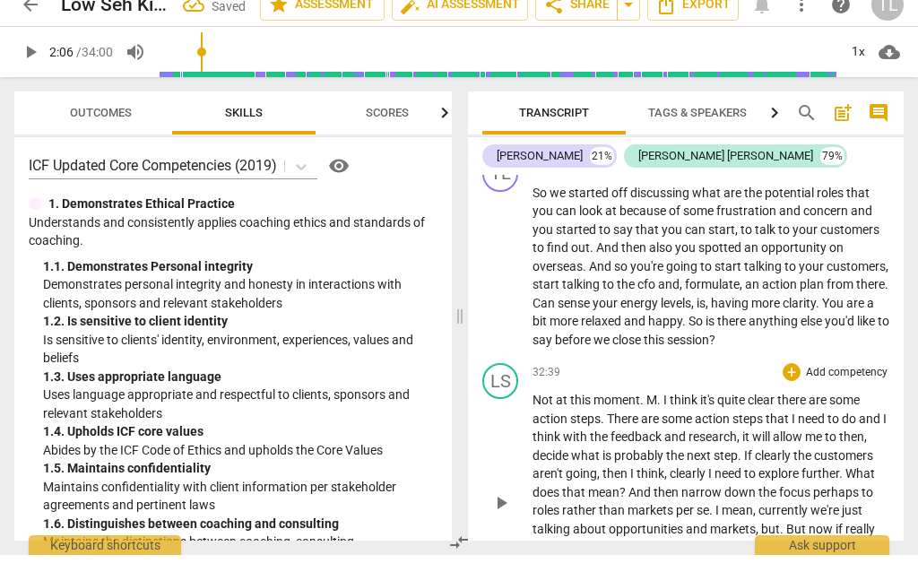
scroll to position [9936, 0]
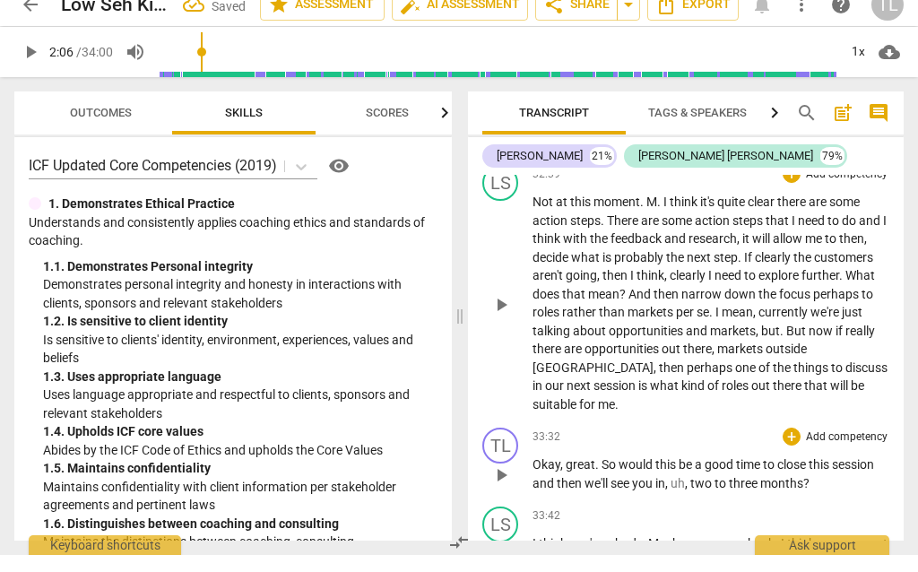
click at [685, 493] on span "uh" at bounding box center [677, 500] width 14 height 14
click at [703, 543] on span "um" at bounding box center [700, 560] width 18 height 14
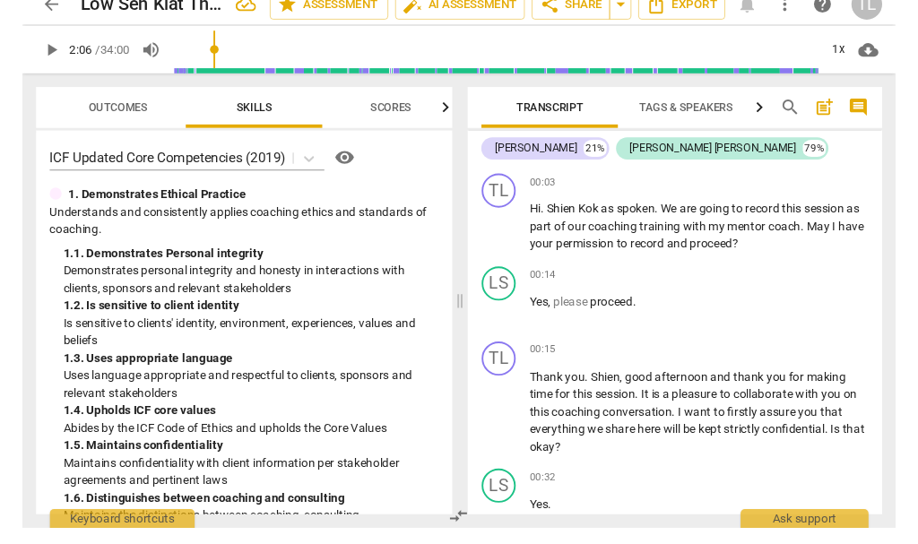
scroll to position [0, 0]
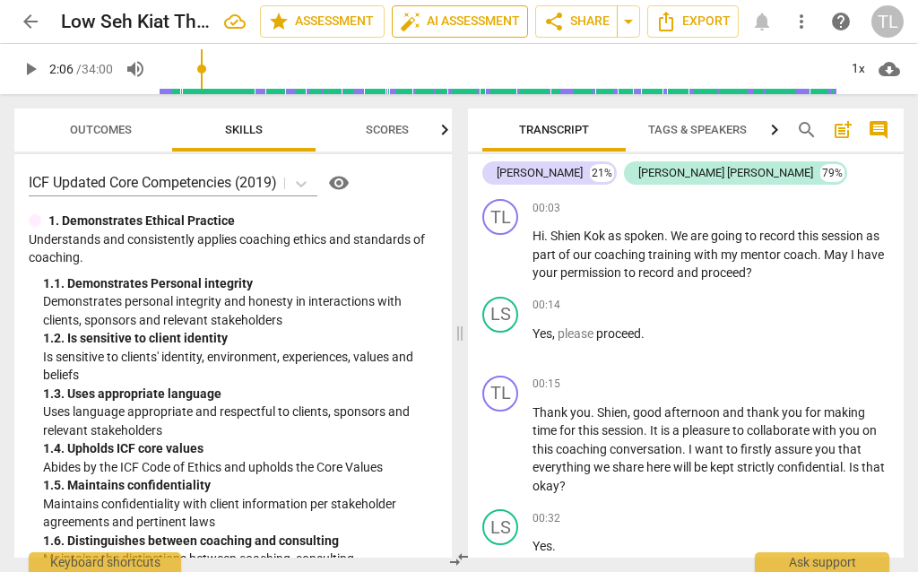
click at [471, 20] on span "auto_fix_high AI Assessment" at bounding box center [460, 22] width 120 height 22
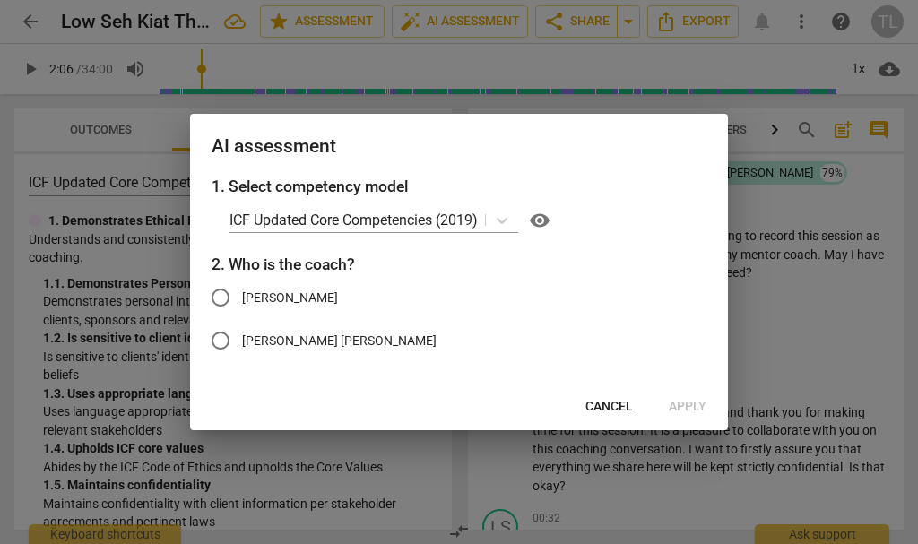
click at [222, 307] on input "[PERSON_NAME]" at bounding box center [220, 297] width 43 height 43
radio input "true"
click at [696, 406] on span "Apply" at bounding box center [688, 407] width 38 height 18
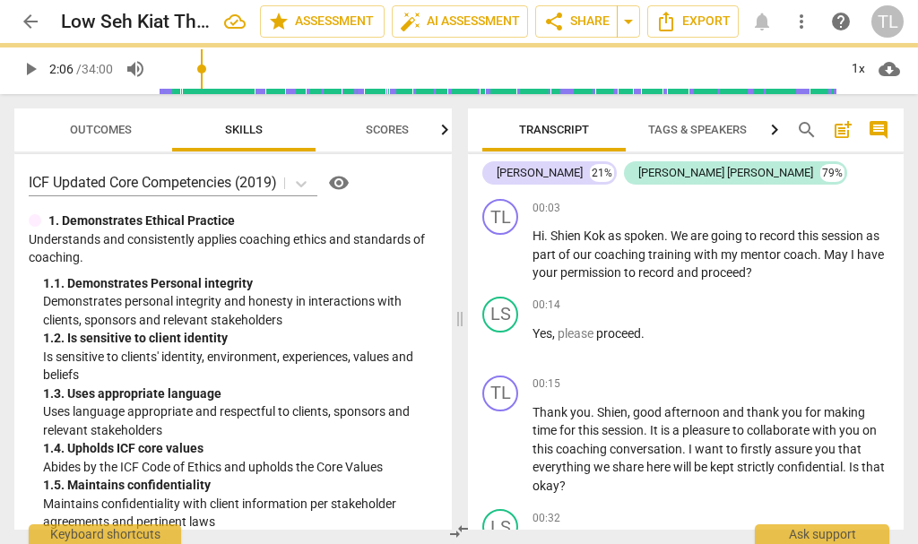
type input "127"
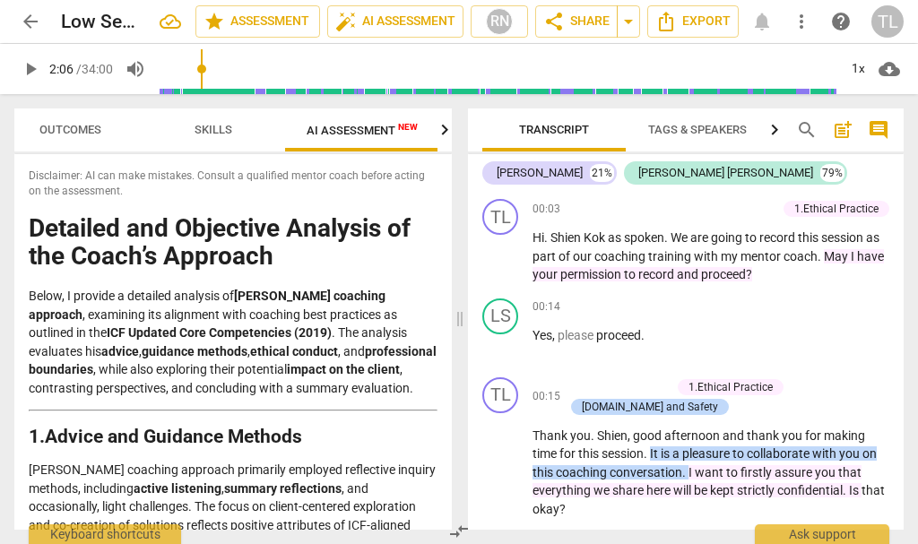
scroll to position [0, 31]
